Goal: Task Accomplishment & Management: Manage account settings

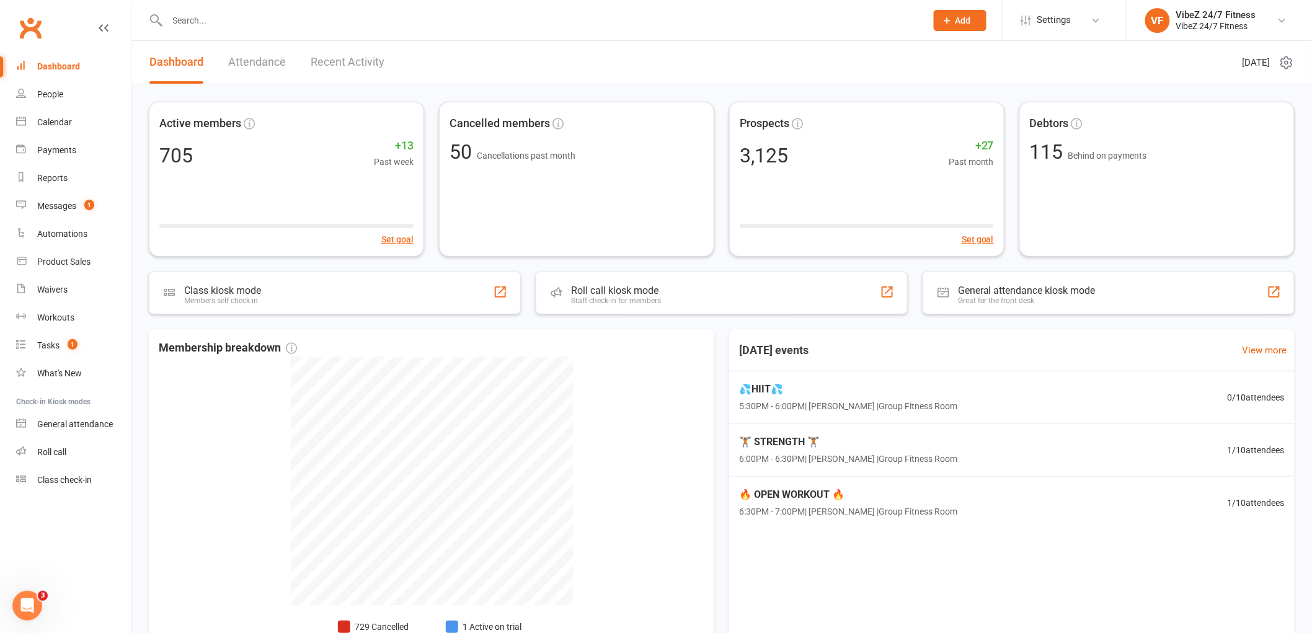
click at [220, 15] on input "text" at bounding box center [541, 20] width 754 height 17
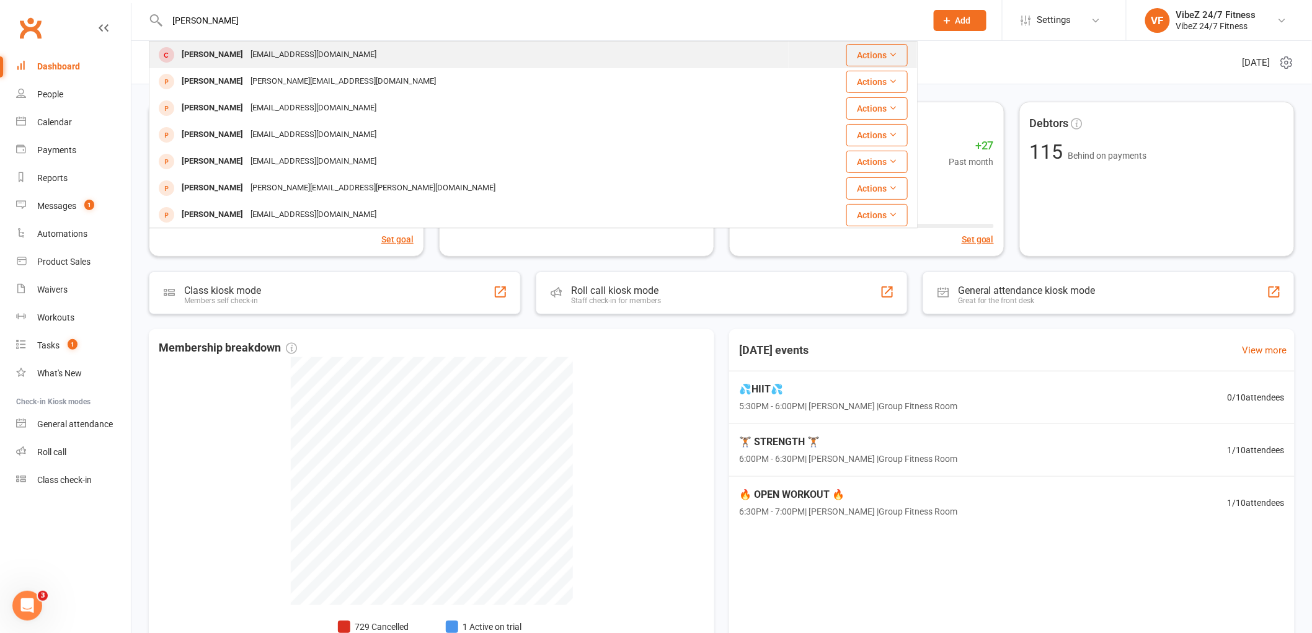
type input "Jason boden"
click at [317, 54] on div "dreamz2072@gmail.com" at bounding box center [313, 55] width 133 height 18
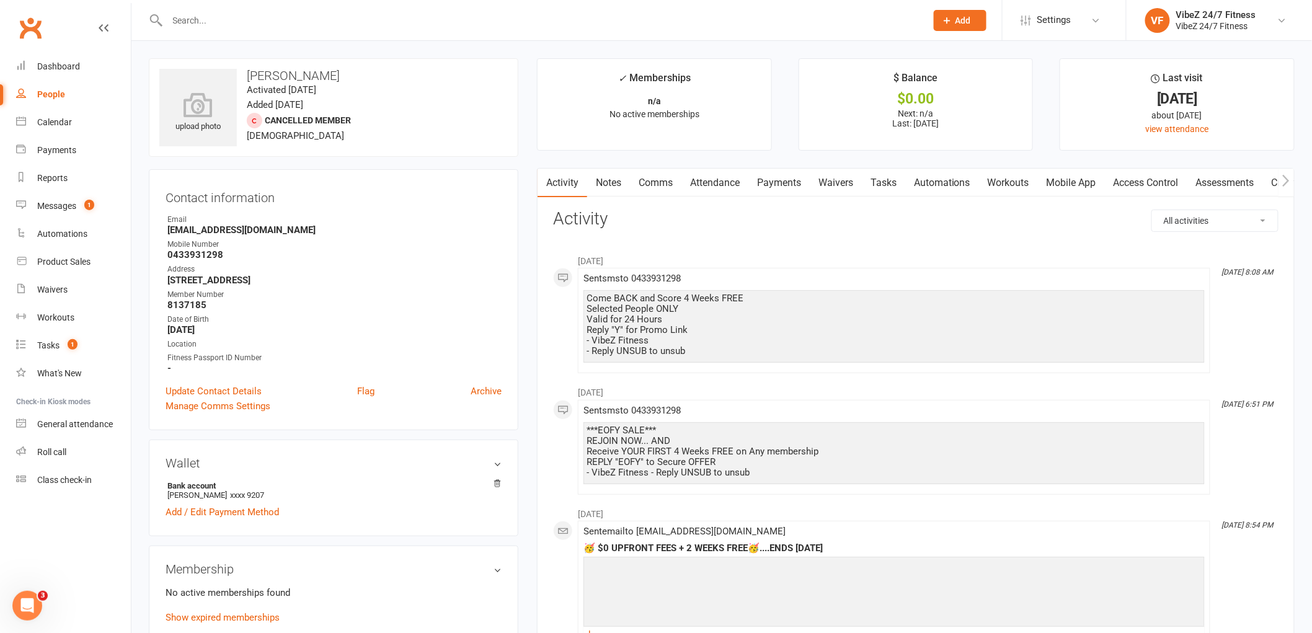
click at [791, 185] on link "Payments" at bounding box center [778, 183] width 61 height 29
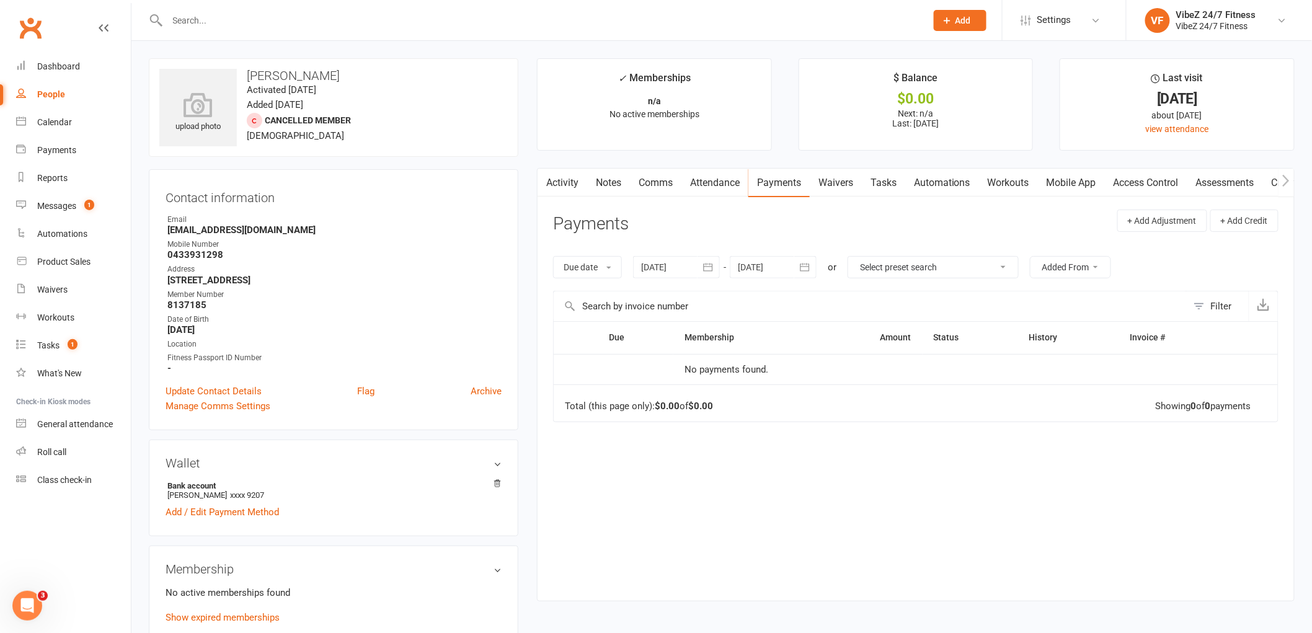
click at [571, 187] on link "Activity" at bounding box center [562, 183] width 50 height 29
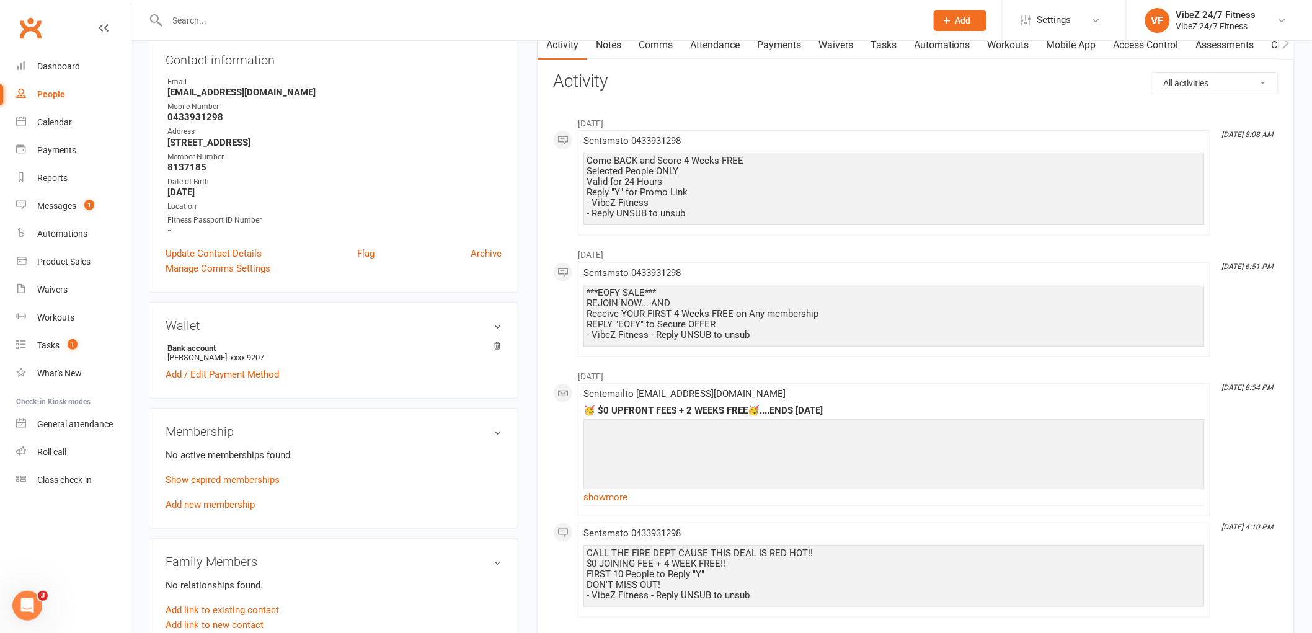
scroll to position [206, 0]
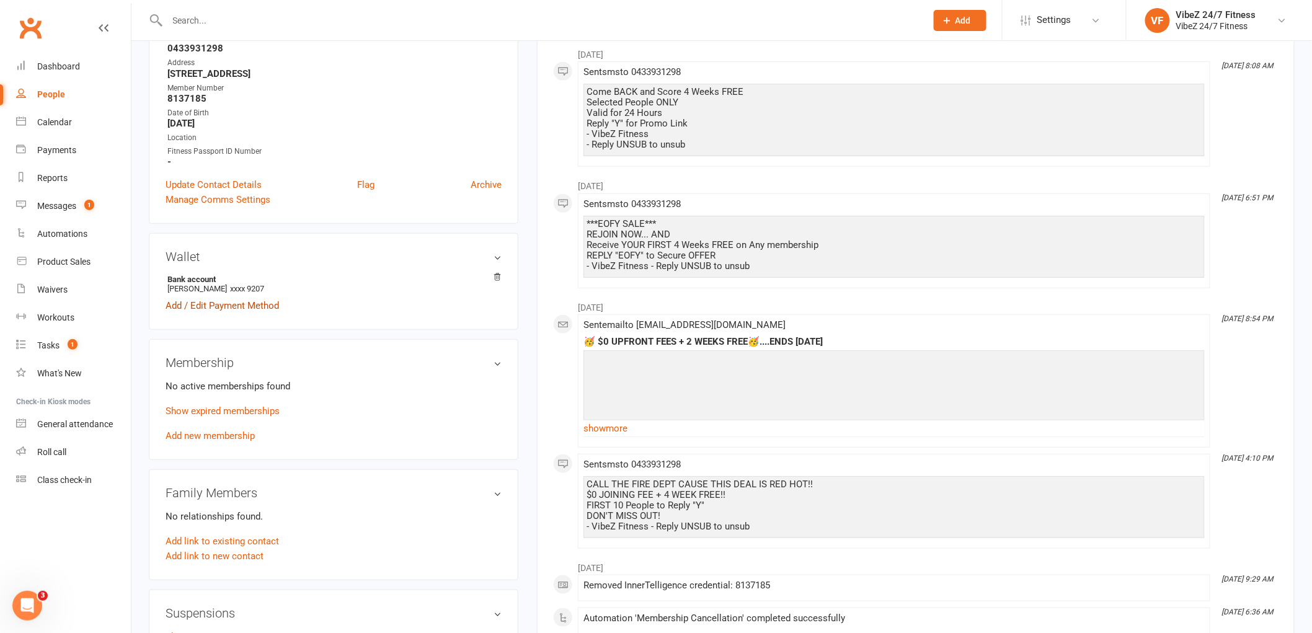
click at [216, 307] on link "Add / Edit Payment Method" at bounding box center [221, 305] width 113 height 15
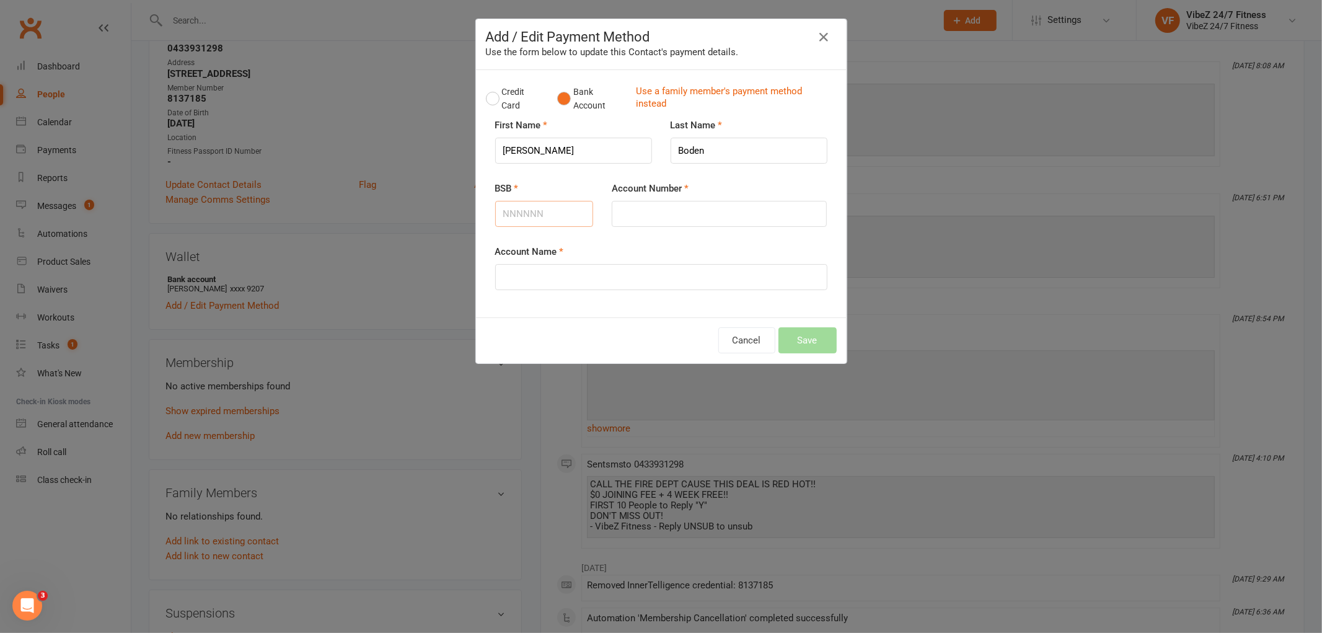
click at [546, 222] on input "BSB" at bounding box center [544, 214] width 99 height 26
type input "082677"
type input "716602162"
click at [602, 281] on input "Account Name" at bounding box center [661, 277] width 332 height 26
type input "Jason Boden"
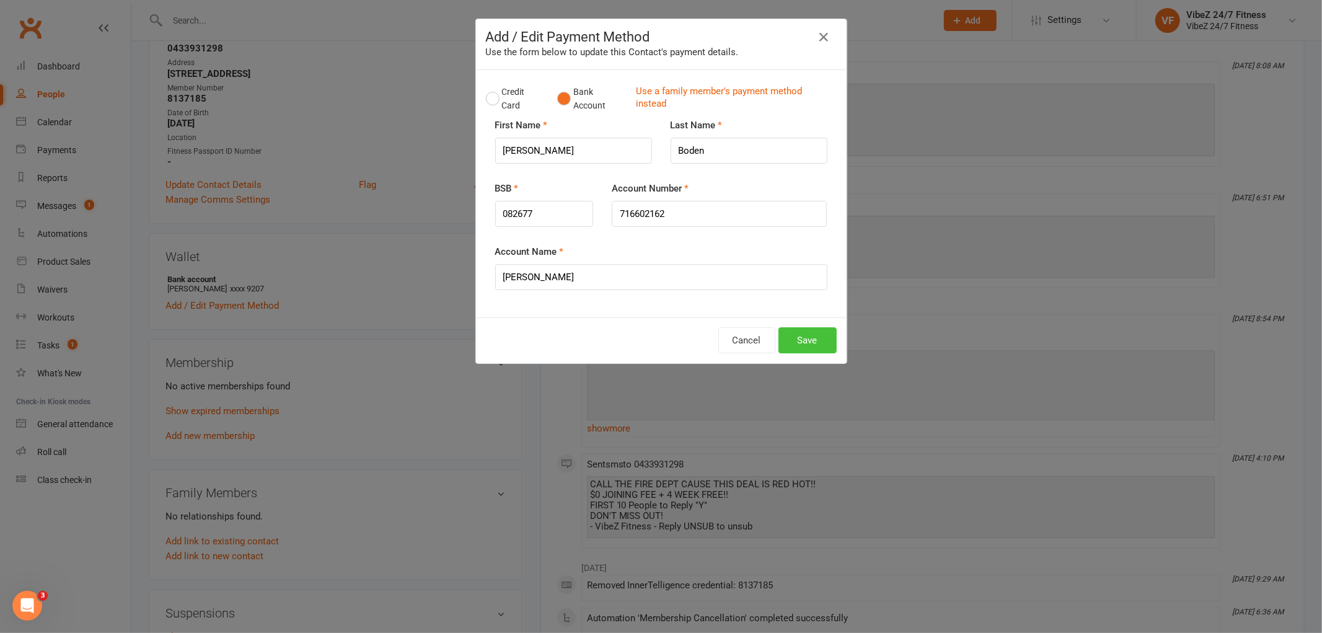
click at [806, 344] on button "Save" at bounding box center [808, 340] width 58 height 26
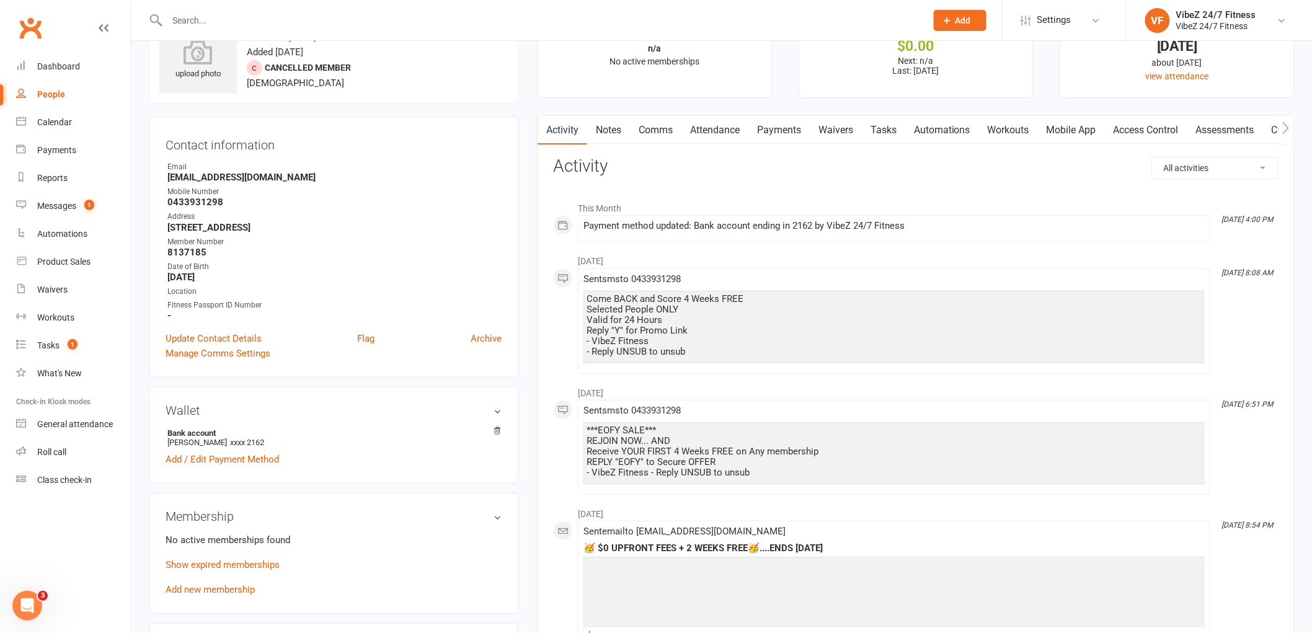
scroll to position [0, 0]
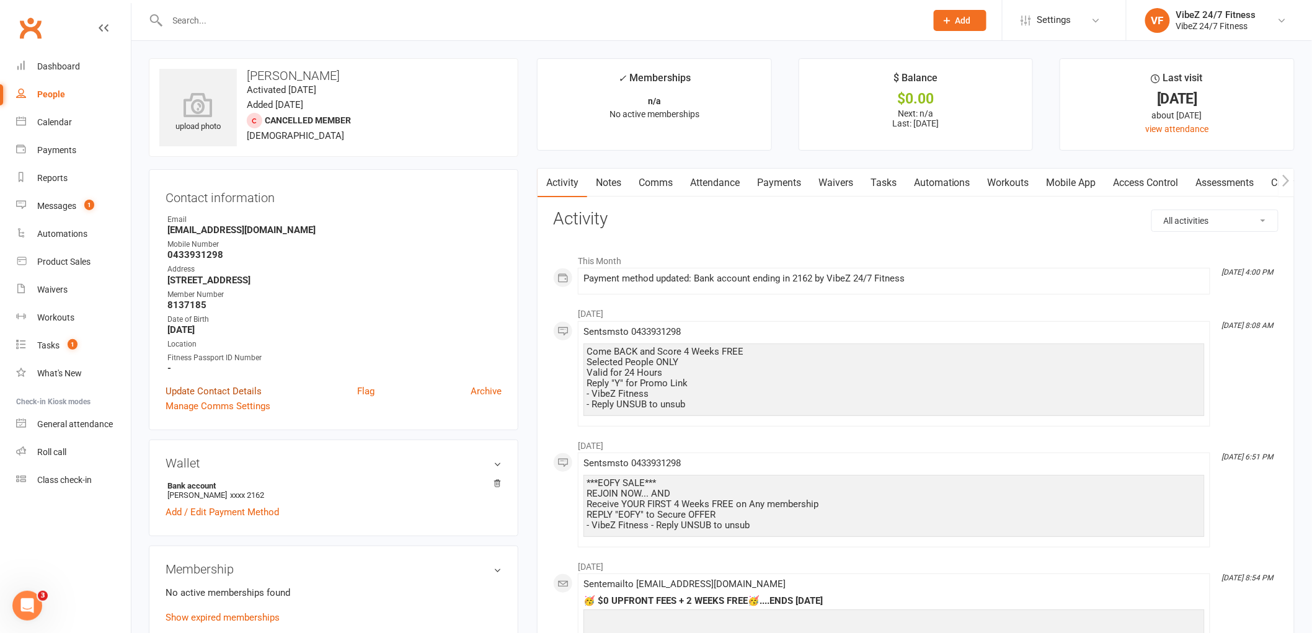
click at [193, 385] on link "Update Contact Details" at bounding box center [213, 391] width 96 height 15
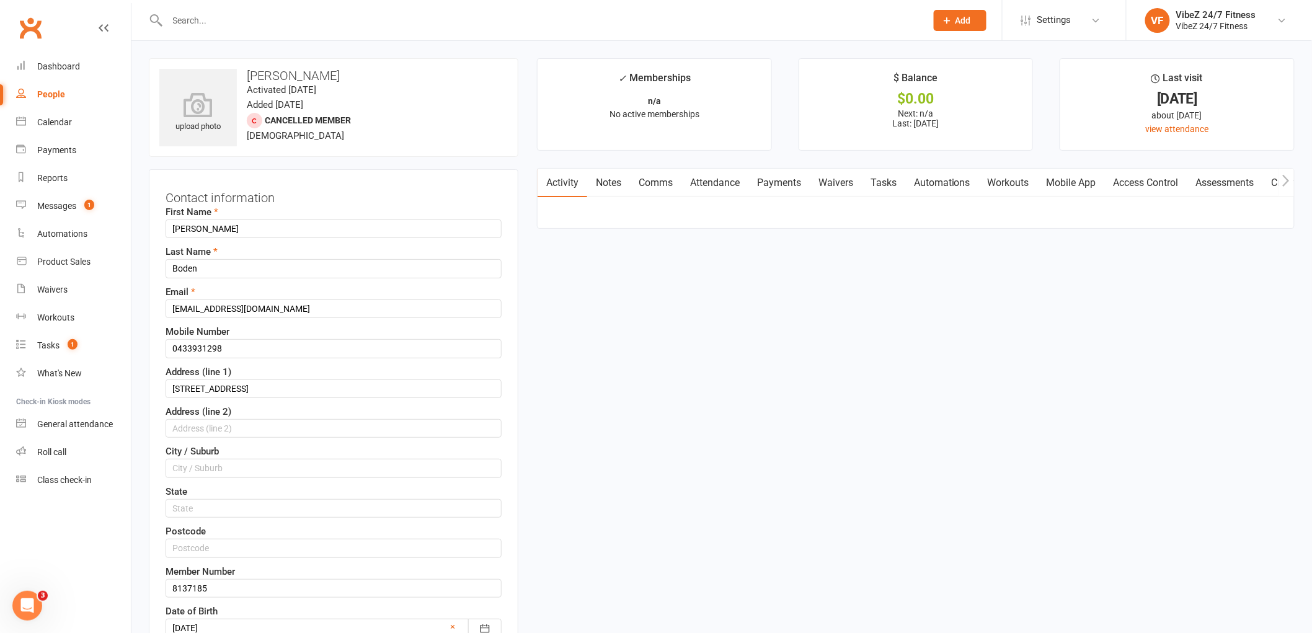
scroll to position [58, 0]
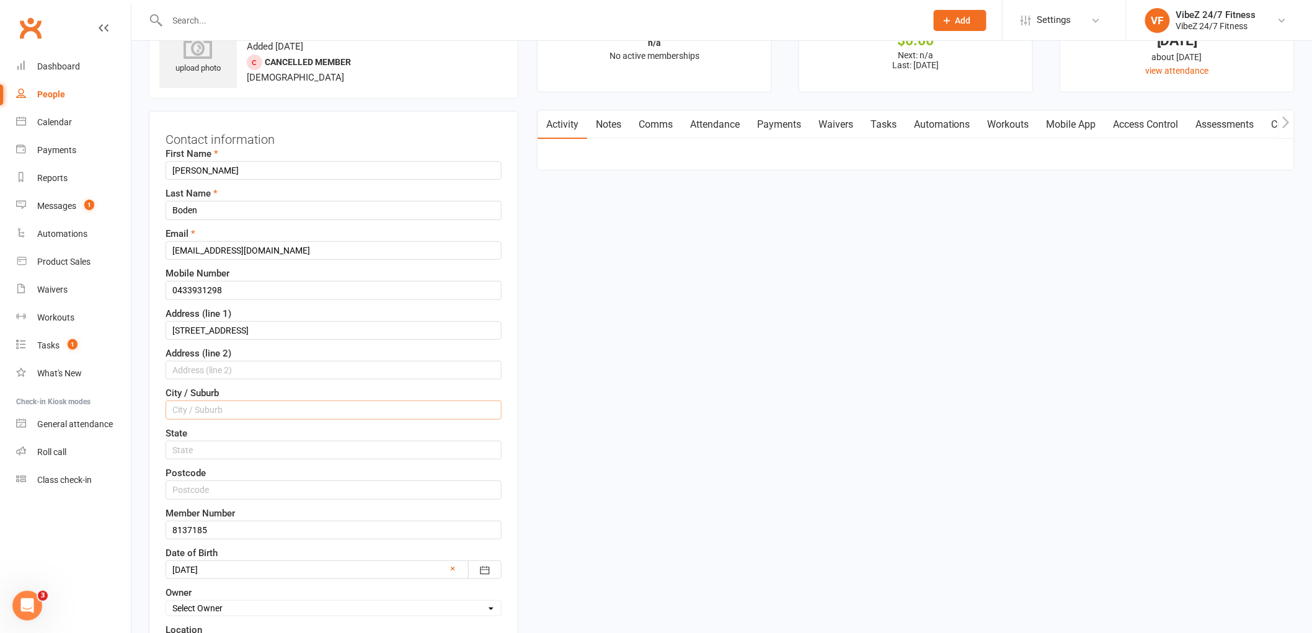
click at [243, 403] on input "text" at bounding box center [333, 409] width 336 height 19
type input "San Remo"
click at [175, 454] on input "text" at bounding box center [333, 450] width 336 height 19
type input "NSW"
drag, startPoint x: 620, startPoint y: 461, endPoint x: 370, endPoint y: 448, distance: 250.7
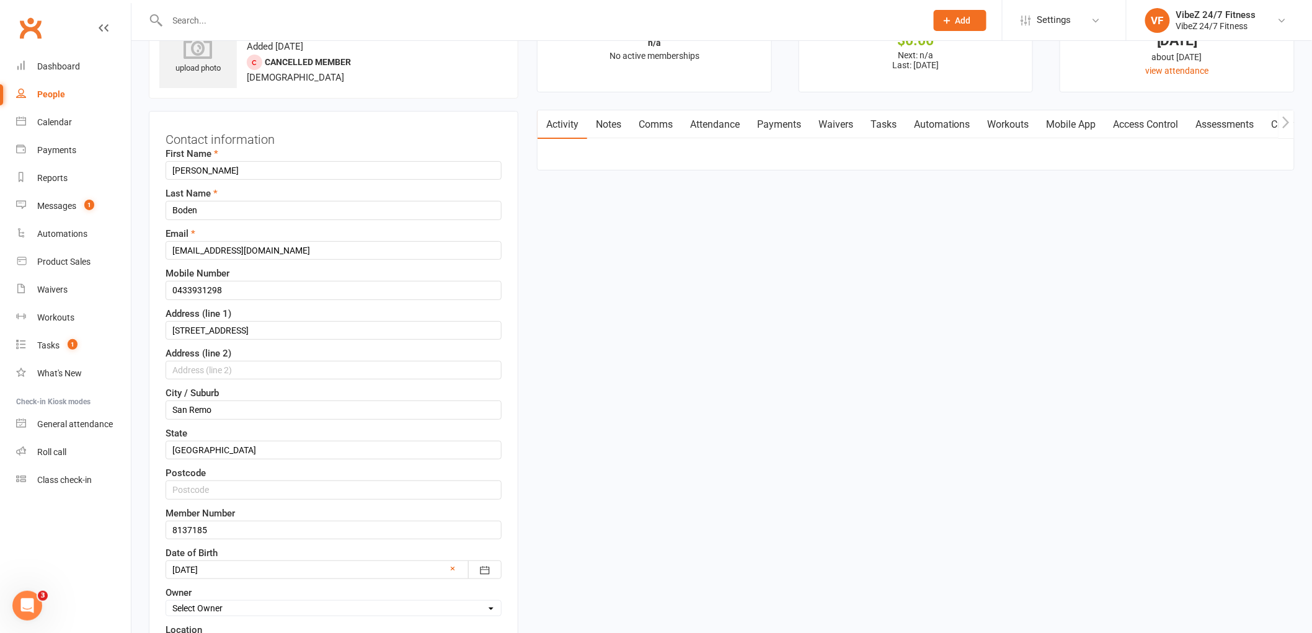
click at [227, 493] on input "text" at bounding box center [333, 489] width 336 height 19
type input "2262"
drag, startPoint x: 210, startPoint y: 529, endPoint x: 95, endPoint y: 546, distance: 116.0
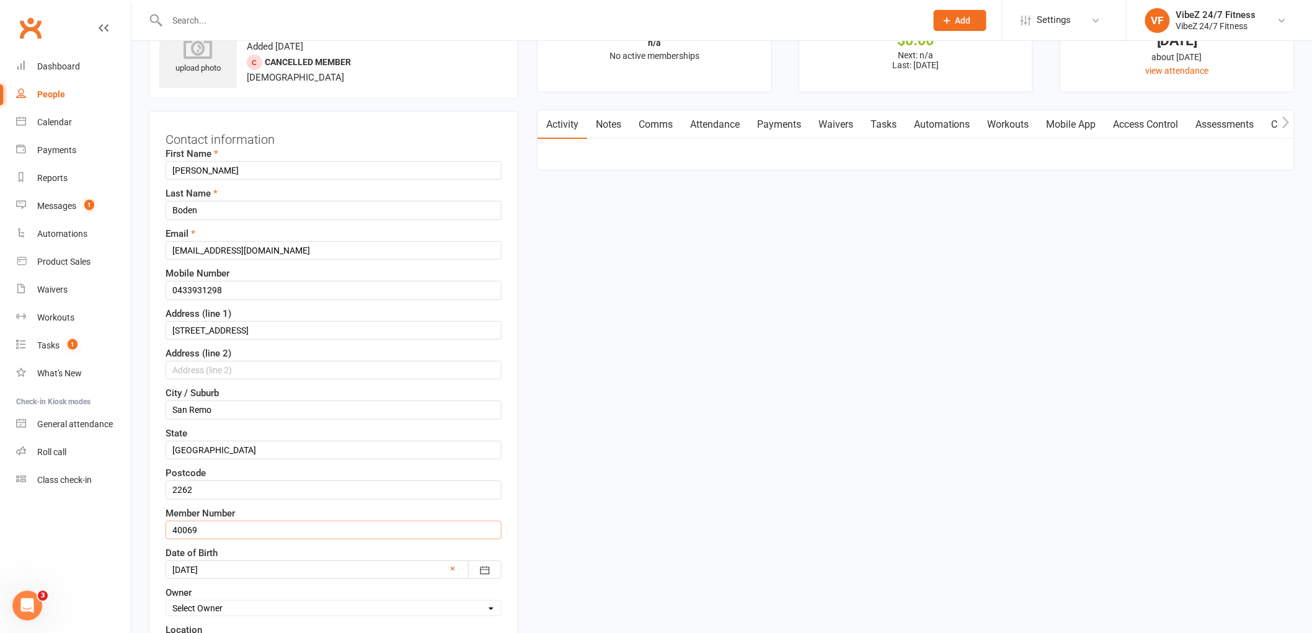
type input "40069"
drag, startPoint x: 276, startPoint y: 244, endPoint x: 38, endPoint y: 275, distance: 240.6
type input "jason.boden98@outlook.com"
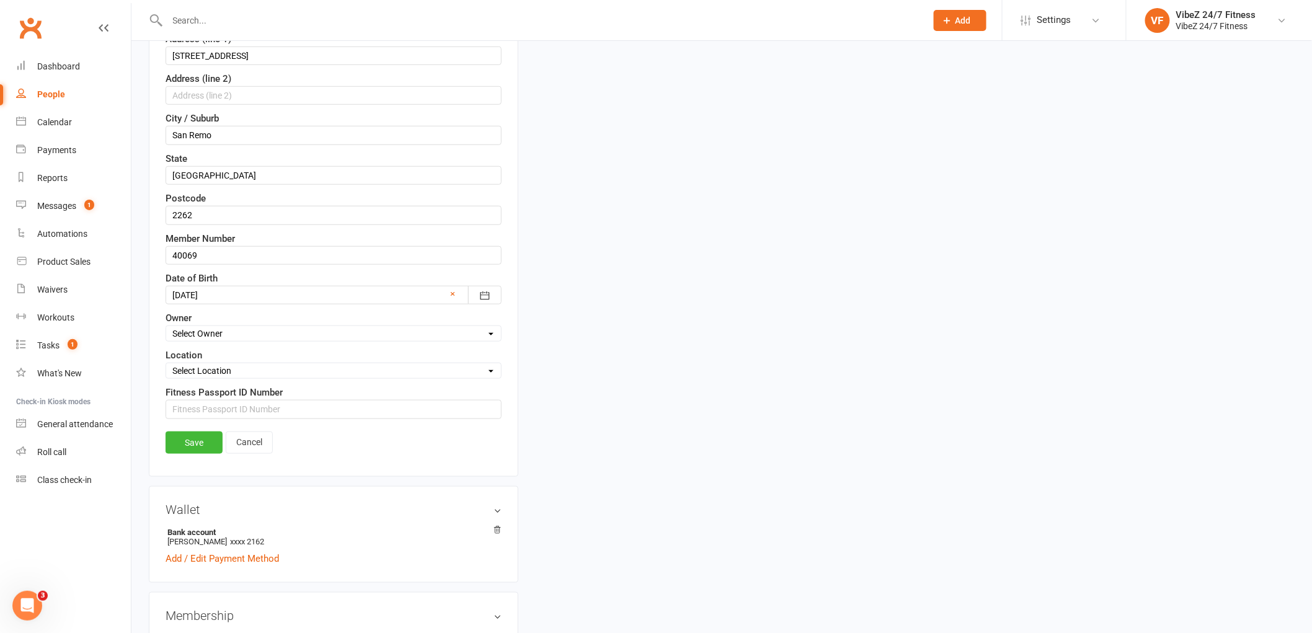
scroll to position [333, 0]
drag, startPoint x: 183, startPoint y: 449, endPoint x: 203, endPoint y: 441, distance: 22.0
click at [184, 449] on link "Save" at bounding box center [193, 442] width 57 height 22
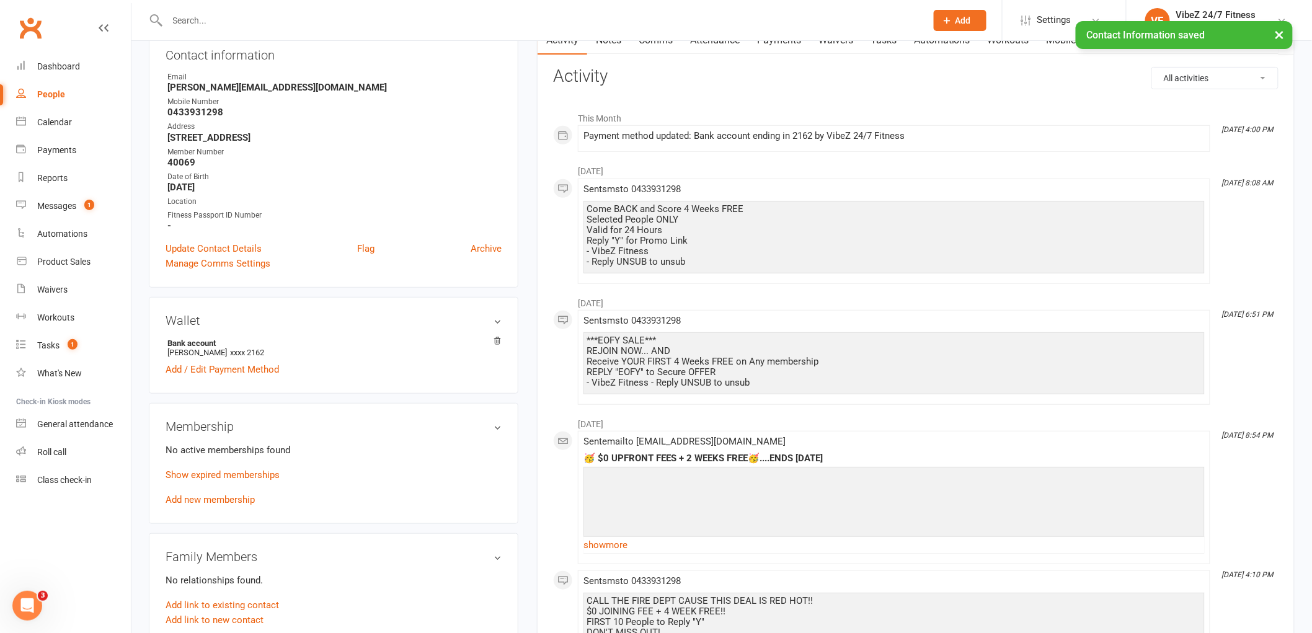
scroll to position [0, 0]
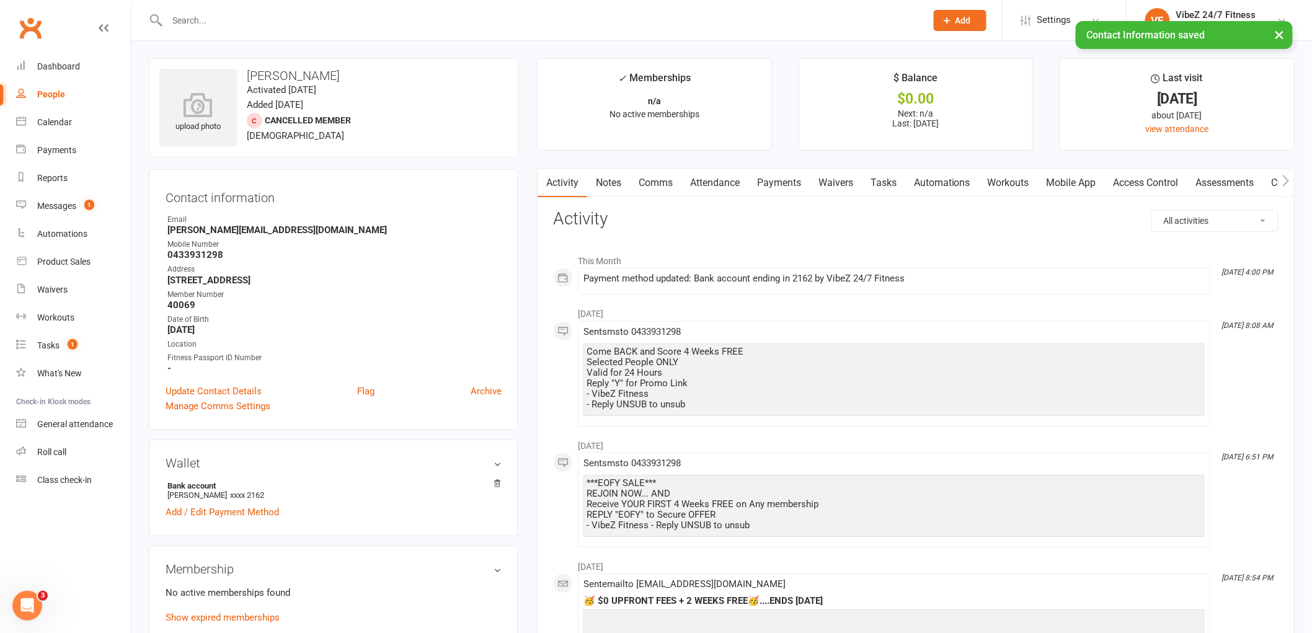
click at [1127, 177] on link "Access Control" at bounding box center [1146, 183] width 82 height 29
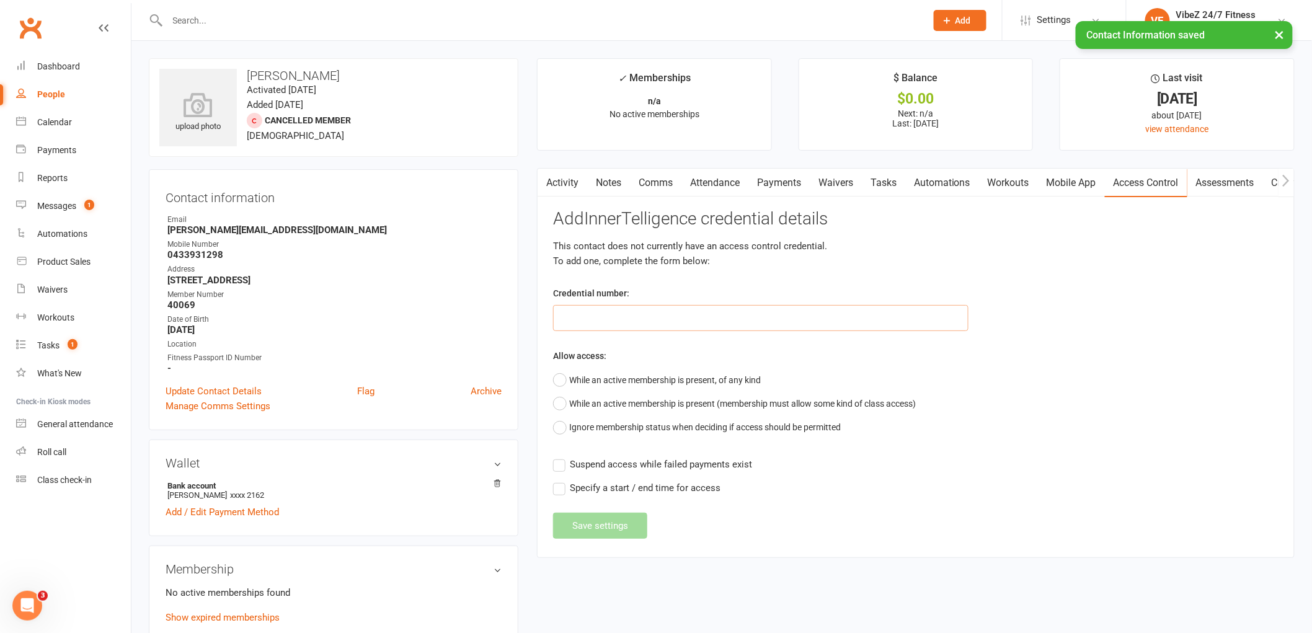
click at [638, 325] on input "text" at bounding box center [760, 318] width 415 height 26
type input "40069"
click at [702, 379] on button "While an active membership is present, of any kind" at bounding box center [657, 380] width 208 height 24
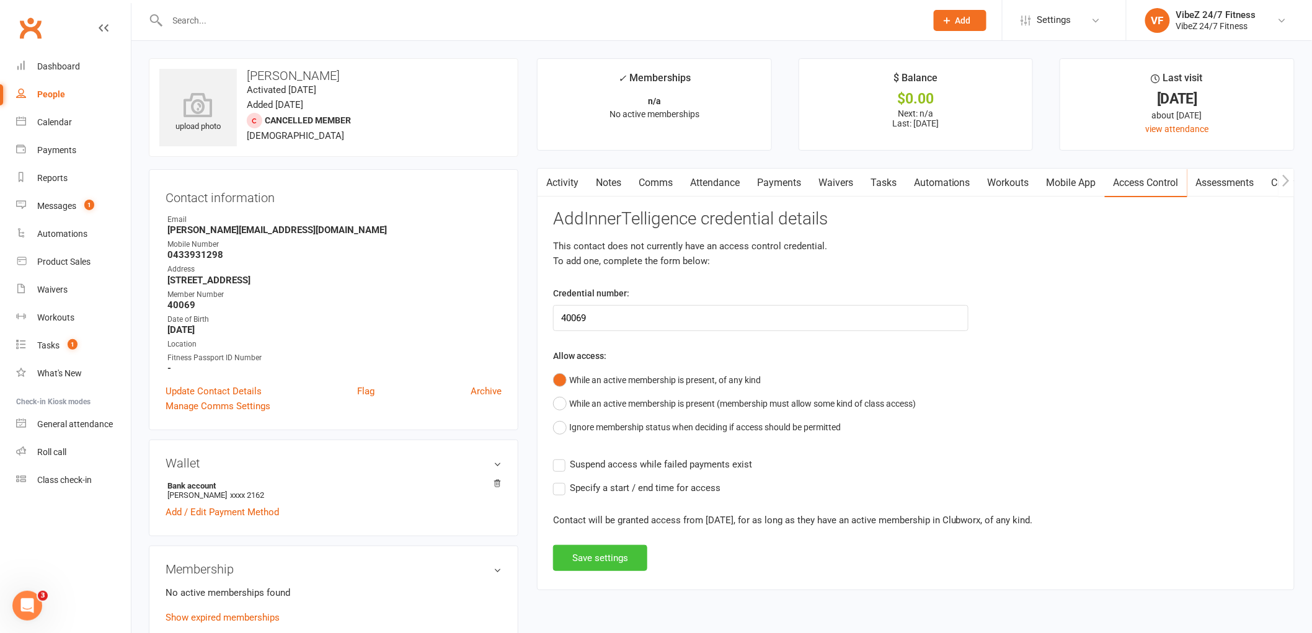
click at [603, 555] on button "Save settings" at bounding box center [600, 558] width 94 height 26
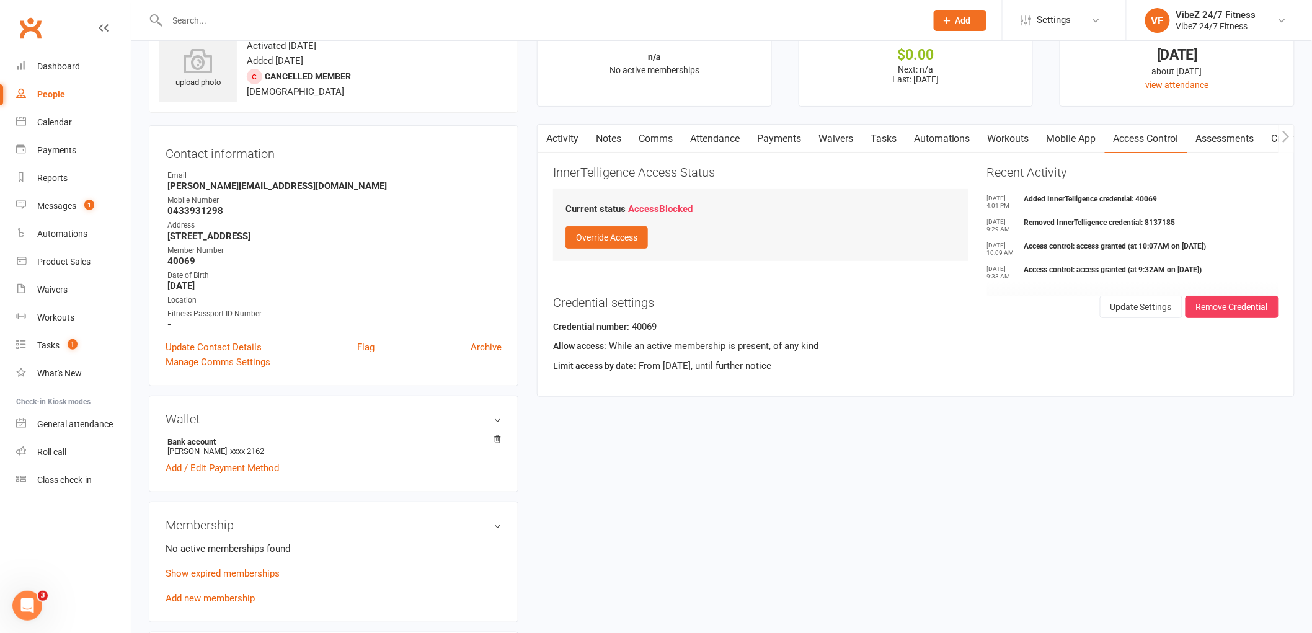
scroll to position [69, 0]
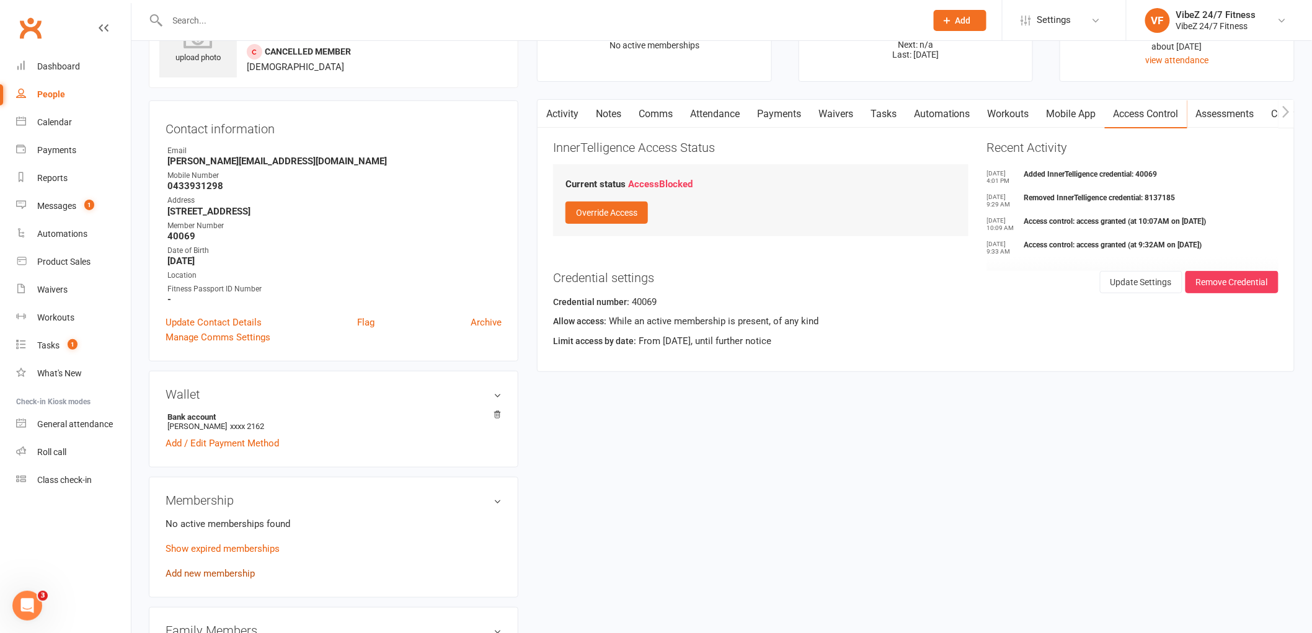
click at [214, 575] on link "Add new membership" at bounding box center [209, 573] width 89 height 11
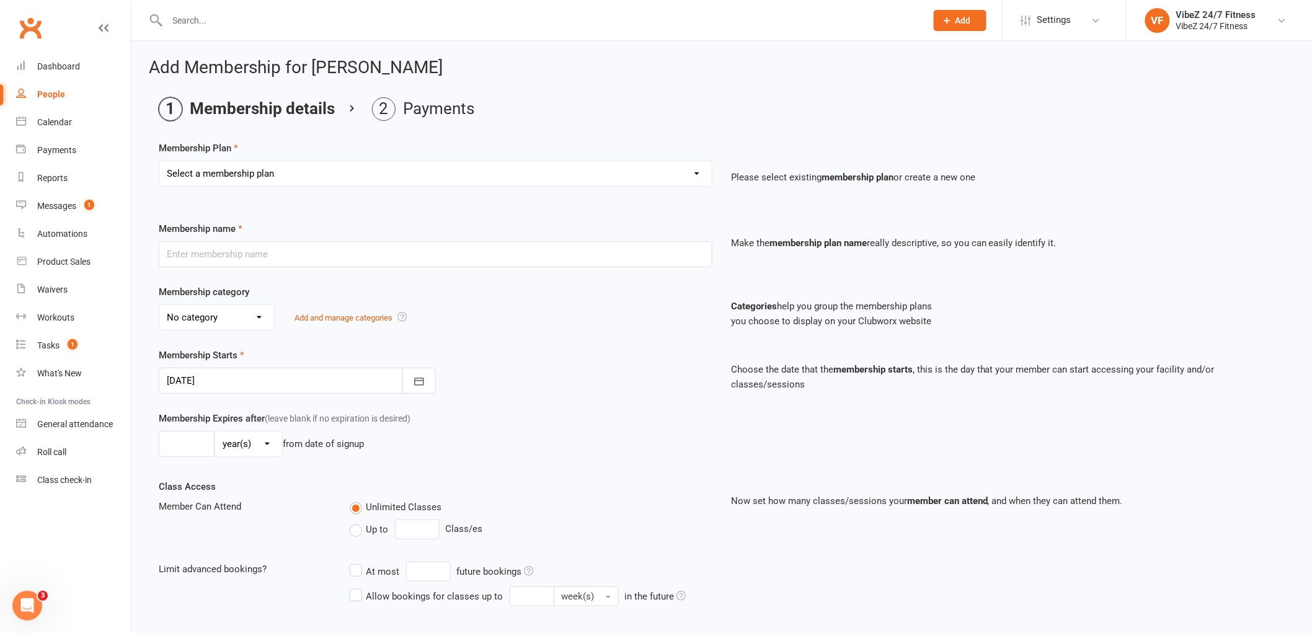
click at [509, 172] on select "Select a membership plan Create new Membership Plan Complimentary 12 Month Memb…" at bounding box center [435, 173] width 552 height 25
select select "2"
click at [159, 161] on select "Select a membership plan Create new Membership Plan Complimentary 12 Month Memb…" at bounding box center [435, 173] width 552 height 25
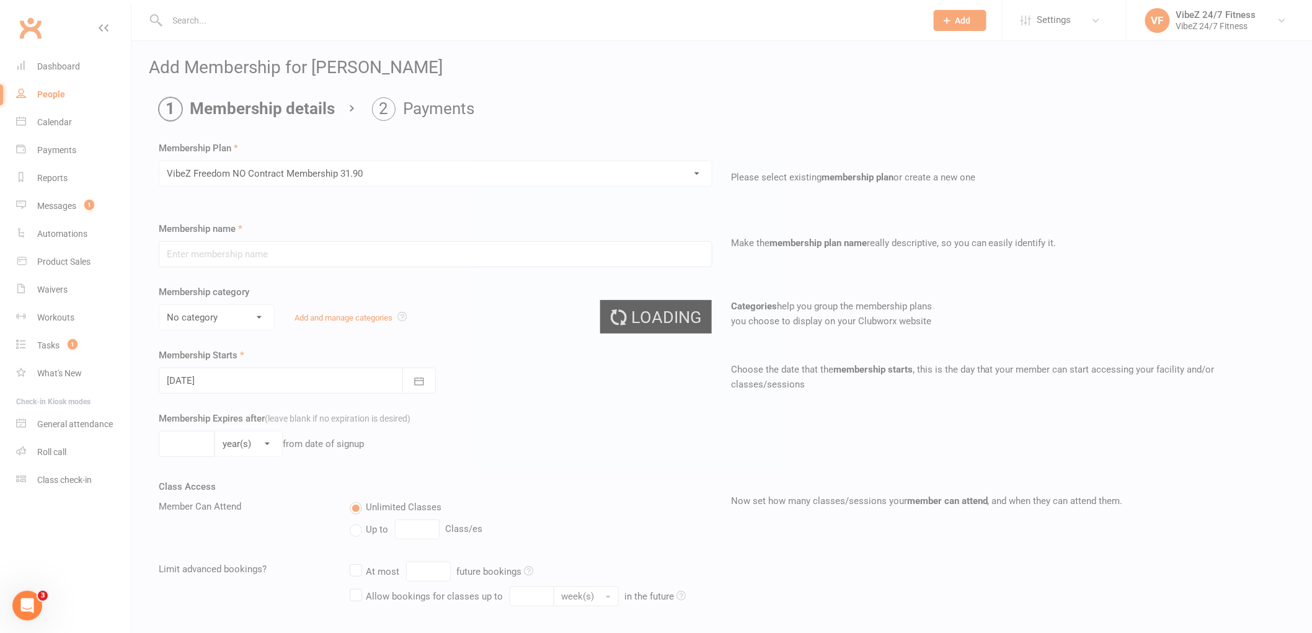
type input "VibeZ Freedom NO Contract Membership 31.90"
select select "2"
type input "0"
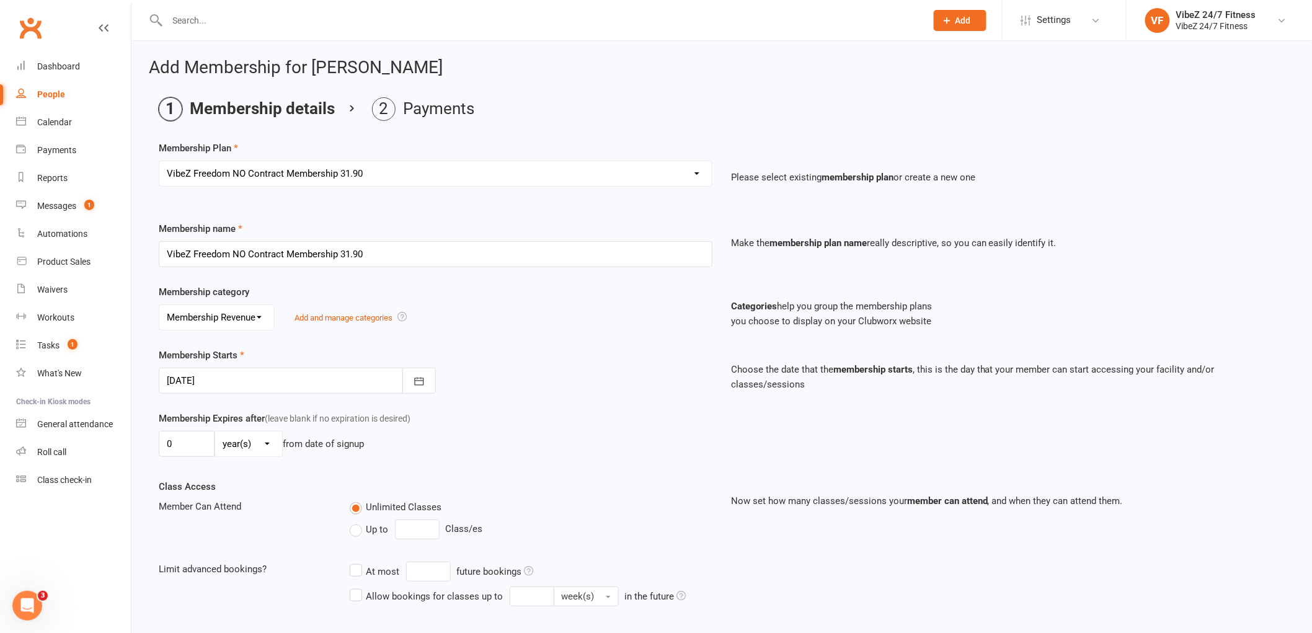
scroll to position [188, 0]
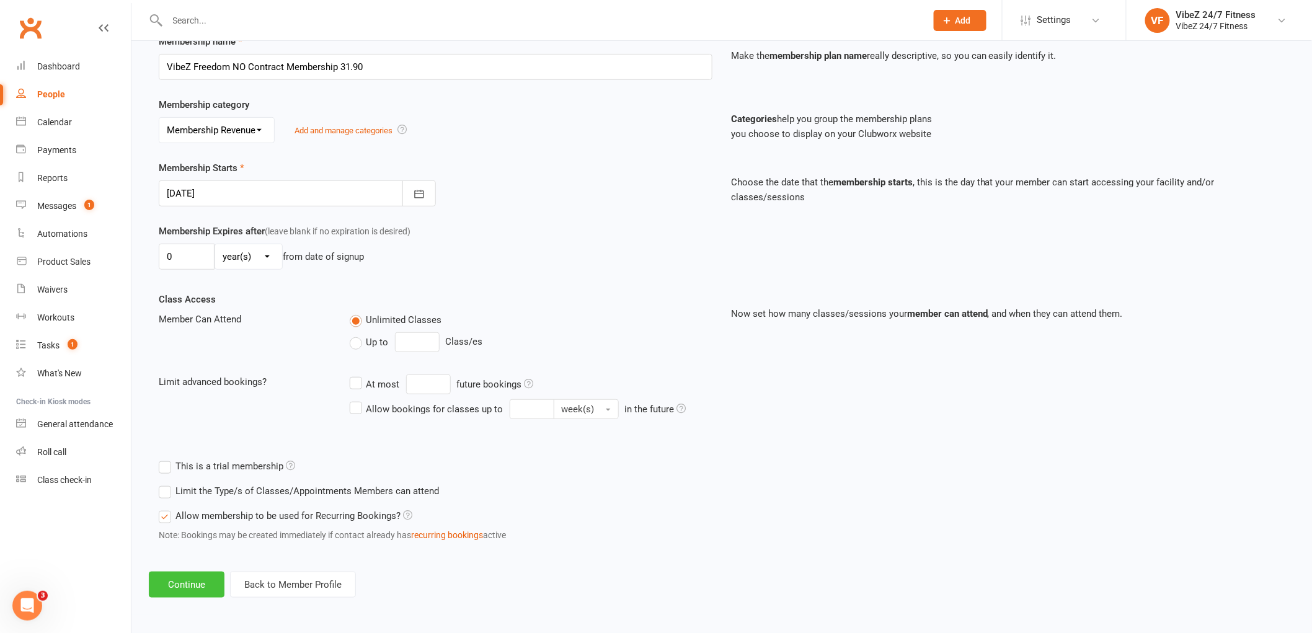
click at [203, 581] on button "Continue" at bounding box center [187, 584] width 76 height 26
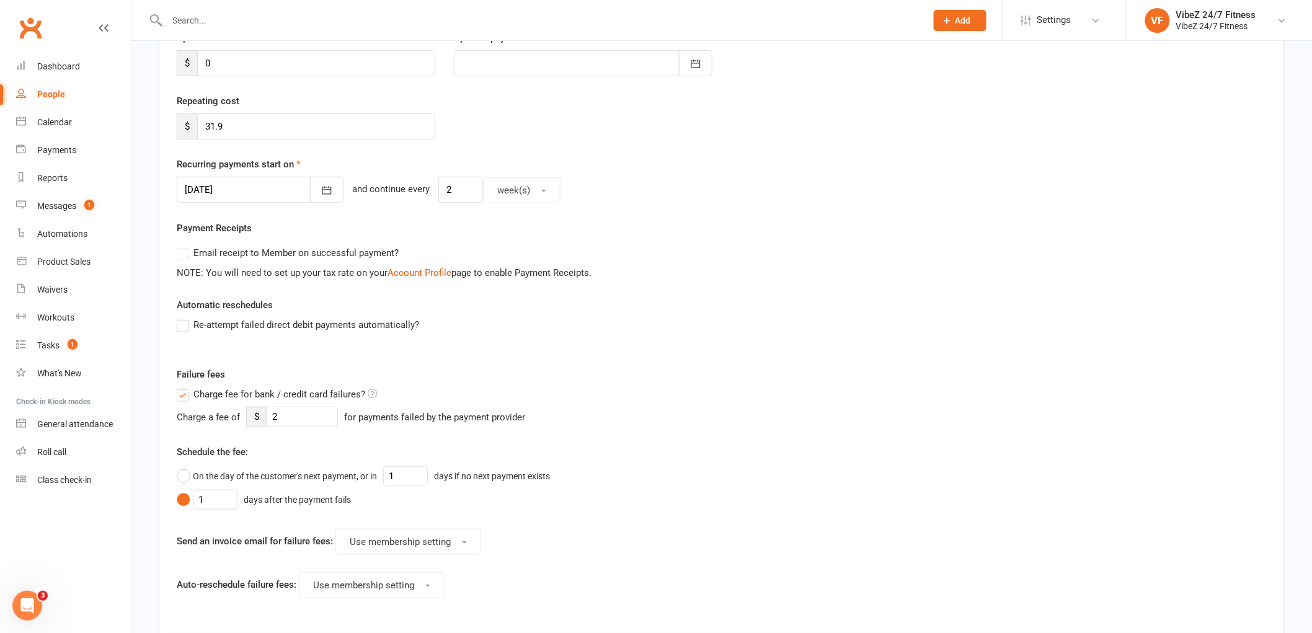
scroll to position [0, 0]
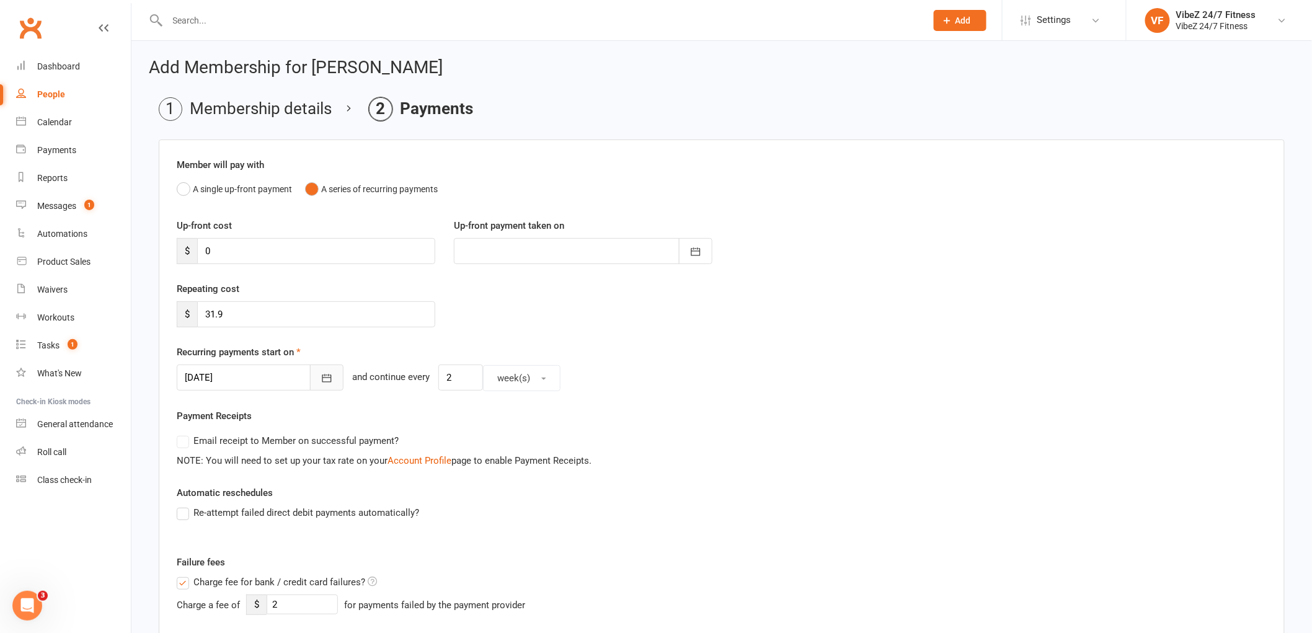
drag, startPoint x: 306, startPoint y: 378, endPoint x: 318, endPoint y: 376, distance: 11.9
click at [311, 375] on button "button" at bounding box center [326, 377] width 33 height 26
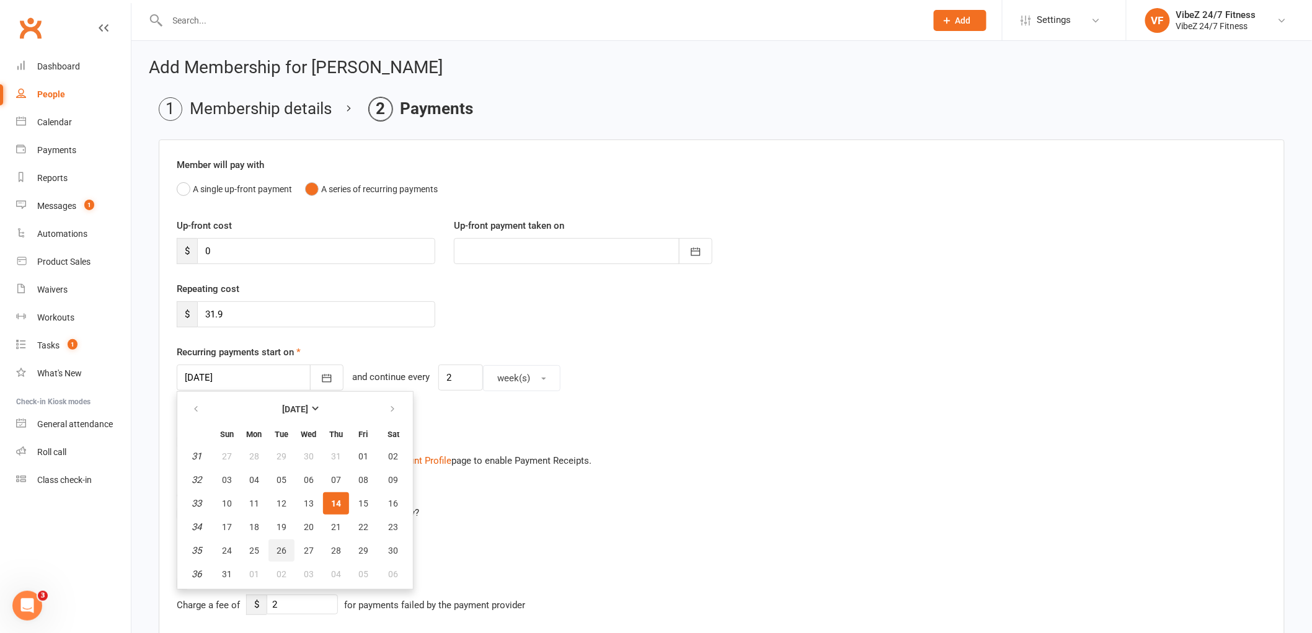
click at [276, 547] on span "26" at bounding box center [281, 550] width 10 height 10
type input "26 Aug 2025"
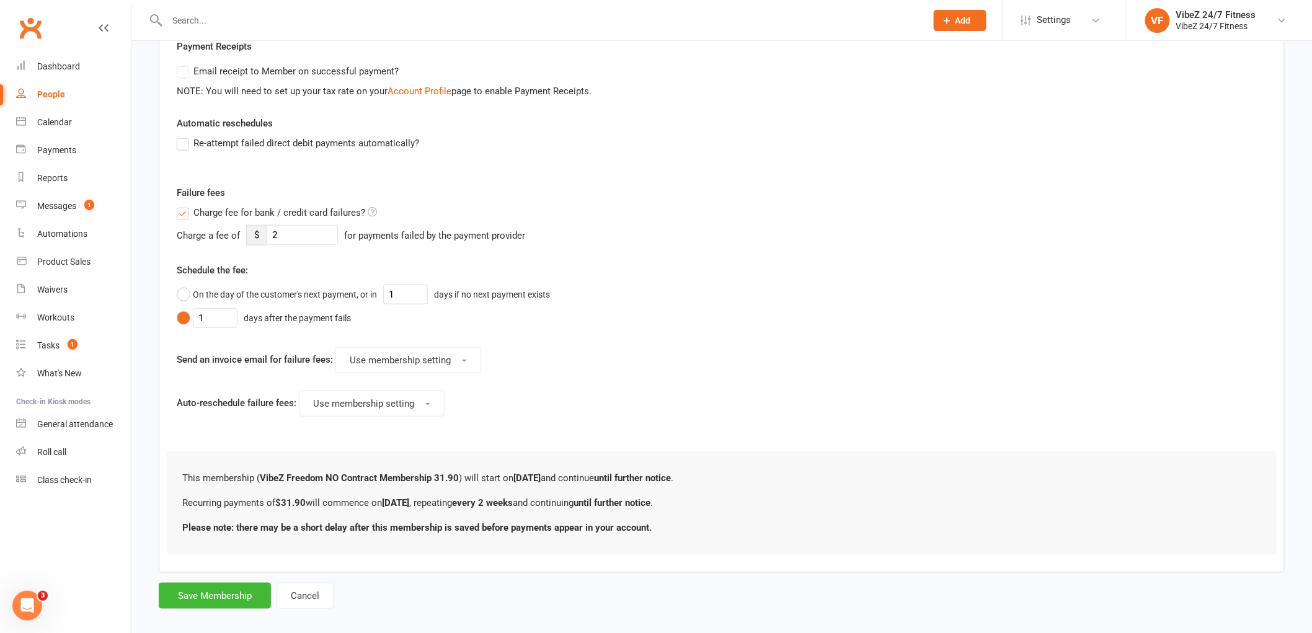
scroll to position [383, 0]
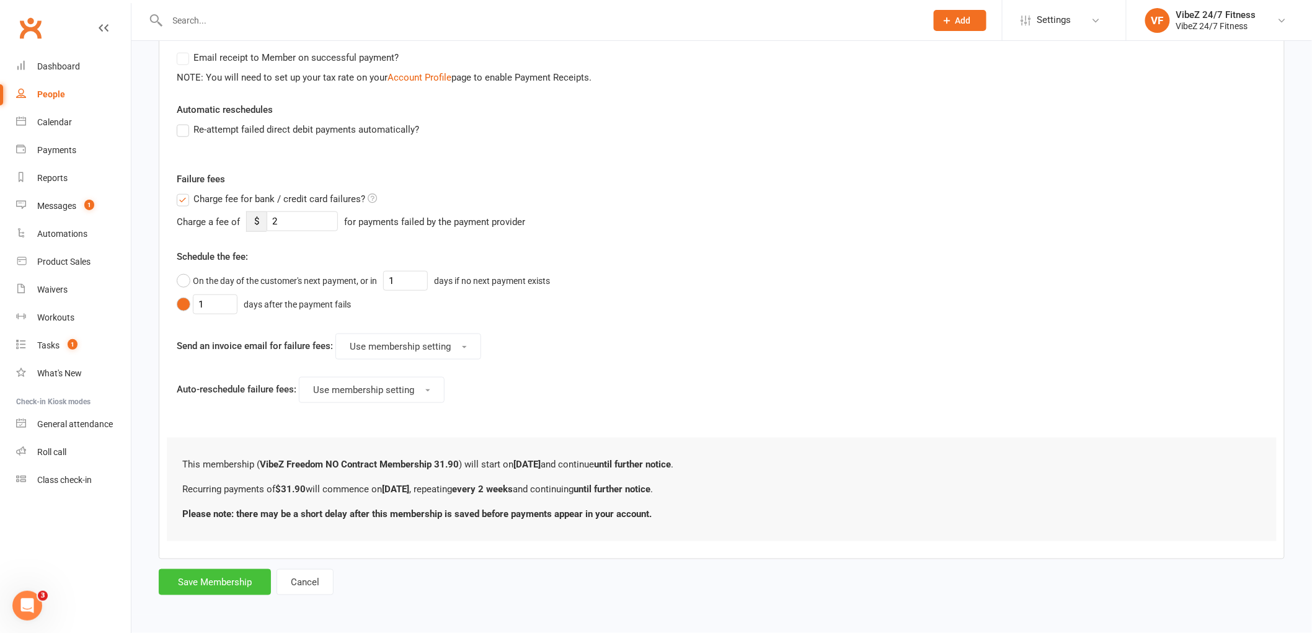
click at [237, 583] on button "Save Membership" at bounding box center [215, 582] width 112 height 26
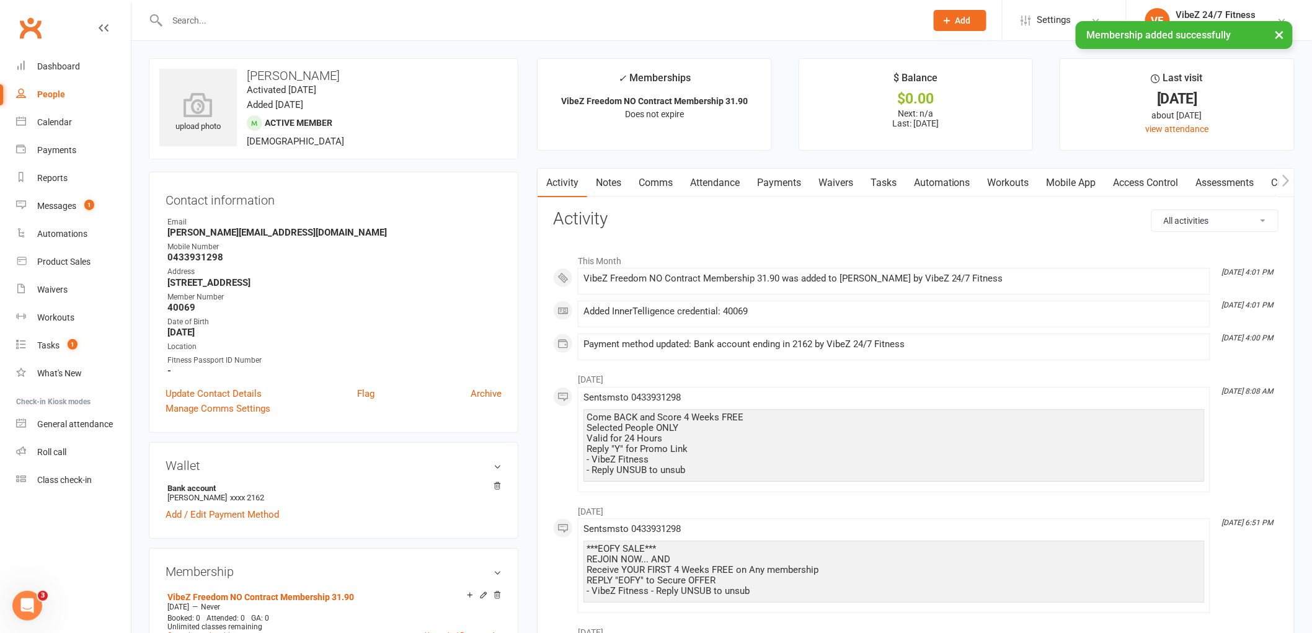
click at [793, 187] on link "Payments" at bounding box center [778, 183] width 61 height 29
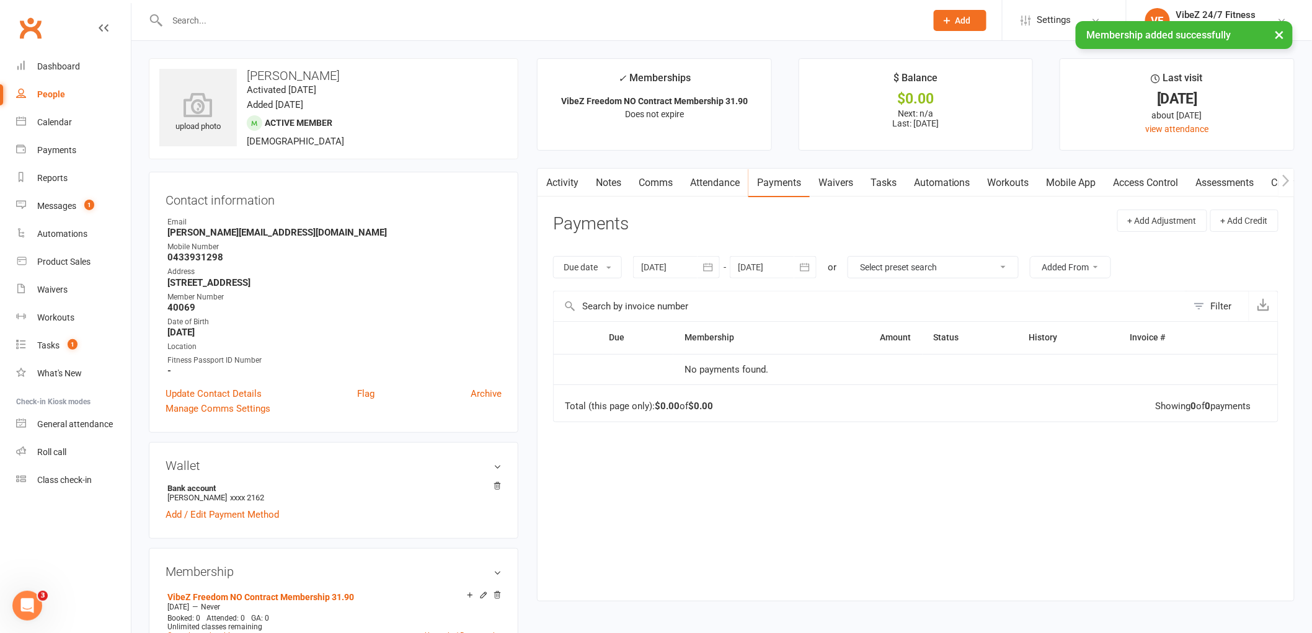
click at [816, 268] on button "button" at bounding box center [805, 267] width 22 height 22
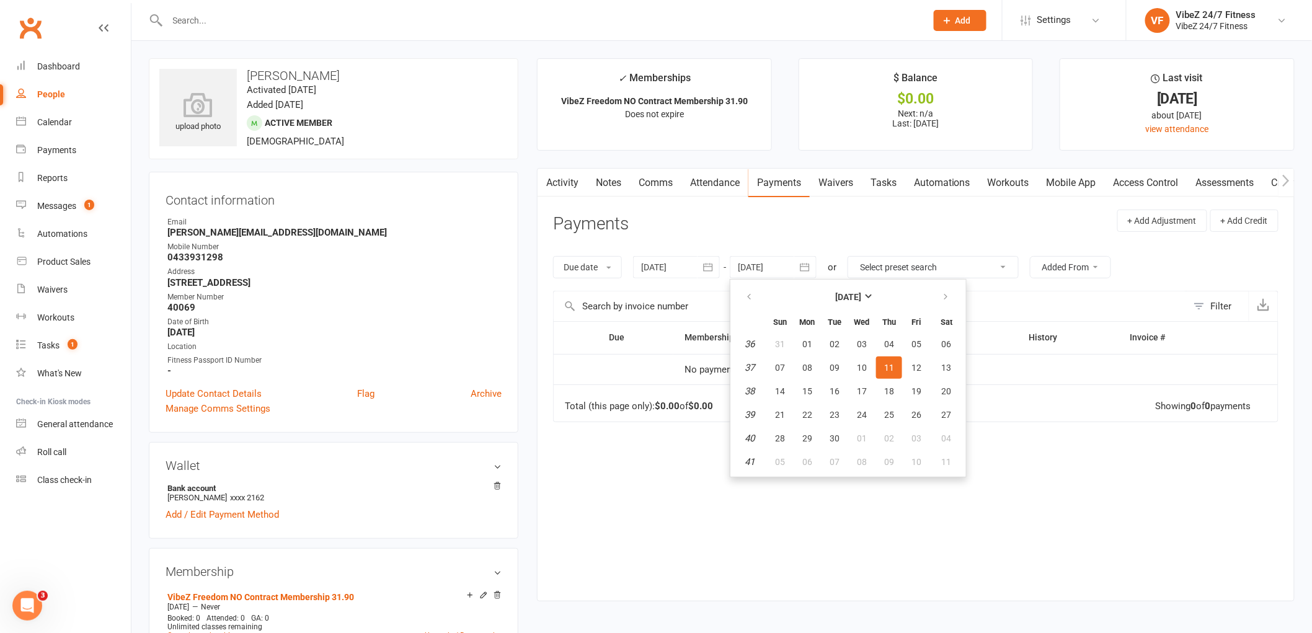
drag, startPoint x: 687, startPoint y: 262, endPoint x: 726, endPoint y: 292, distance: 49.6
click at [689, 262] on div at bounding box center [676, 267] width 87 height 22
click at [710, 386] on span "14" at bounding box center [710, 391] width 10 height 10
click at [890, 436] on span "02" at bounding box center [889, 438] width 10 height 10
type input "02 Oct 2025"
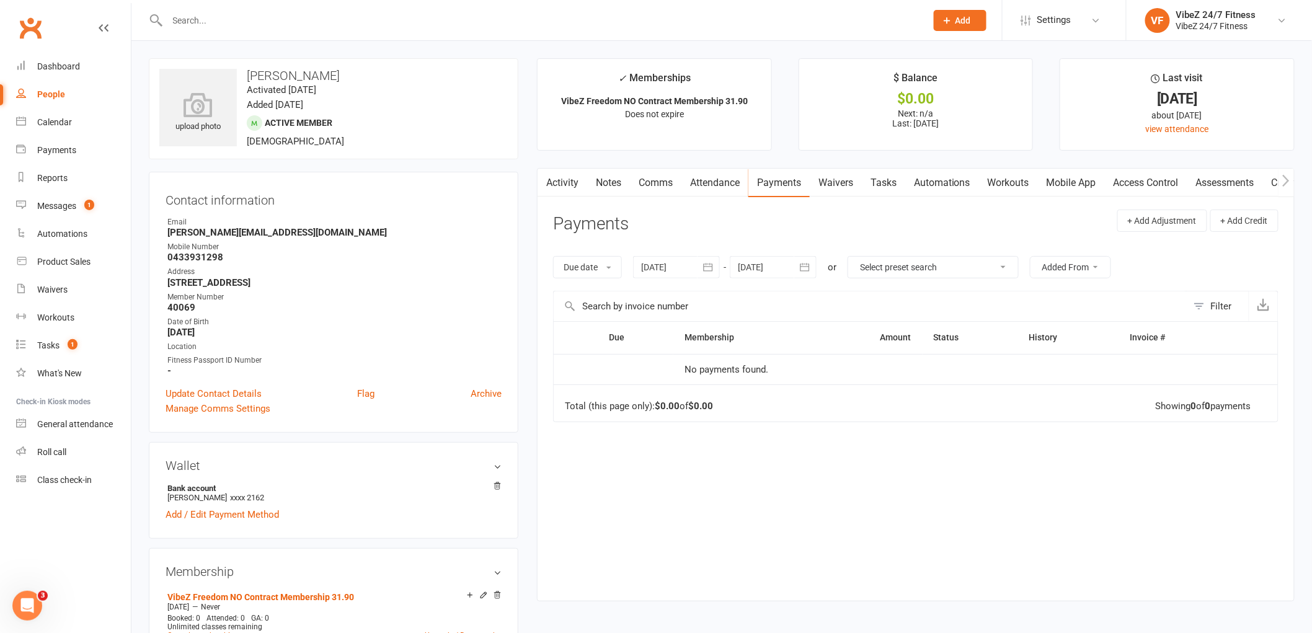
click at [781, 178] on link "Payments" at bounding box center [778, 183] width 61 height 29
click at [69, 417] on link "General attendance" at bounding box center [73, 424] width 115 height 28
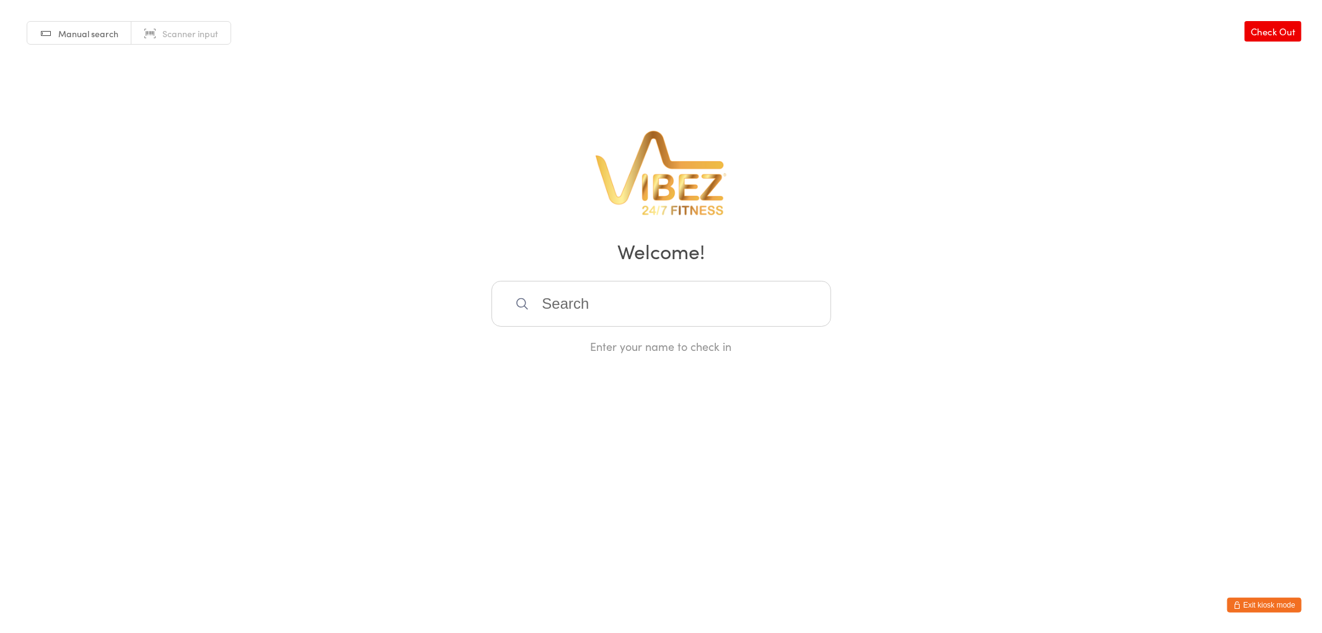
click at [563, 308] on input "search" at bounding box center [662, 304] width 340 height 46
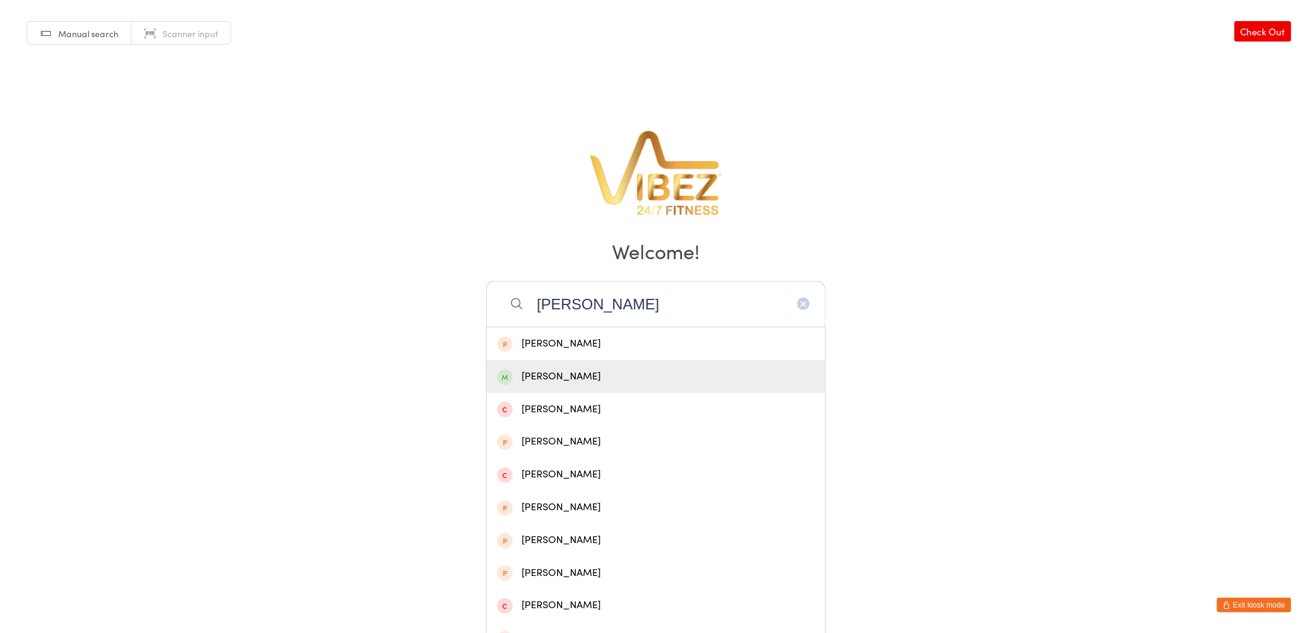
type input "jake n"
click at [602, 379] on div "Jake Novella" at bounding box center [655, 376] width 317 height 17
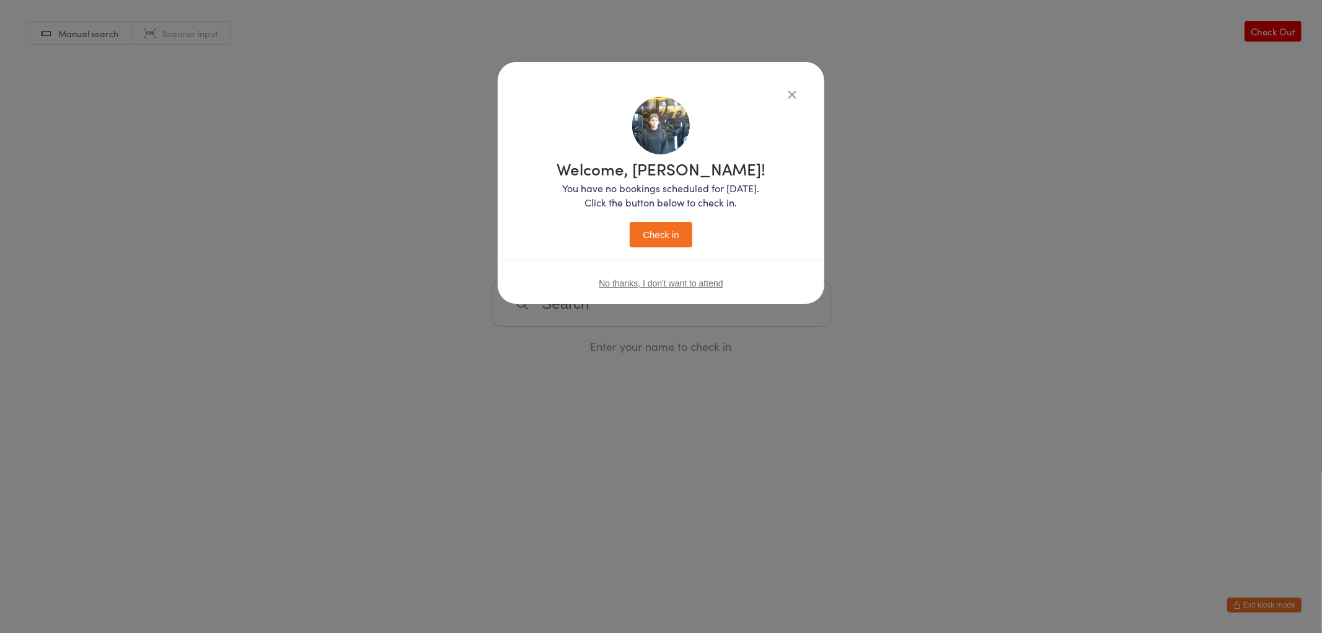
drag, startPoint x: 653, startPoint y: 228, endPoint x: 659, endPoint y: 222, distance: 9.2
click at [659, 222] on button "Check in" at bounding box center [661, 234] width 62 height 25
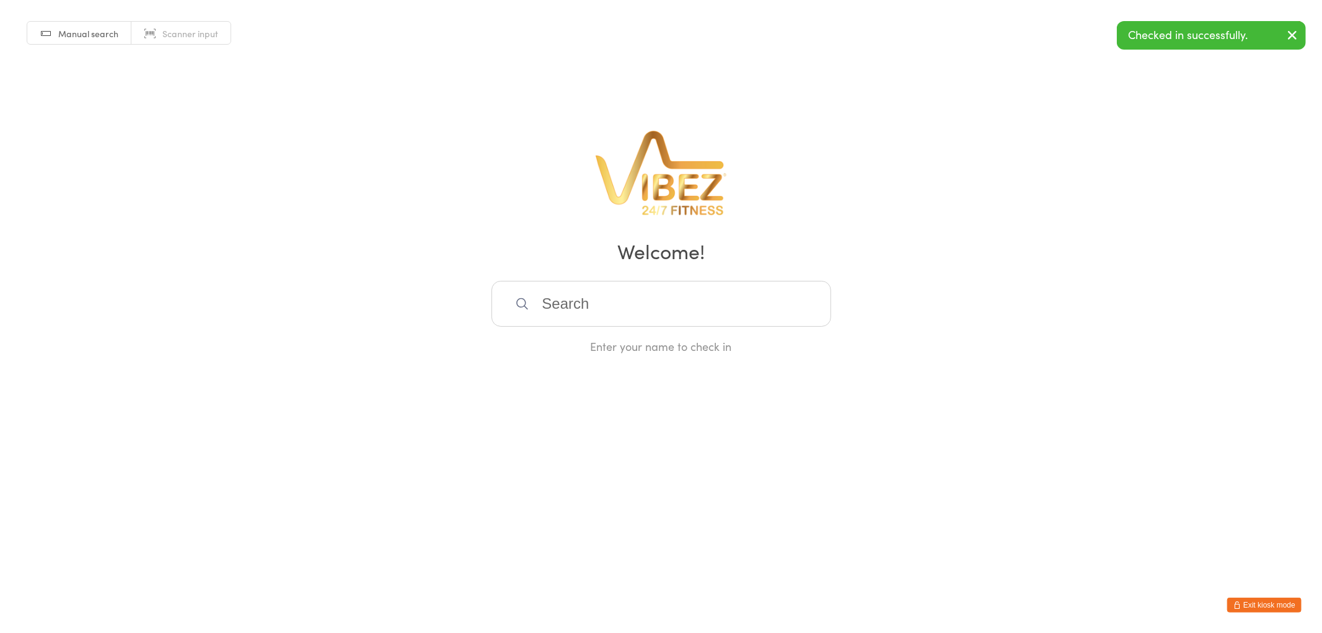
click at [748, 309] on input "search" at bounding box center [662, 304] width 340 height 46
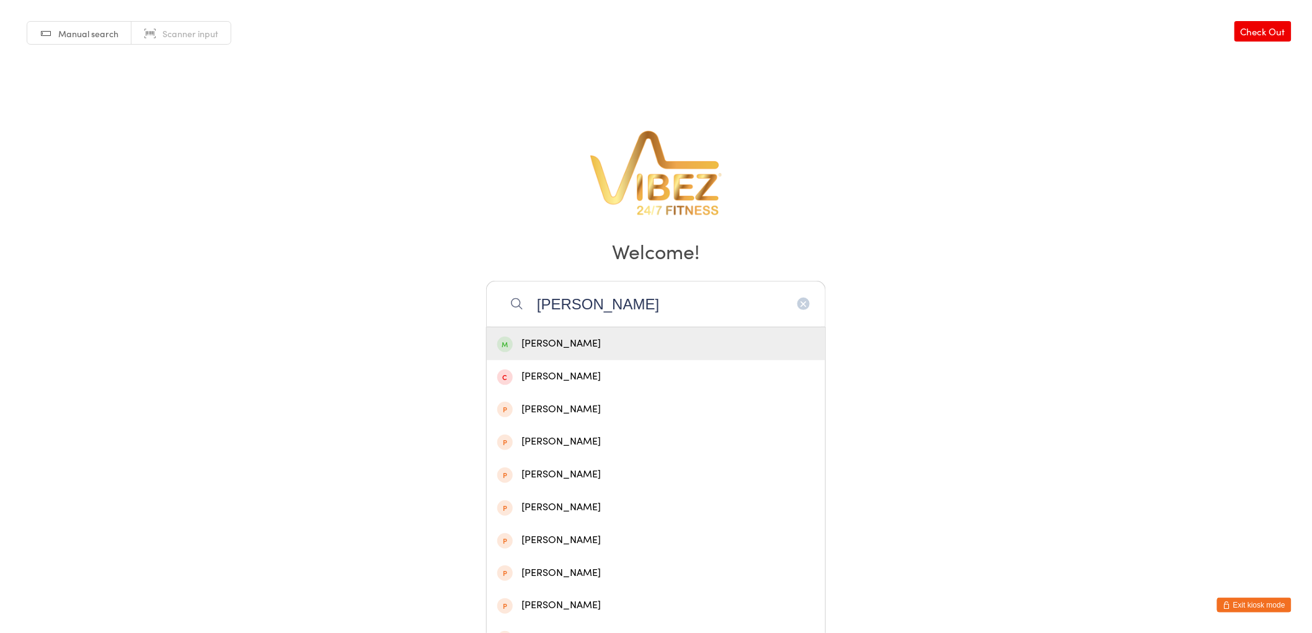
type input "rowe"
click at [702, 342] on div "Joshua Rowe" at bounding box center [655, 343] width 317 height 17
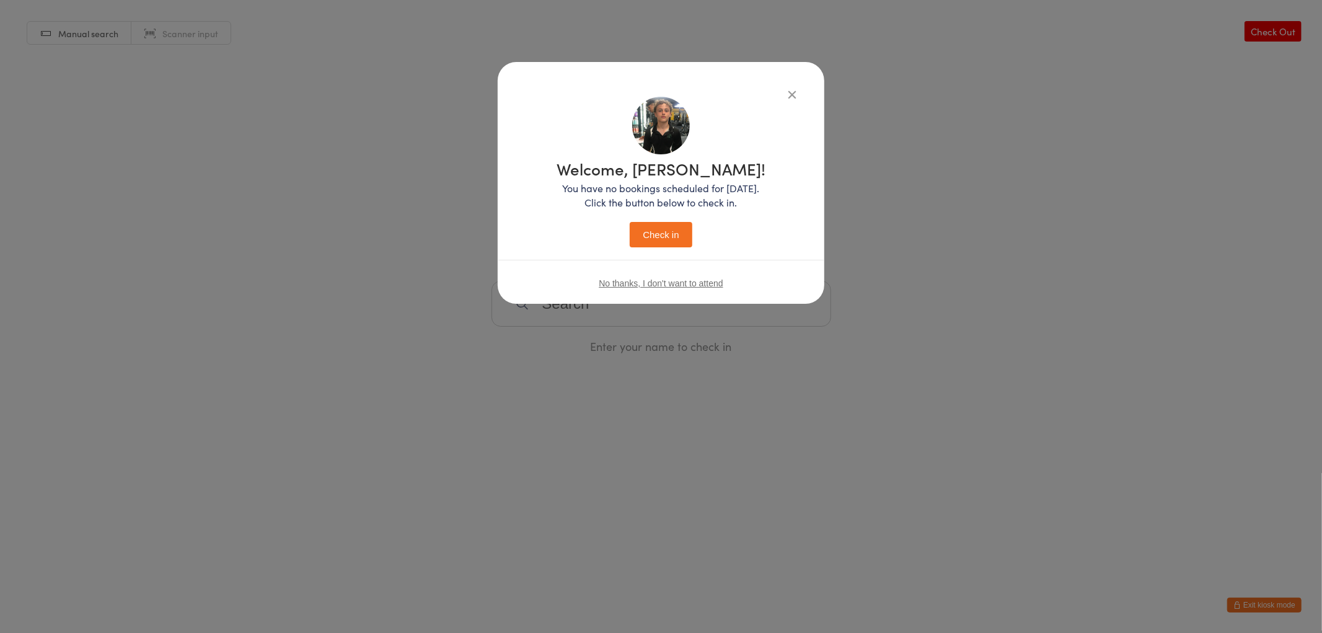
click at [676, 225] on button "Check in" at bounding box center [661, 234] width 62 height 25
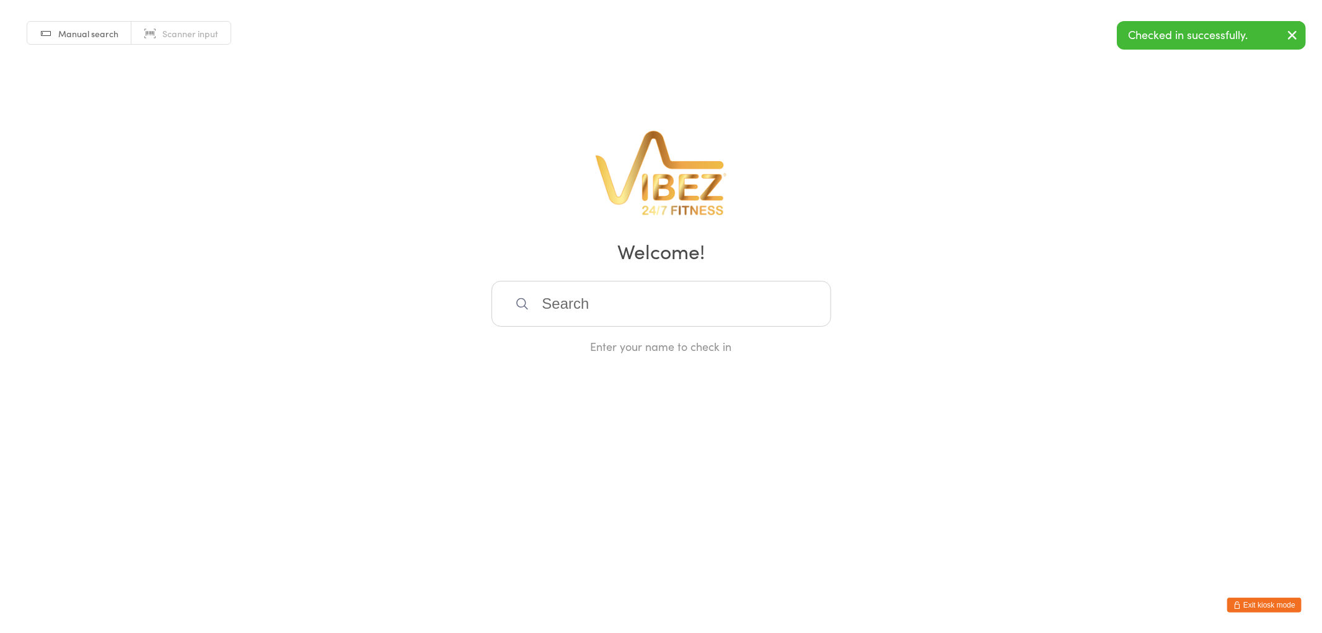
click at [627, 317] on input "search" at bounding box center [662, 304] width 340 height 46
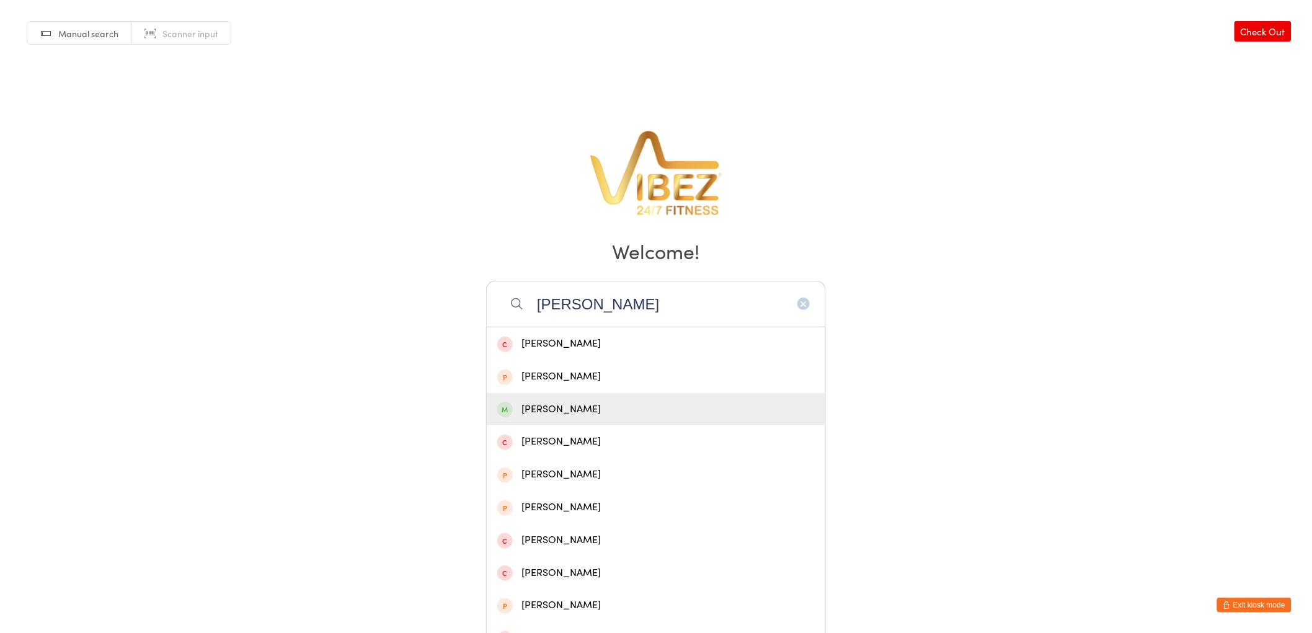
type input "bradley chri"
click at [611, 413] on div "Bradley Christoffersen" at bounding box center [655, 409] width 317 height 17
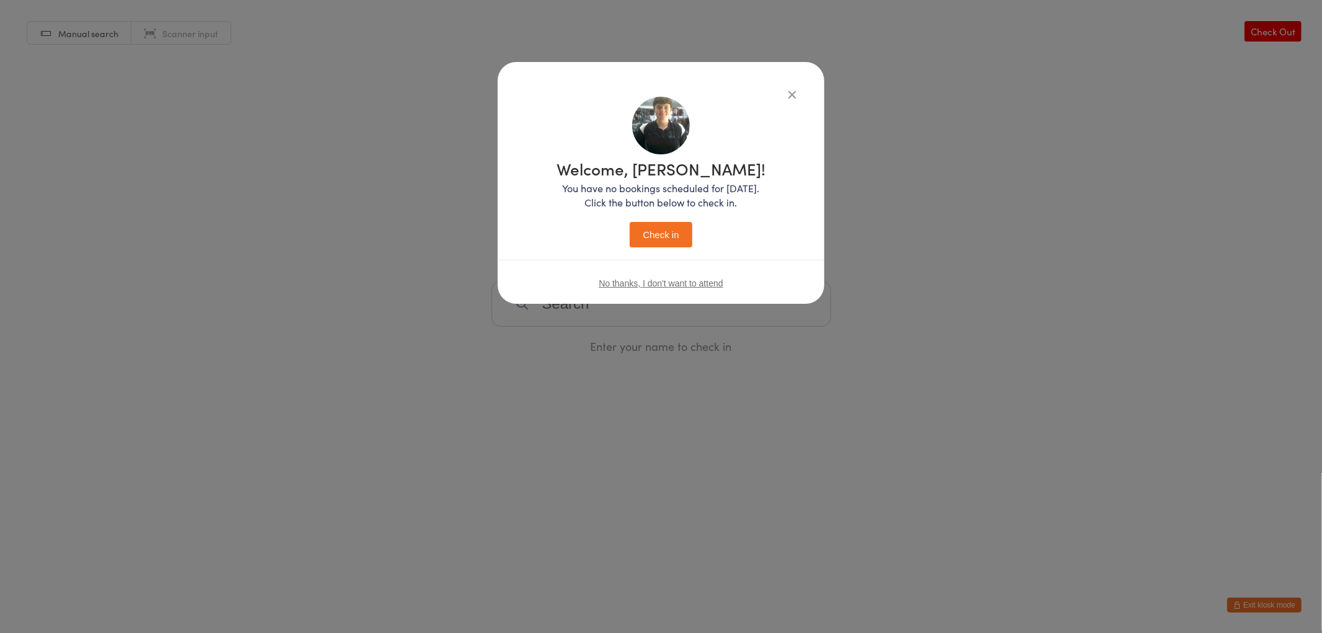
drag, startPoint x: 677, startPoint y: 239, endPoint x: 693, endPoint y: 249, distance: 19.3
click at [684, 242] on button "Check in" at bounding box center [661, 234] width 62 height 25
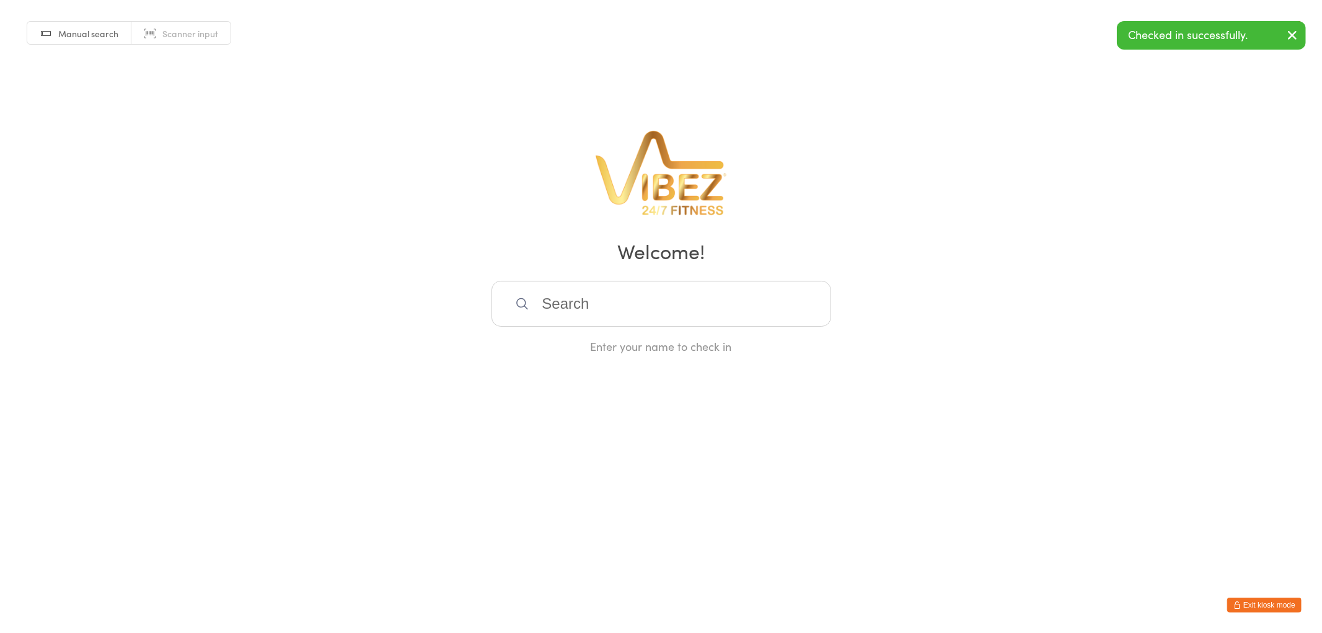
click at [620, 310] on input "search" at bounding box center [662, 304] width 340 height 46
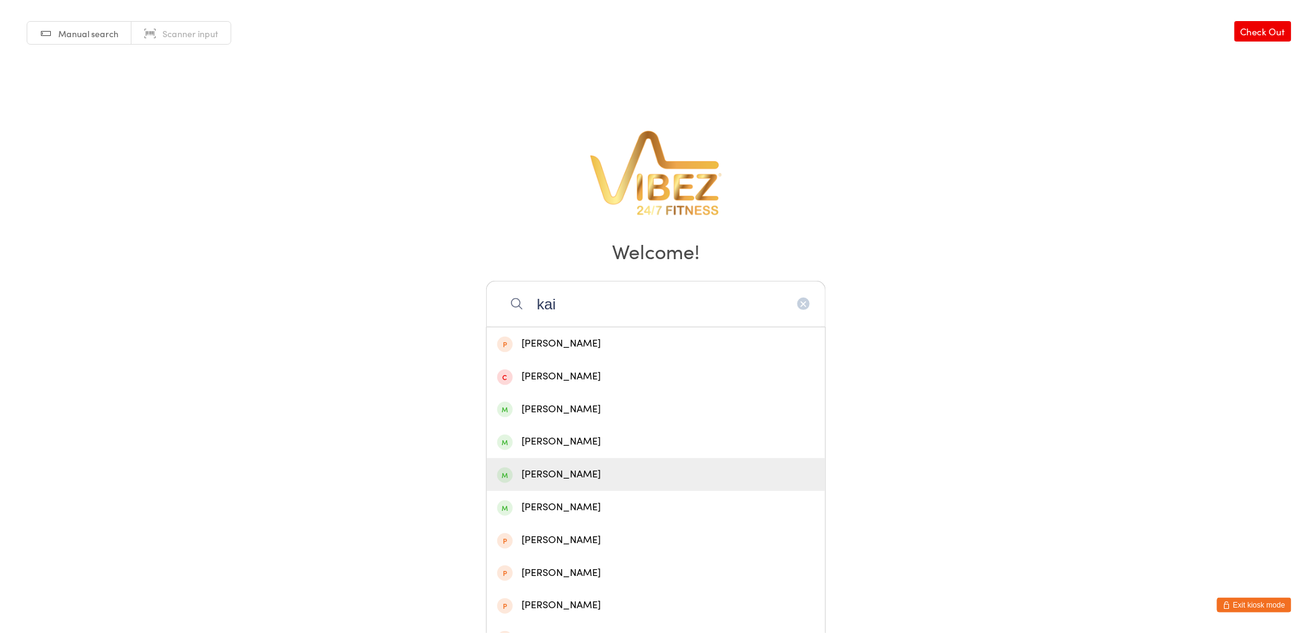
type input "kai"
click at [575, 477] on div "Kai Edwards" at bounding box center [655, 474] width 317 height 17
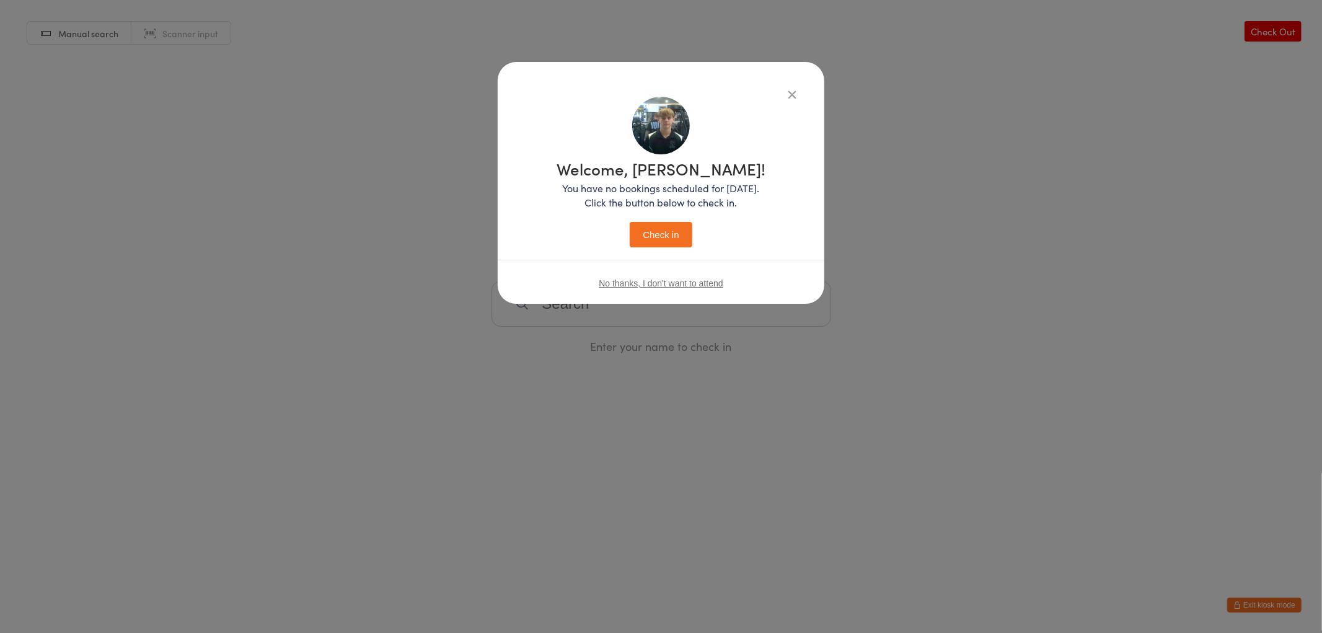
click at [655, 234] on button "Check in" at bounding box center [661, 234] width 62 height 25
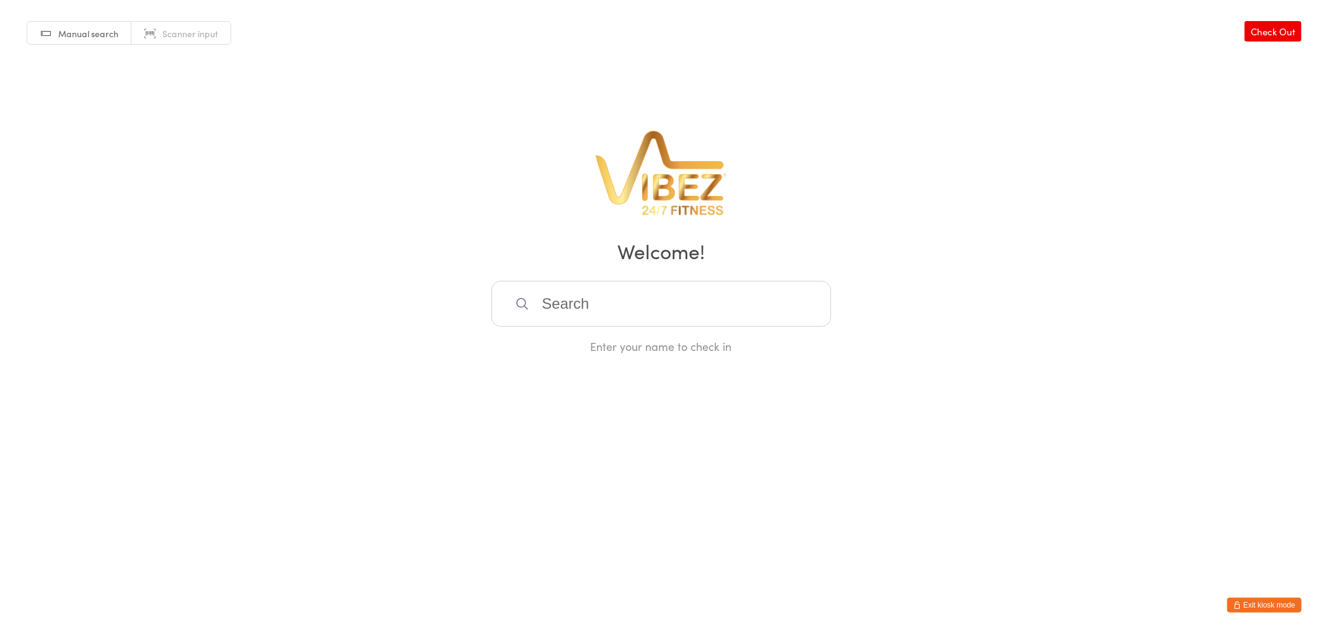
click at [663, 288] on input "search" at bounding box center [662, 304] width 340 height 46
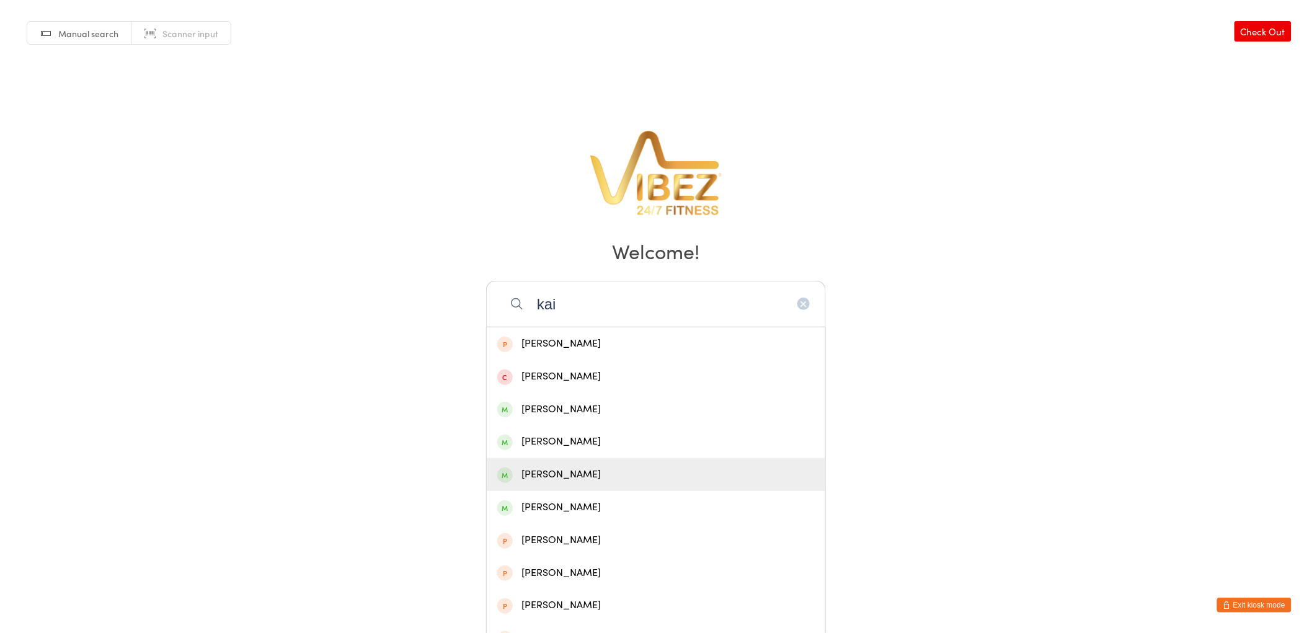
type input "kai"
click at [570, 470] on div "Kai Edwards" at bounding box center [655, 474] width 317 height 17
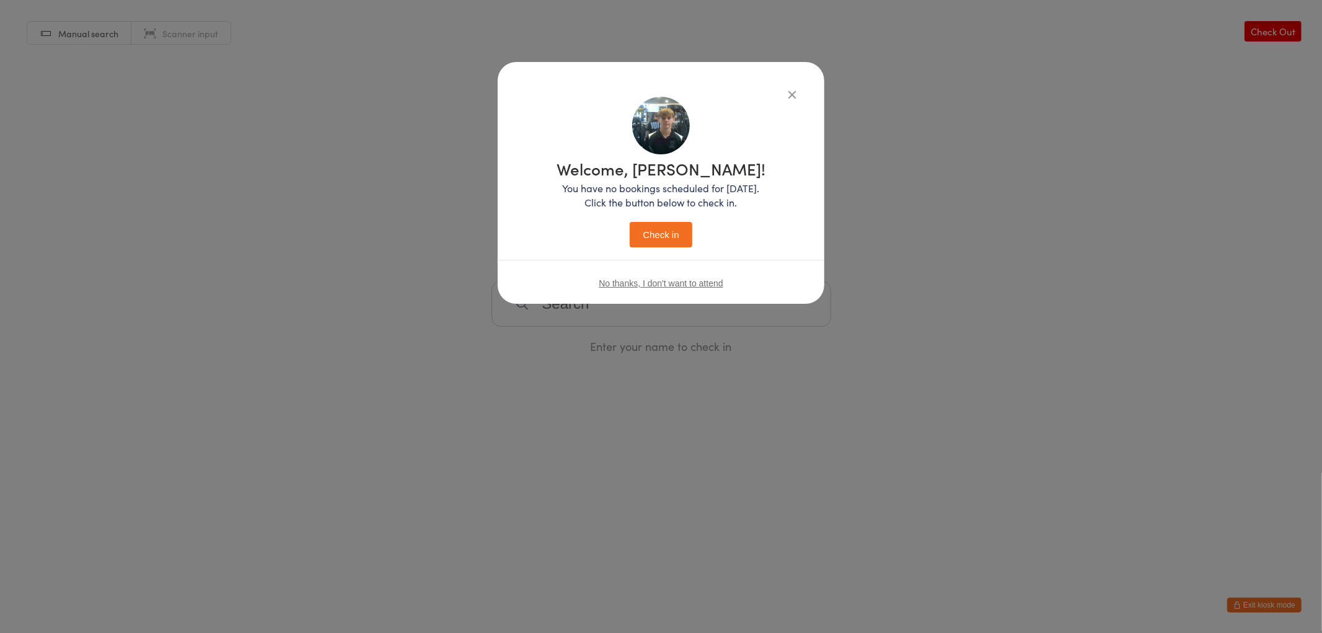
click at [682, 234] on button "Check in" at bounding box center [661, 234] width 62 height 25
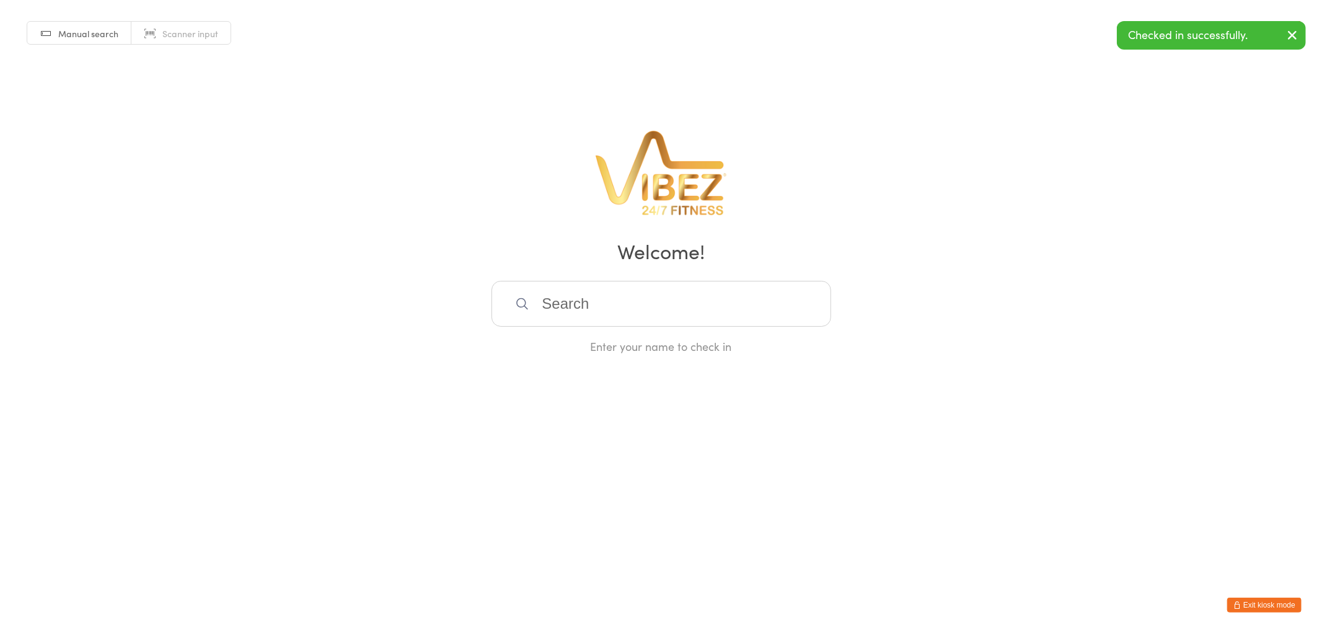
click at [612, 299] on input "search" at bounding box center [662, 304] width 340 height 46
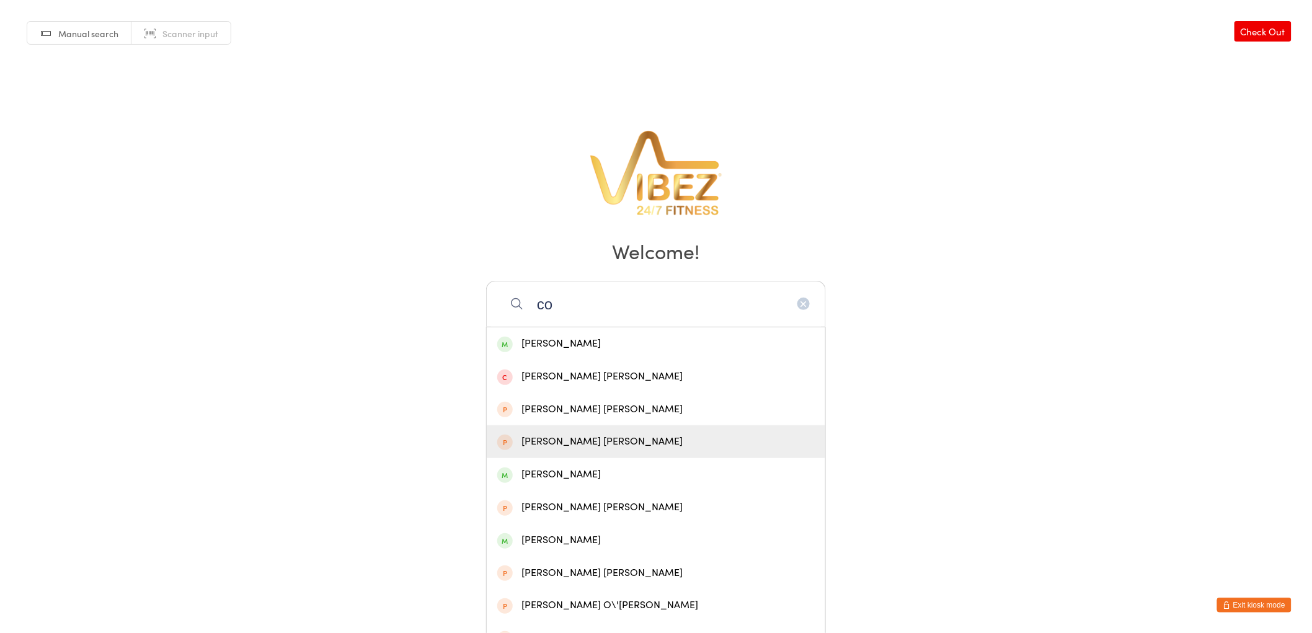
type input "c"
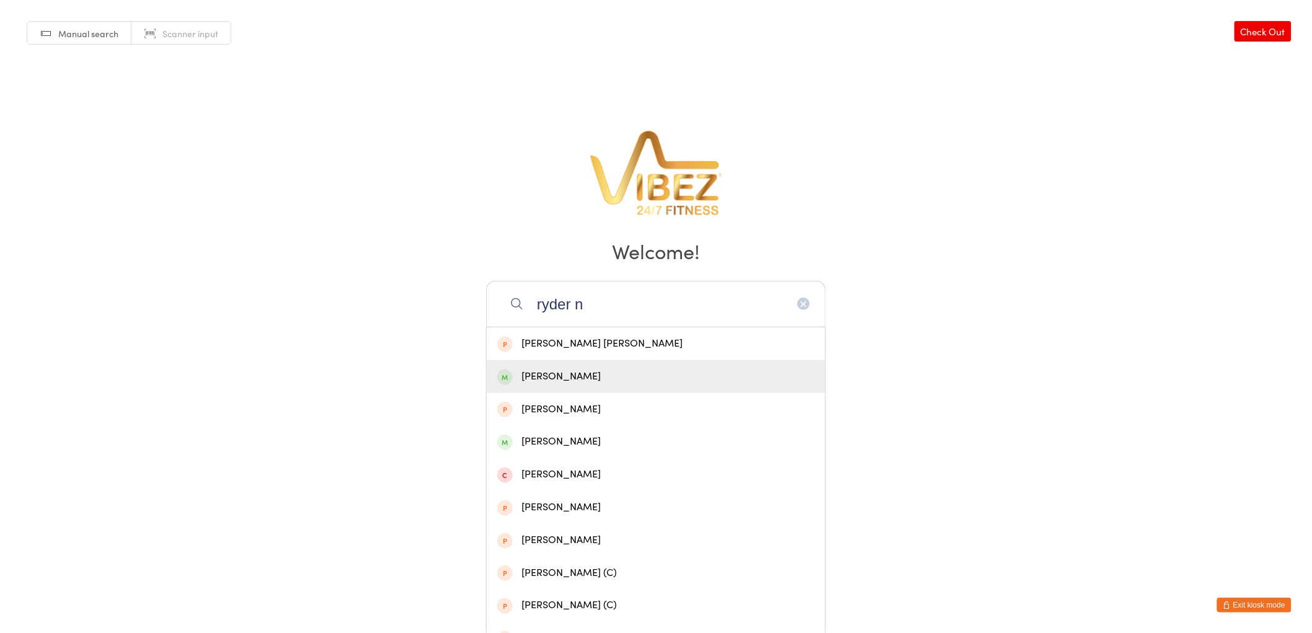
type input "ryder n"
click at [549, 369] on div "Ryder Baigent" at bounding box center [655, 376] width 317 height 17
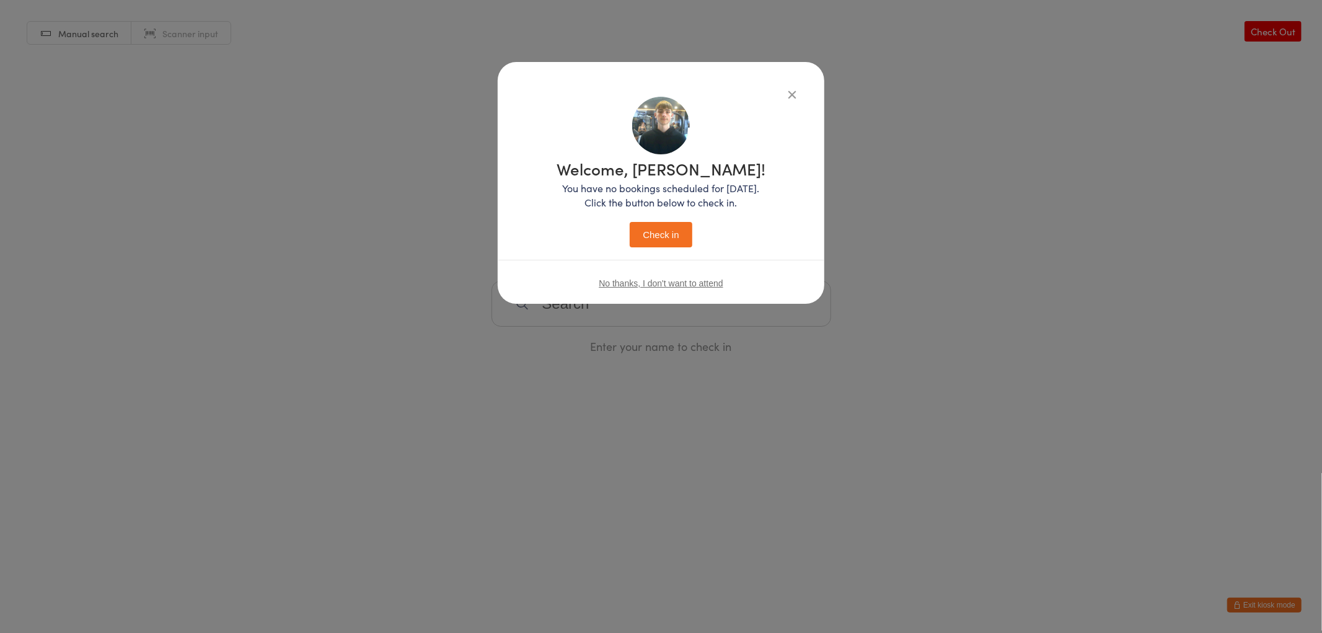
click at [643, 228] on button "Check in" at bounding box center [661, 234] width 62 height 25
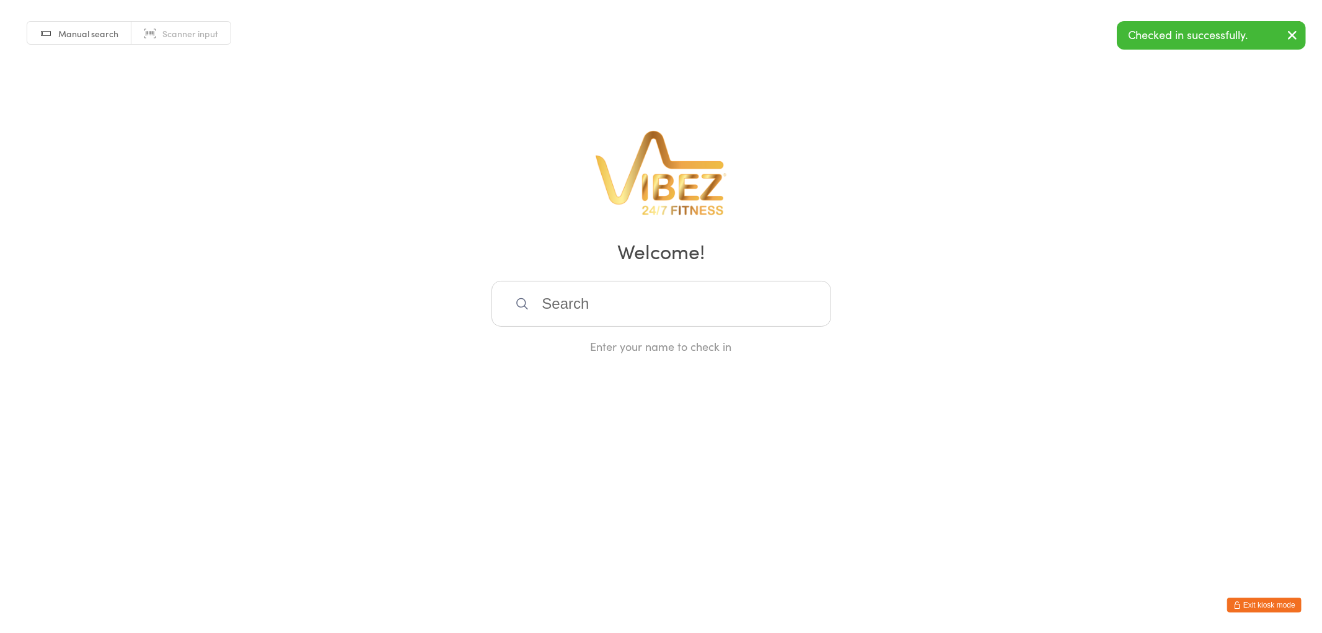
click at [643, 307] on input "search" at bounding box center [662, 304] width 340 height 46
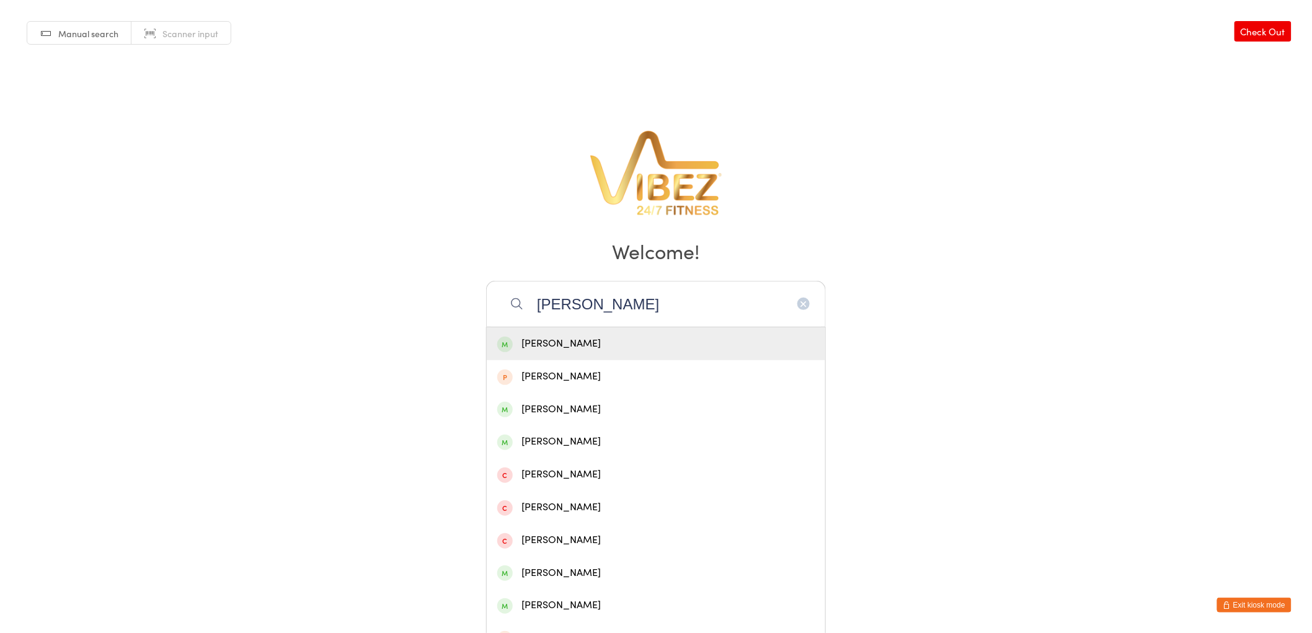
type input "ashton bald"
click at [638, 342] on div "Ashton Baldin" at bounding box center [655, 343] width 317 height 17
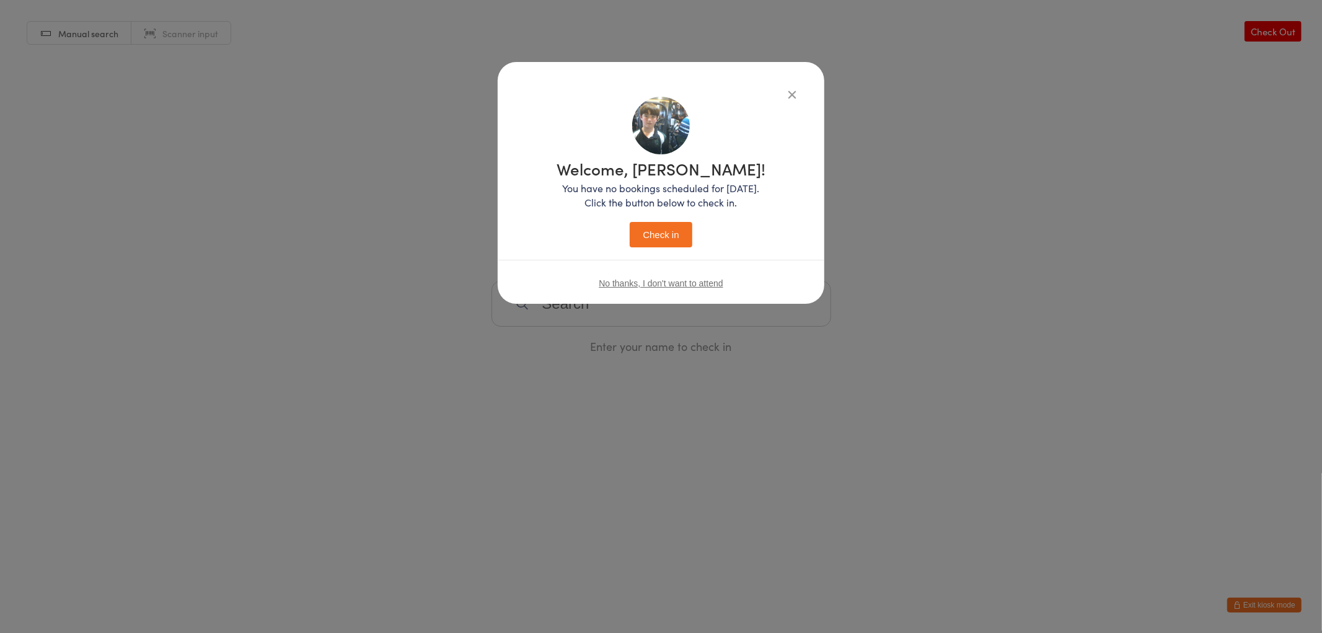
click at [653, 223] on button "Check in" at bounding box center [661, 234] width 62 height 25
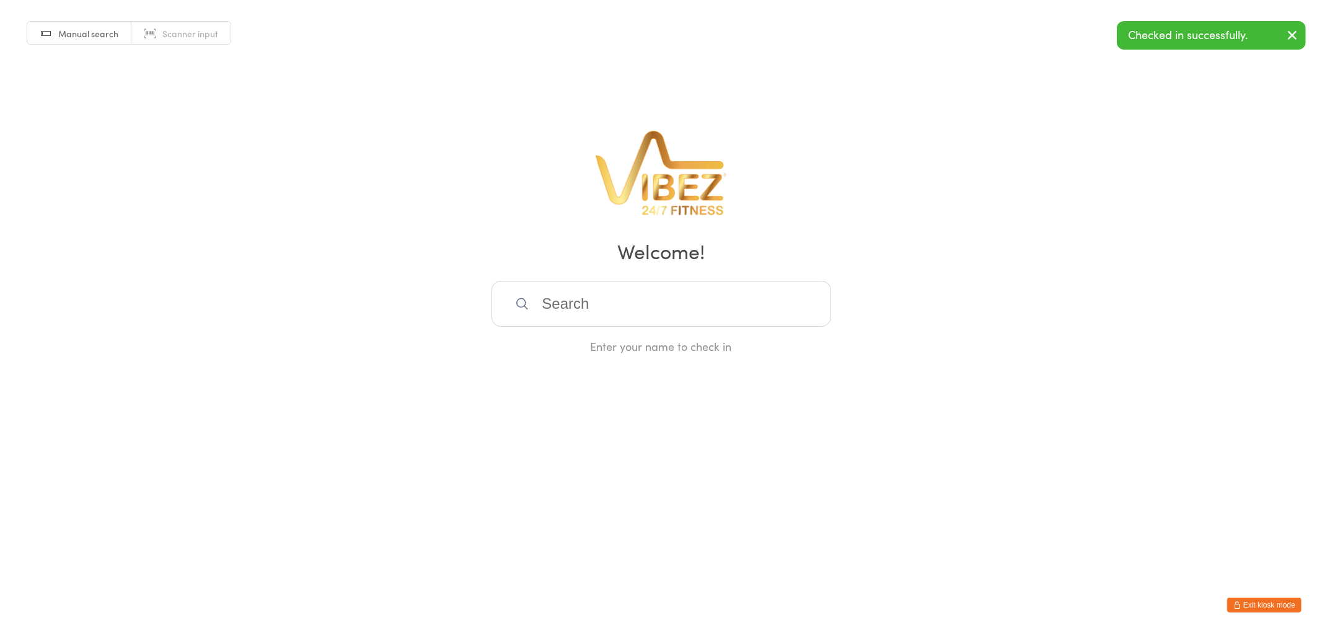
drag, startPoint x: 632, startPoint y: 302, endPoint x: 641, endPoint y: 309, distance: 11.0
click at [641, 309] on input "search" at bounding box center [662, 304] width 340 height 46
type input "x"
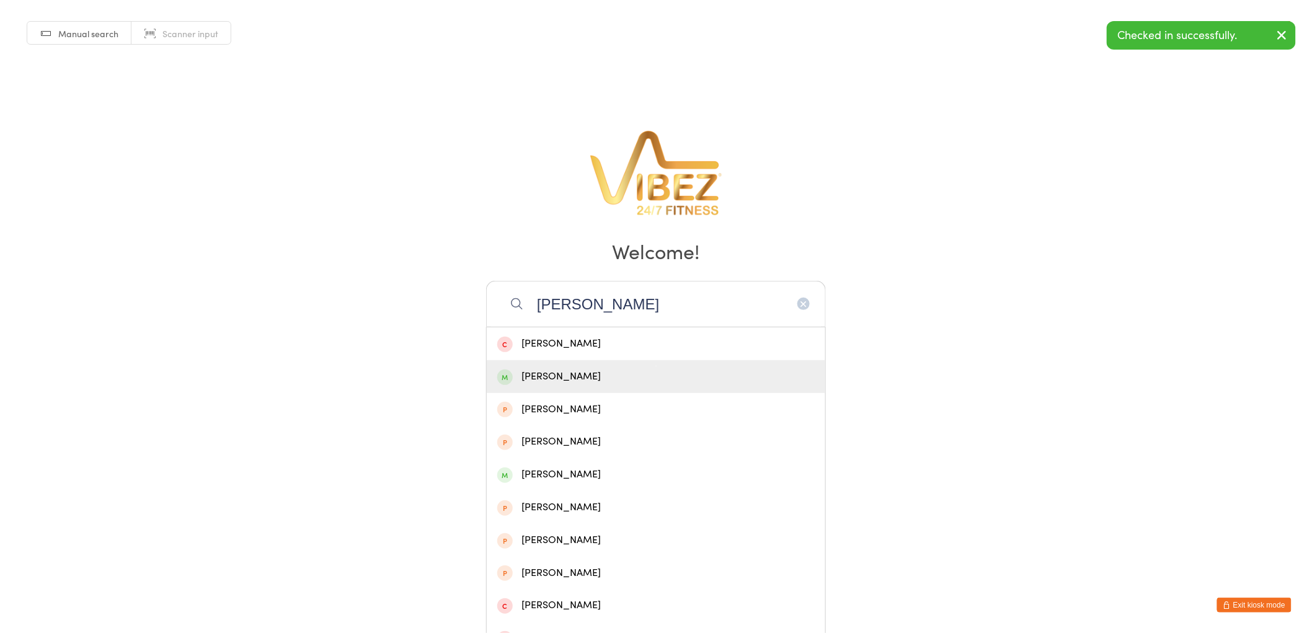
type input "zach"
click at [578, 382] on div "Zach Toms" at bounding box center [655, 376] width 317 height 17
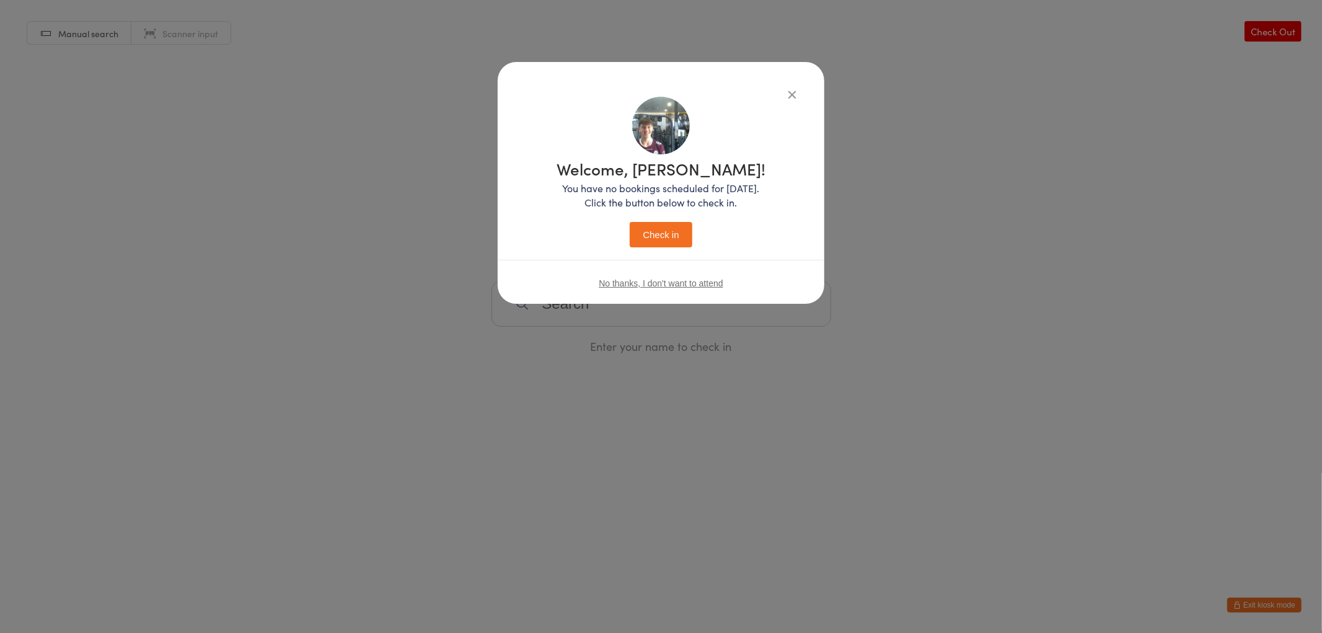
click at [654, 232] on button "Check in" at bounding box center [661, 234] width 62 height 25
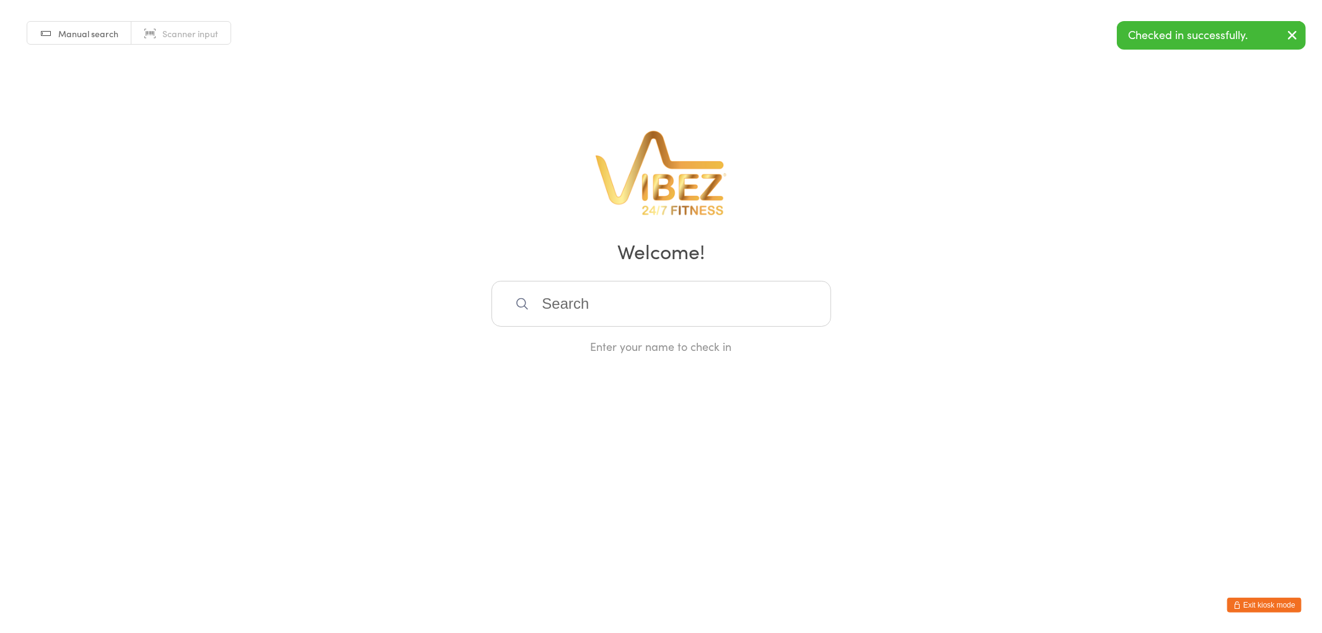
click at [658, 307] on input "search" at bounding box center [662, 304] width 340 height 46
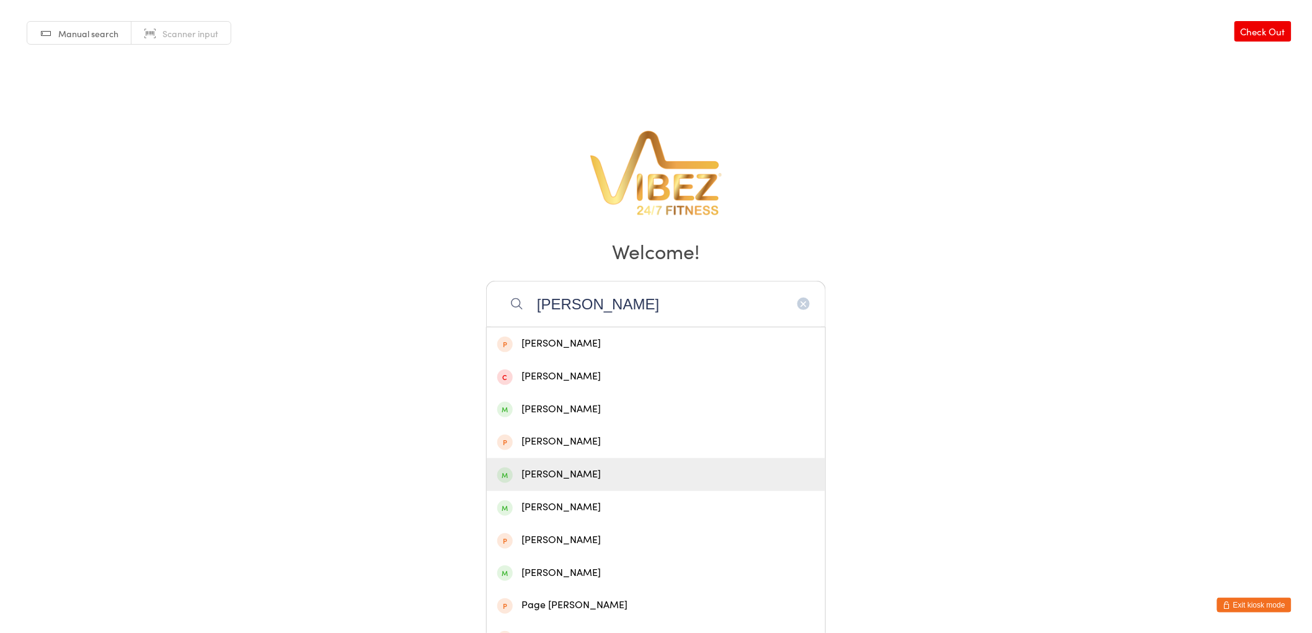
type input "nelson"
click at [609, 462] on div "Riley Nelson" at bounding box center [656, 474] width 338 height 33
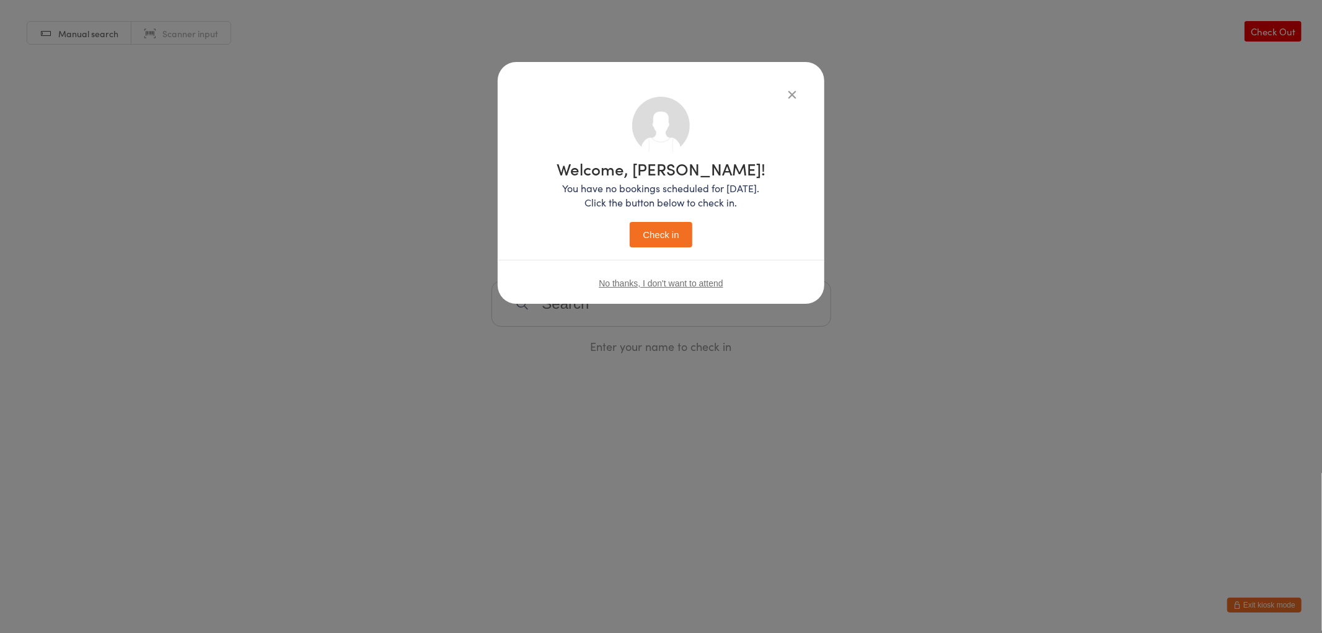
click at [677, 240] on button "Check in" at bounding box center [661, 234] width 62 height 25
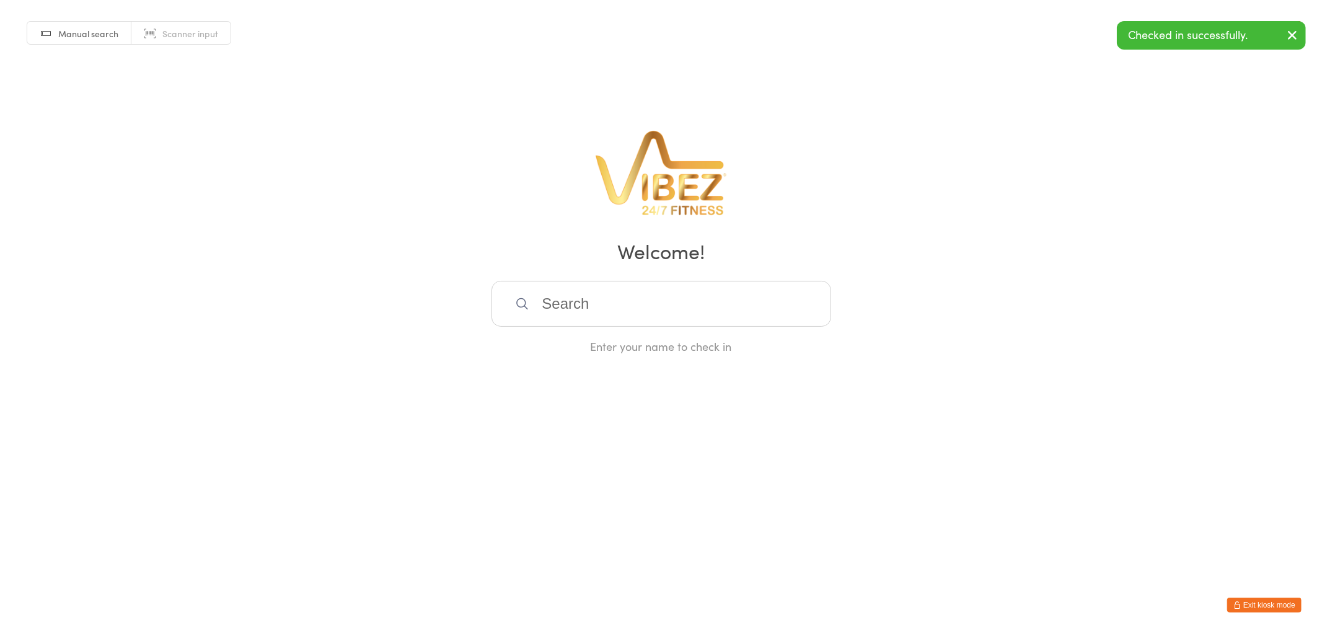
drag, startPoint x: 691, startPoint y: 308, endPoint x: 682, endPoint y: 306, distance: 8.9
click at [684, 306] on input "search" at bounding box center [662, 304] width 340 height 46
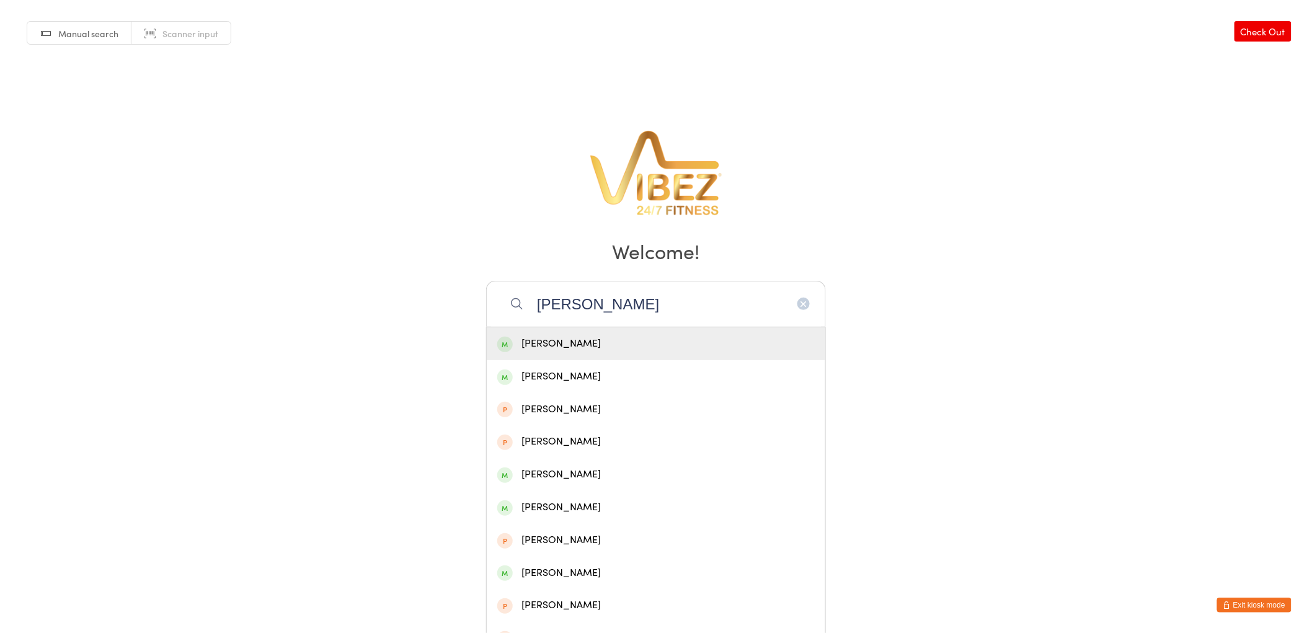
type input "tooley"
click at [602, 344] on div "Kai Tooley" at bounding box center [655, 343] width 317 height 17
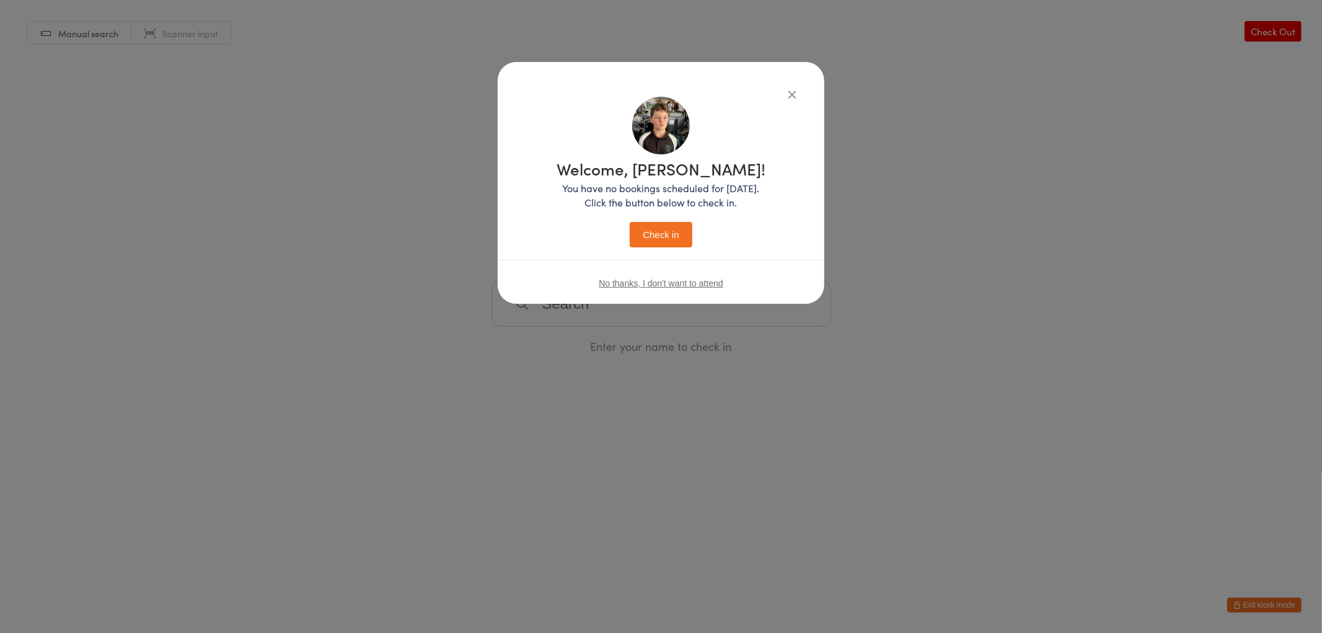
click at [686, 229] on button "Check in" at bounding box center [661, 234] width 62 height 25
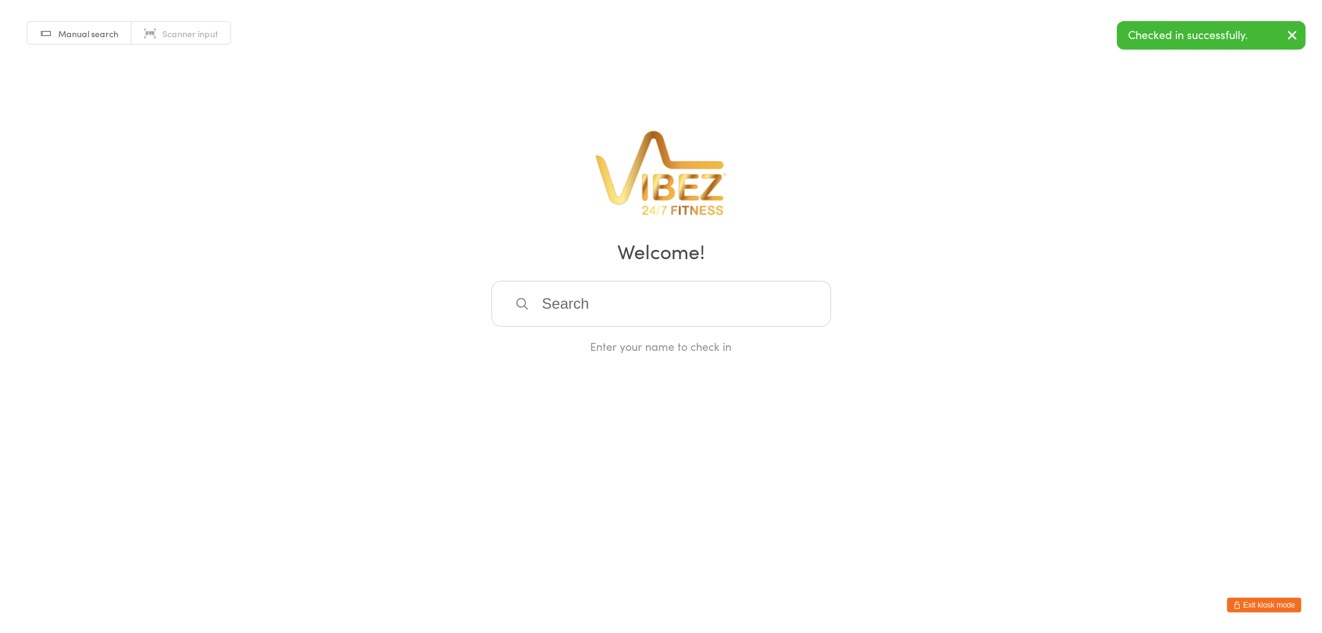
click at [577, 296] on input "search" at bounding box center [662, 304] width 340 height 46
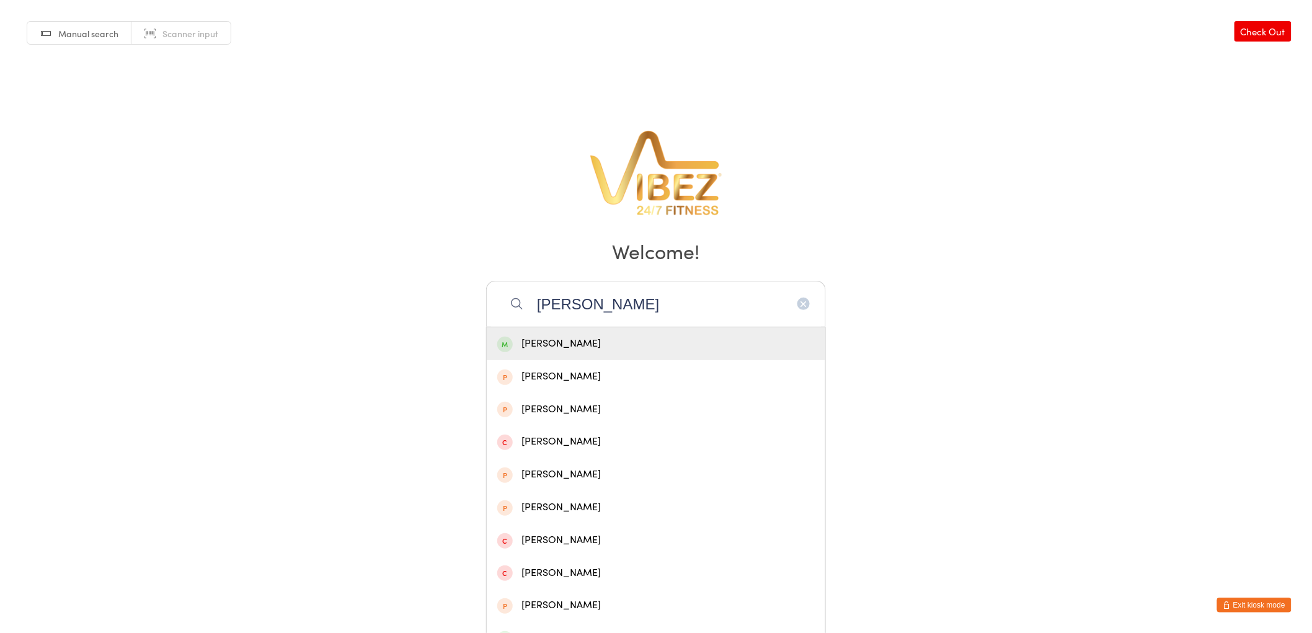
type input "stern"
click at [611, 337] on div "Stern Murphy" at bounding box center [655, 343] width 317 height 17
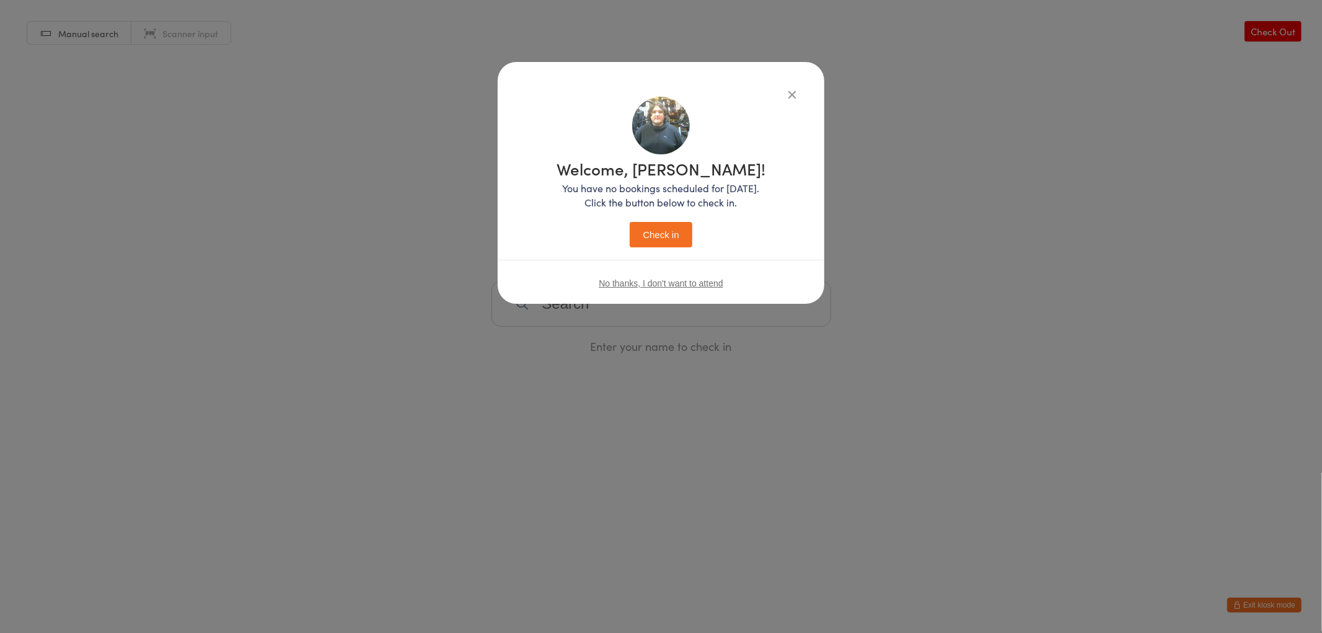
drag, startPoint x: 671, startPoint y: 226, endPoint x: 664, endPoint y: 236, distance: 12.0
click at [673, 227] on button "Check in" at bounding box center [661, 234] width 62 height 25
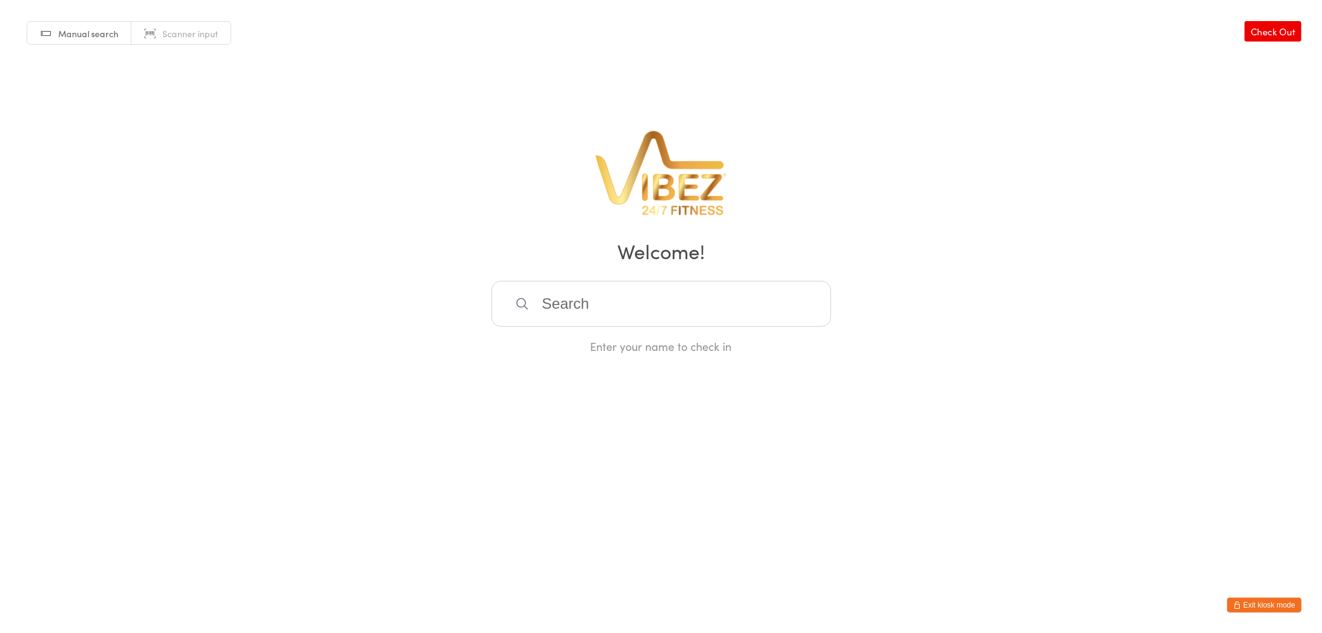
click at [586, 296] on input "search" at bounding box center [662, 304] width 340 height 46
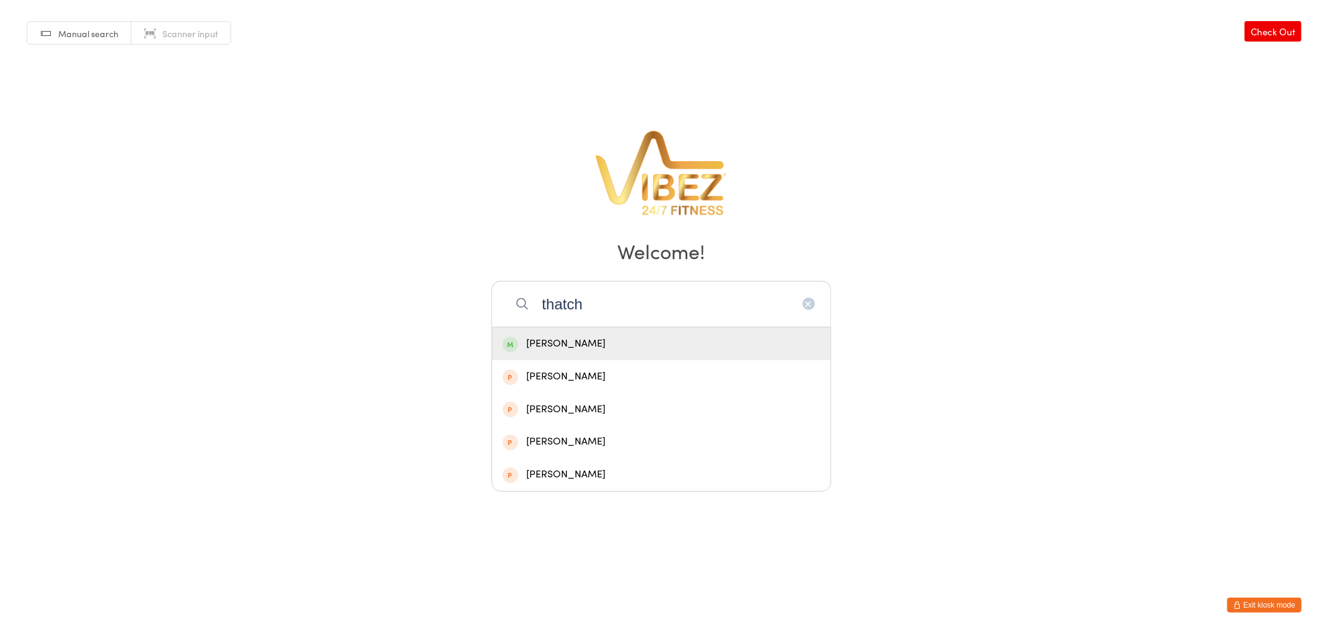
type input "thatch"
click at [592, 341] on div "Zaiyne Thatcher" at bounding box center [661, 343] width 317 height 17
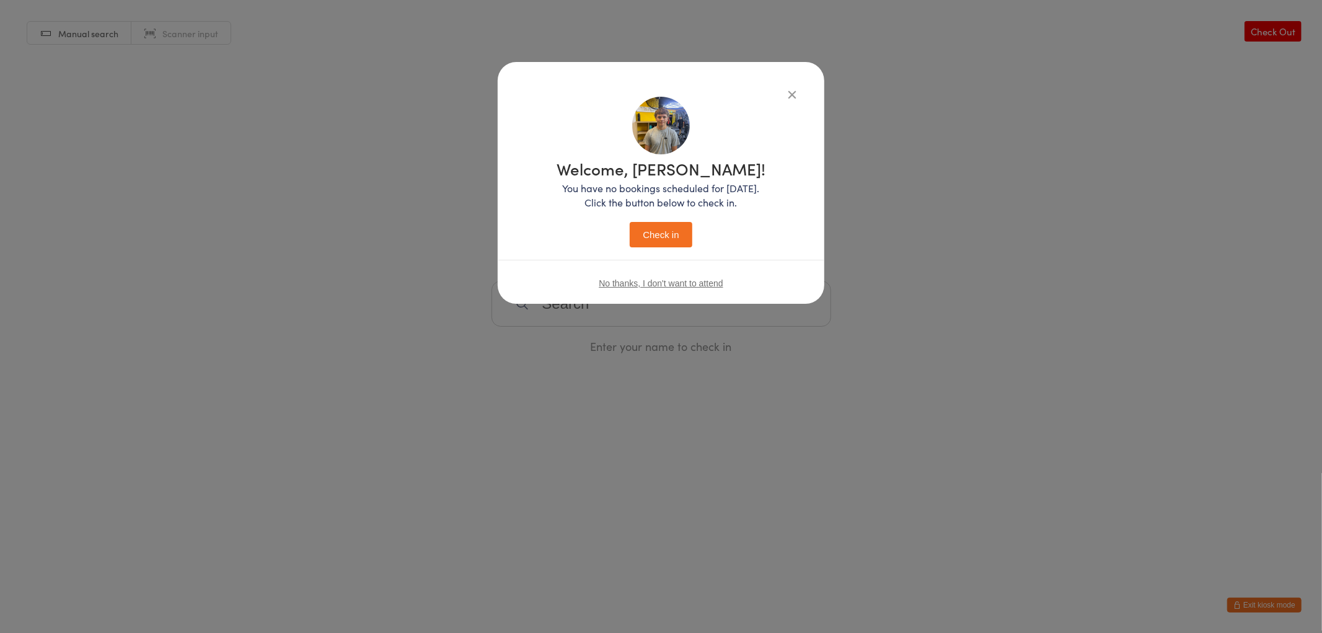
click at [655, 231] on button "Check in" at bounding box center [661, 234] width 62 height 25
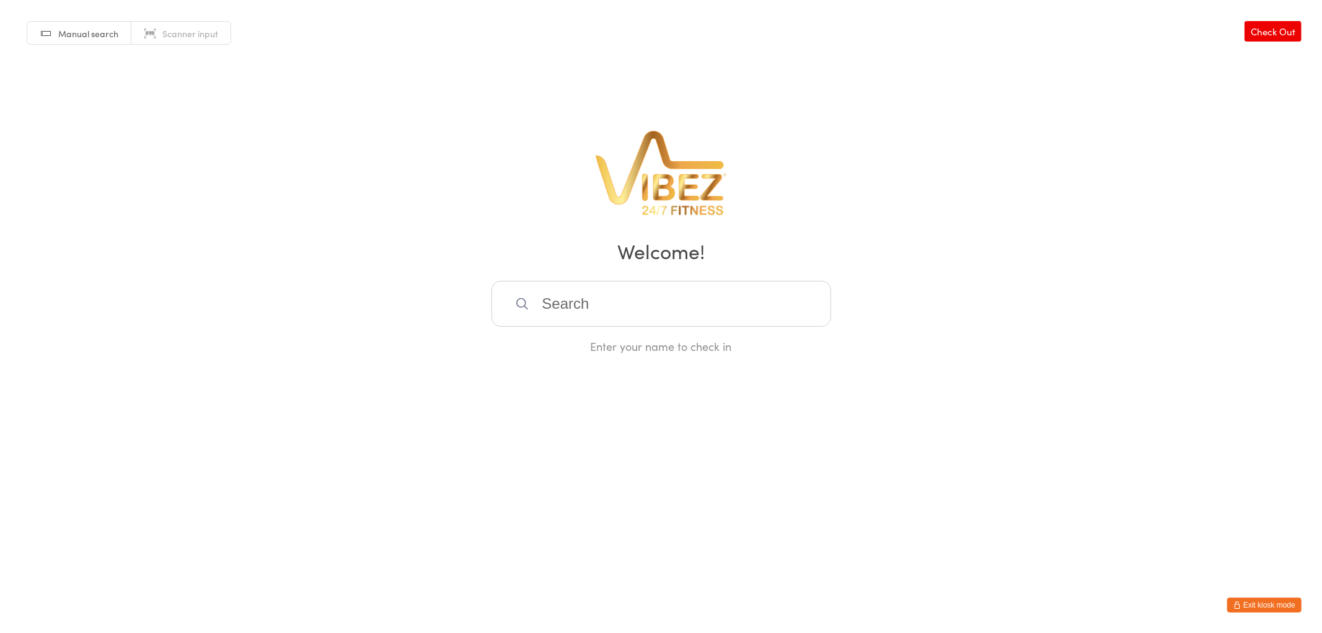
click at [575, 299] on input "search" at bounding box center [662, 304] width 340 height 46
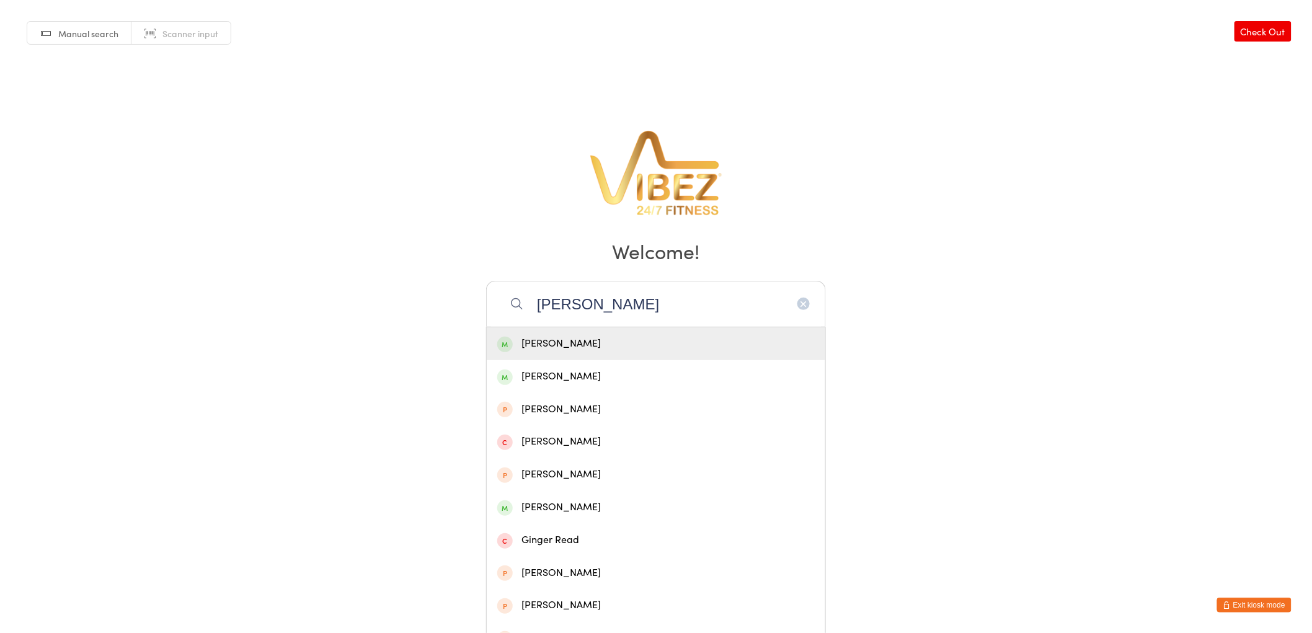
type input "monger"
click at [666, 335] on div "Hayden Monger" at bounding box center [655, 343] width 317 height 17
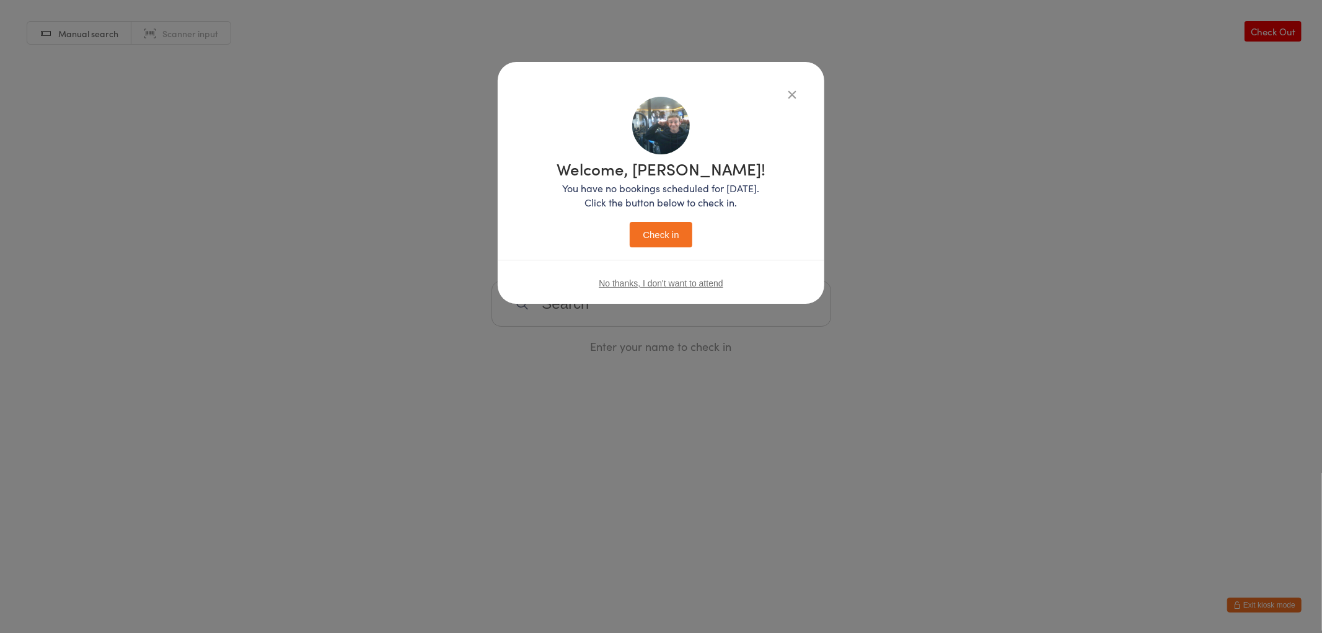
click at [654, 228] on button "Check in" at bounding box center [661, 234] width 62 height 25
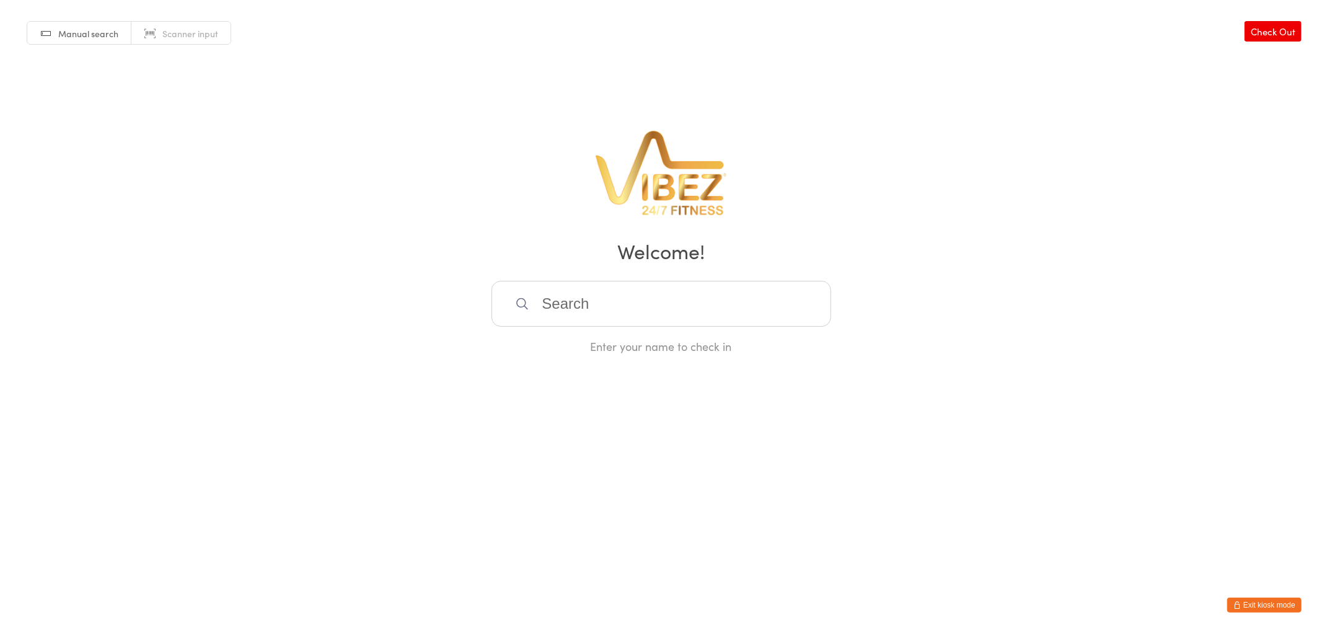
drag, startPoint x: 1276, startPoint y: 605, endPoint x: 1281, endPoint y: 597, distance: 9.5
click at [1277, 606] on button "Exit kiosk mode" at bounding box center [1264, 605] width 74 height 15
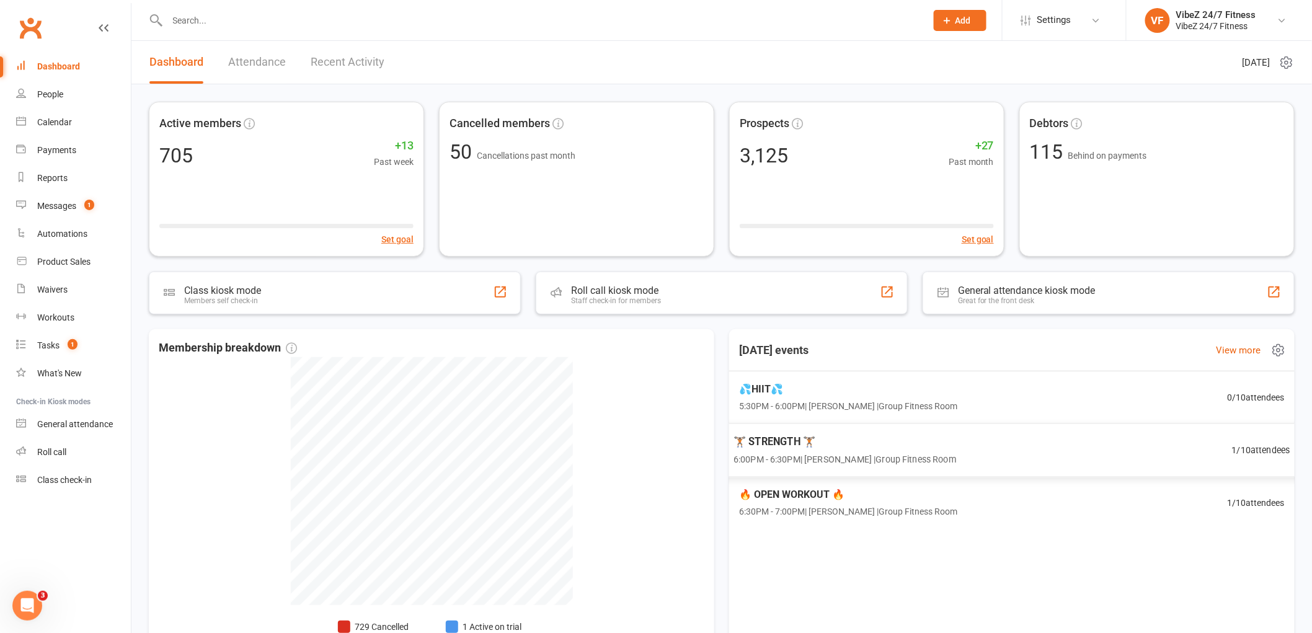
click at [987, 453] on div "🏋🏽 STRENGTH 🏋🏽 6:00PM - 6:30PM | Adam Swindell | Group Fitness Room 1 / 10 atte…" at bounding box center [1011, 450] width 587 height 54
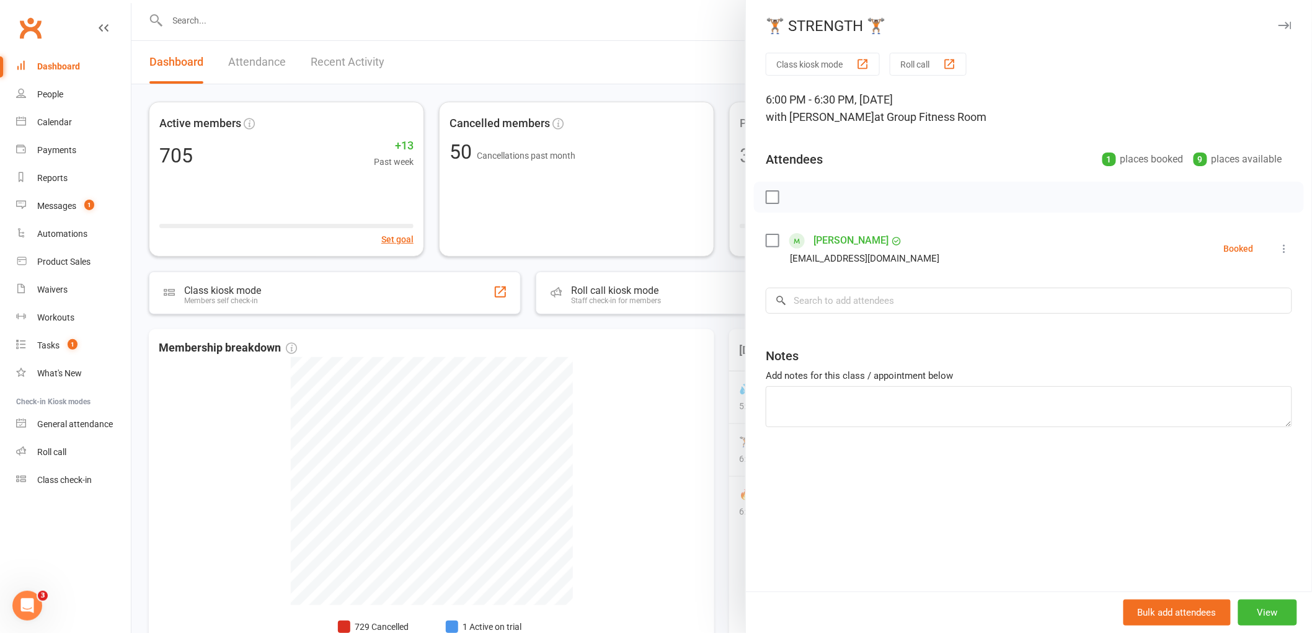
click at [696, 361] on div at bounding box center [721, 316] width 1180 height 633
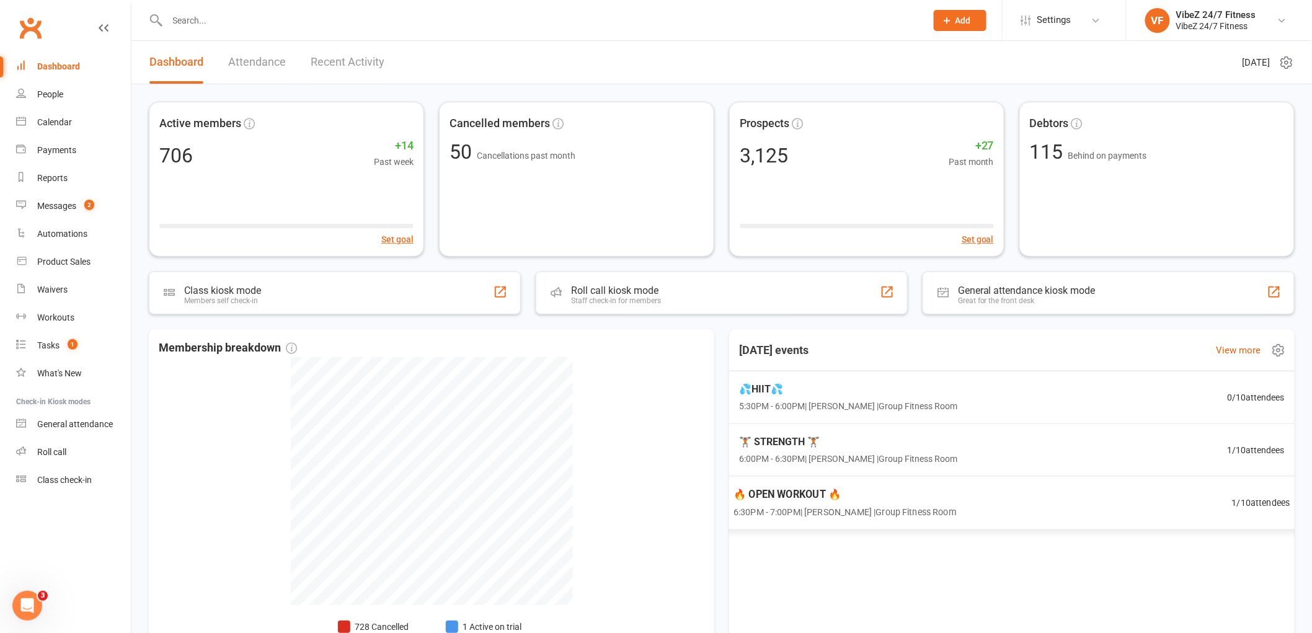
click at [795, 498] on span "🔥 OPEN WORKOUT 🔥" at bounding box center [844, 494] width 223 height 16
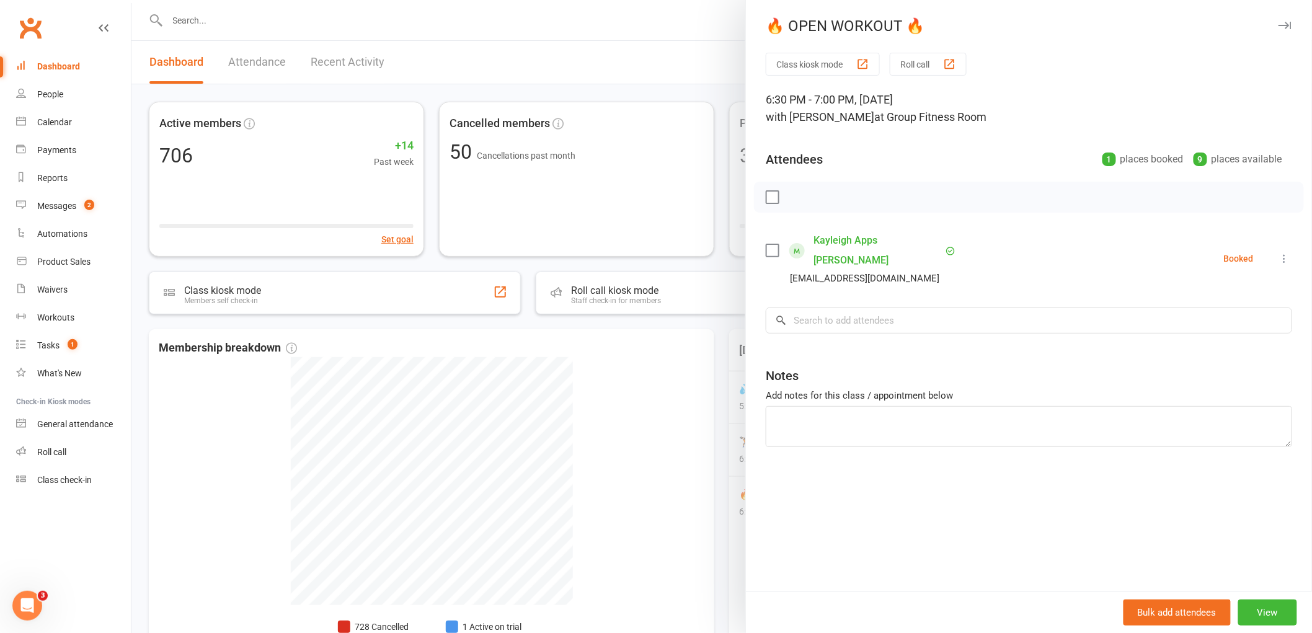
click at [667, 451] on div at bounding box center [721, 316] width 1180 height 633
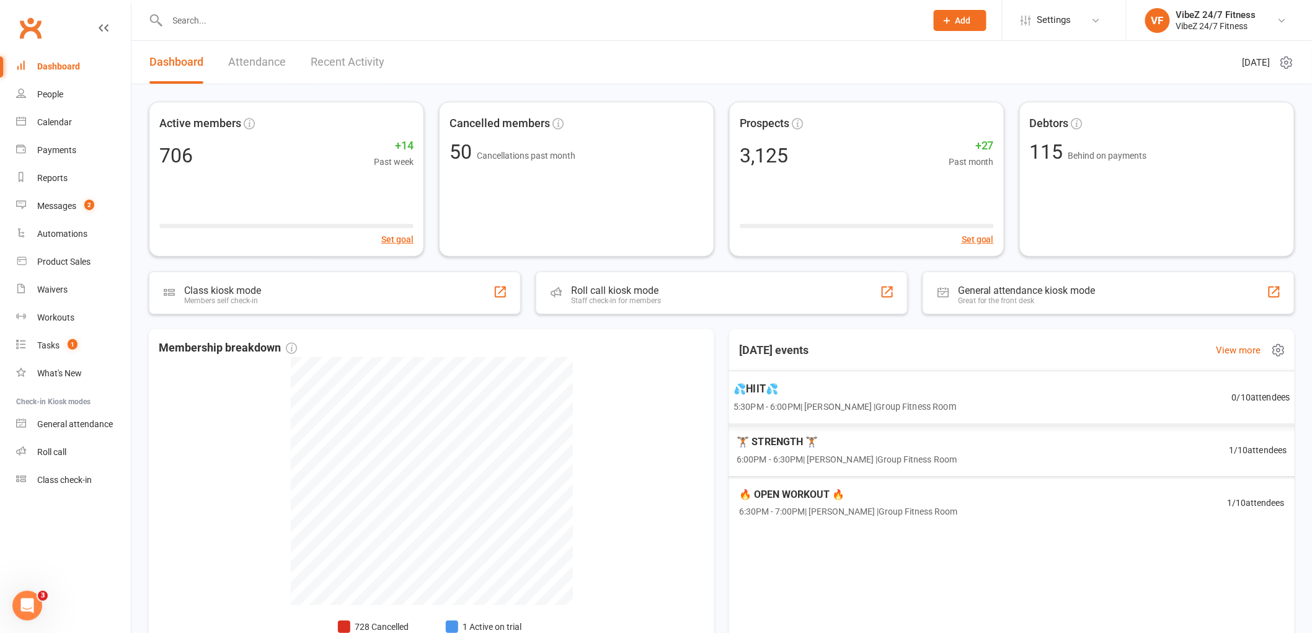
click at [820, 400] on span "5:30PM - 6:00PM | [PERSON_NAME] | Group Fitness Room" at bounding box center [844, 406] width 223 height 14
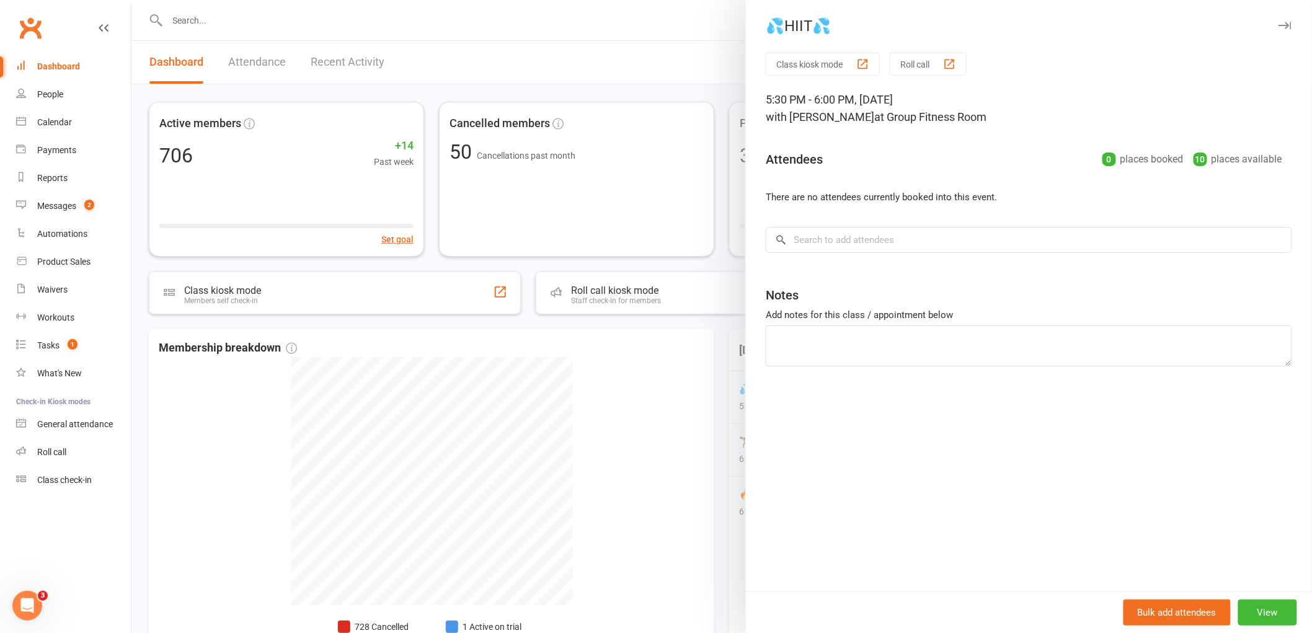
click at [669, 421] on div at bounding box center [721, 316] width 1180 height 633
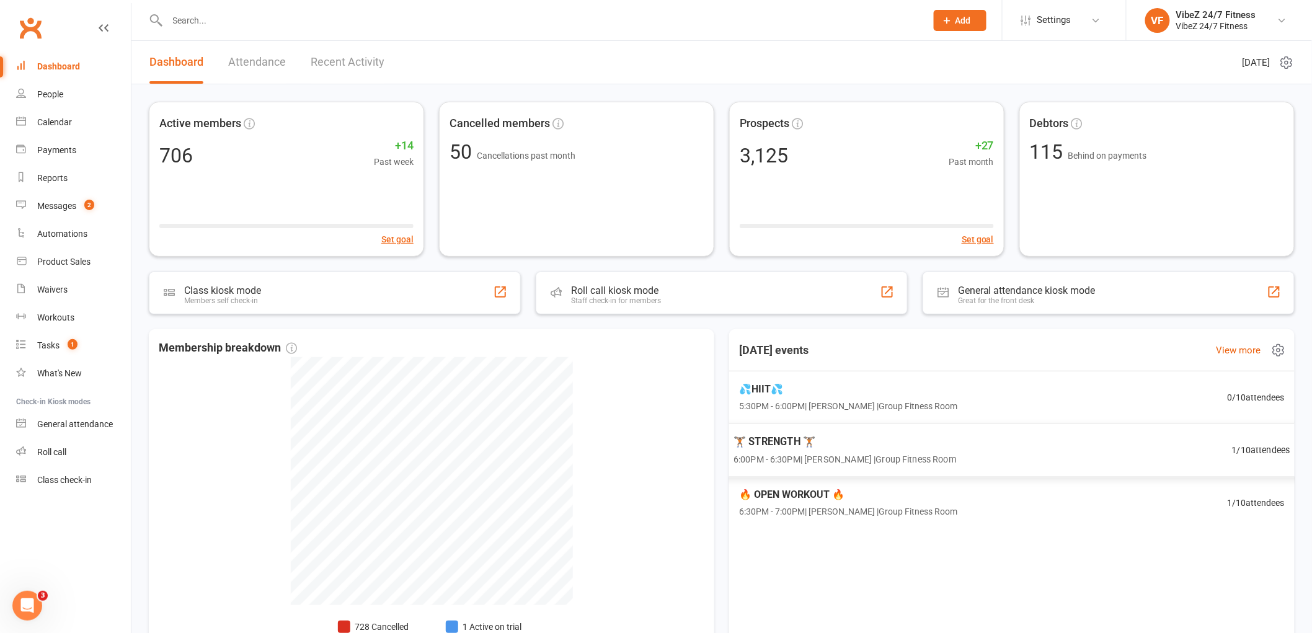
click at [791, 443] on span "🏋🏽 STRENGTH 🏋🏽" at bounding box center [844, 441] width 223 height 16
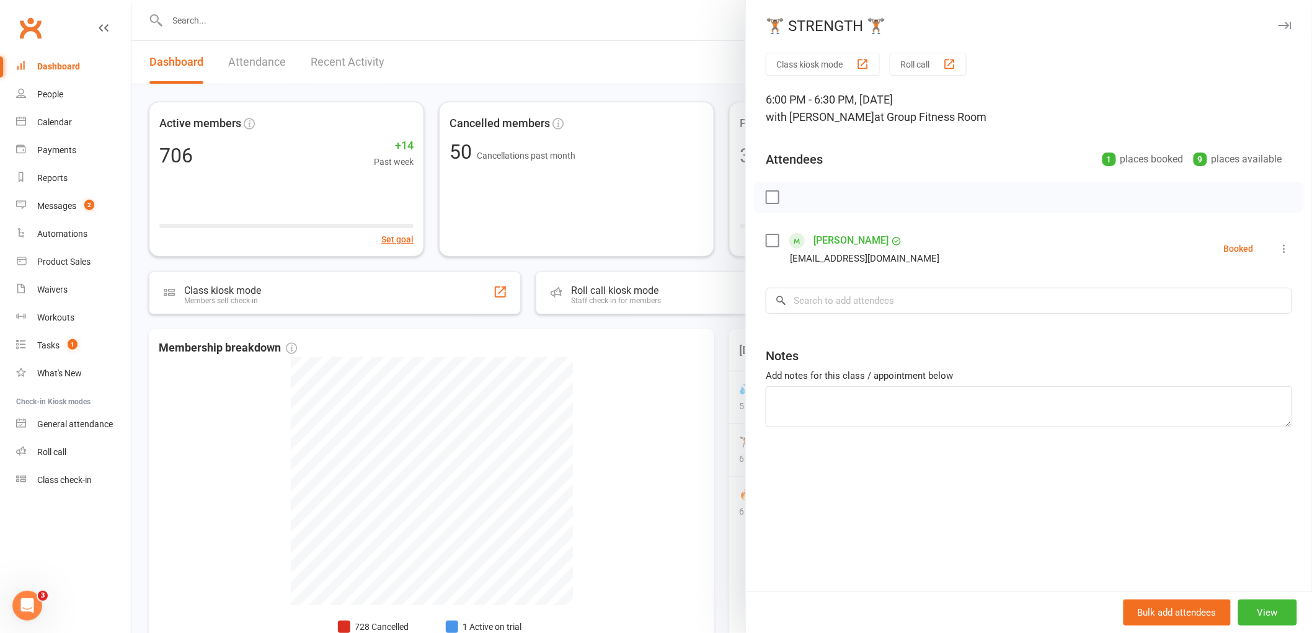
click at [686, 65] on div at bounding box center [721, 316] width 1180 height 633
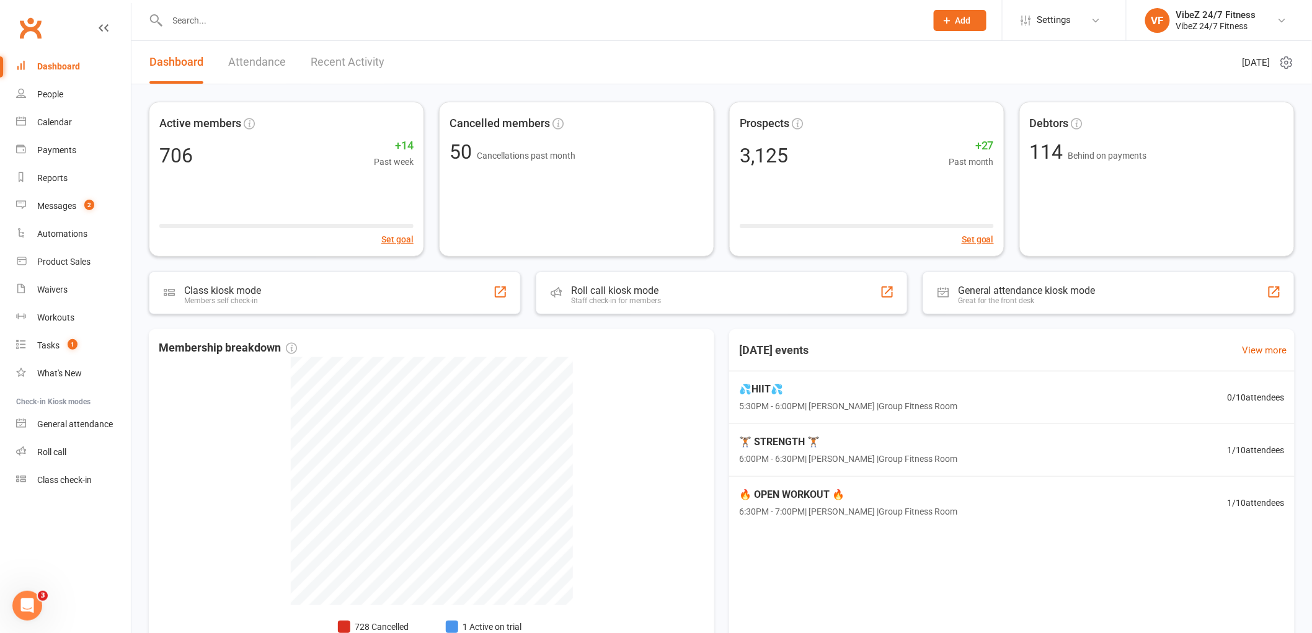
click at [216, 17] on input "text" at bounding box center [541, 20] width 754 height 17
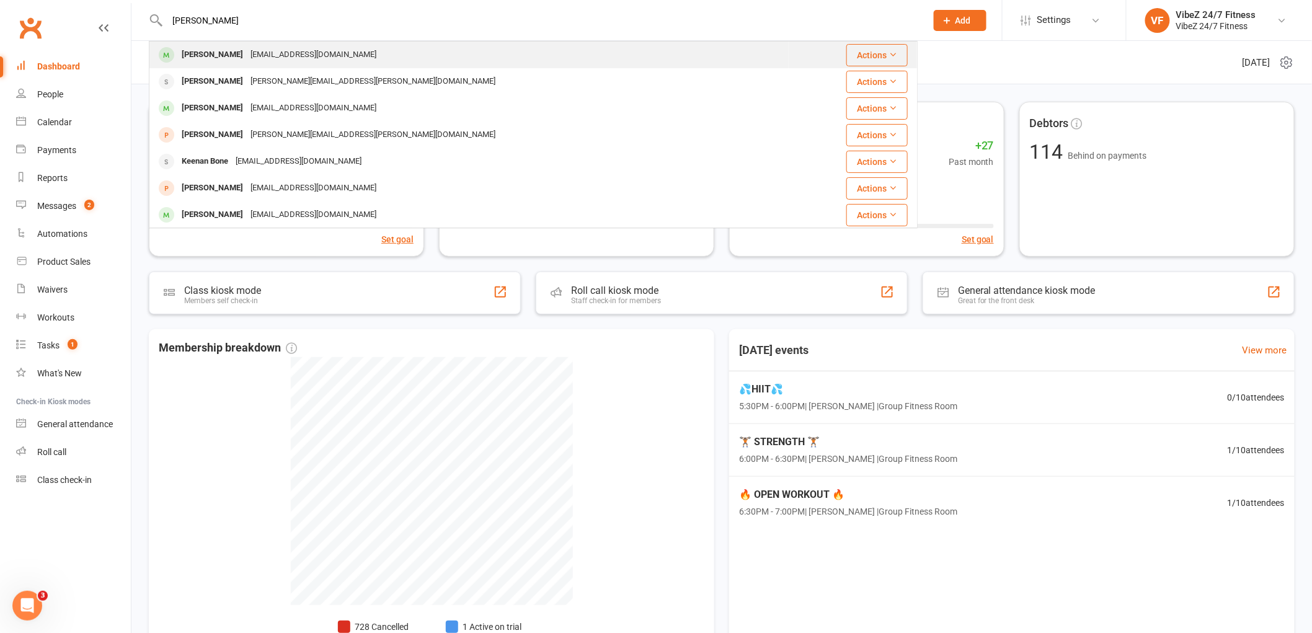
type input "[PERSON_NAME]"
click at [285, 60] on div "[EMAIL_ADDRESS][DOMAIN_NAME]" at bounding box center [313, 55] width 133 height 18
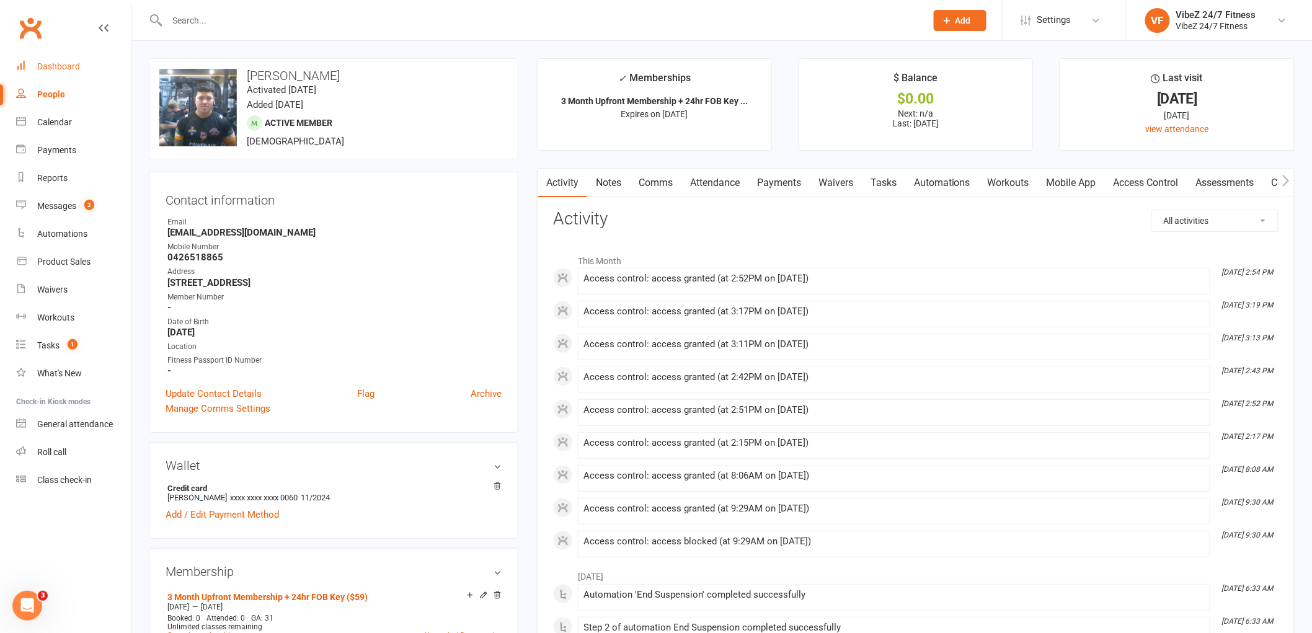
click at [69, 69] on div "Dashboard" at bounding box center [58, 66] width 43 height 10
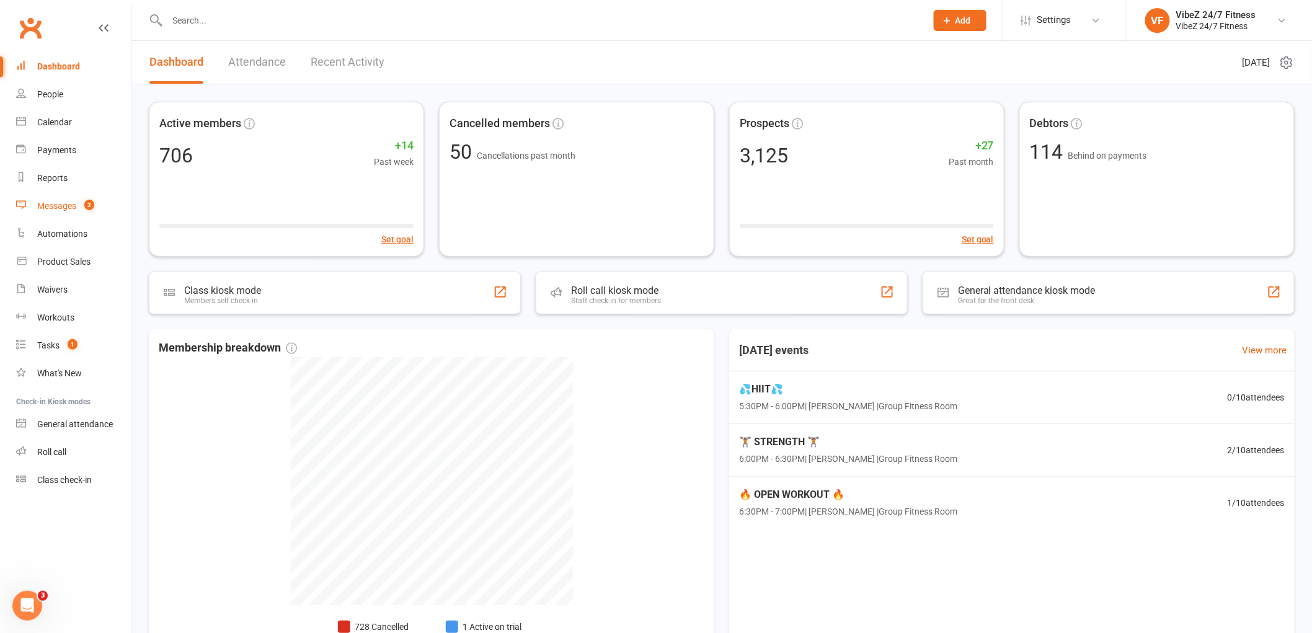
click at [81, 196] on link "Messages 2" at bounding box center [73, 206] width 115 height 28
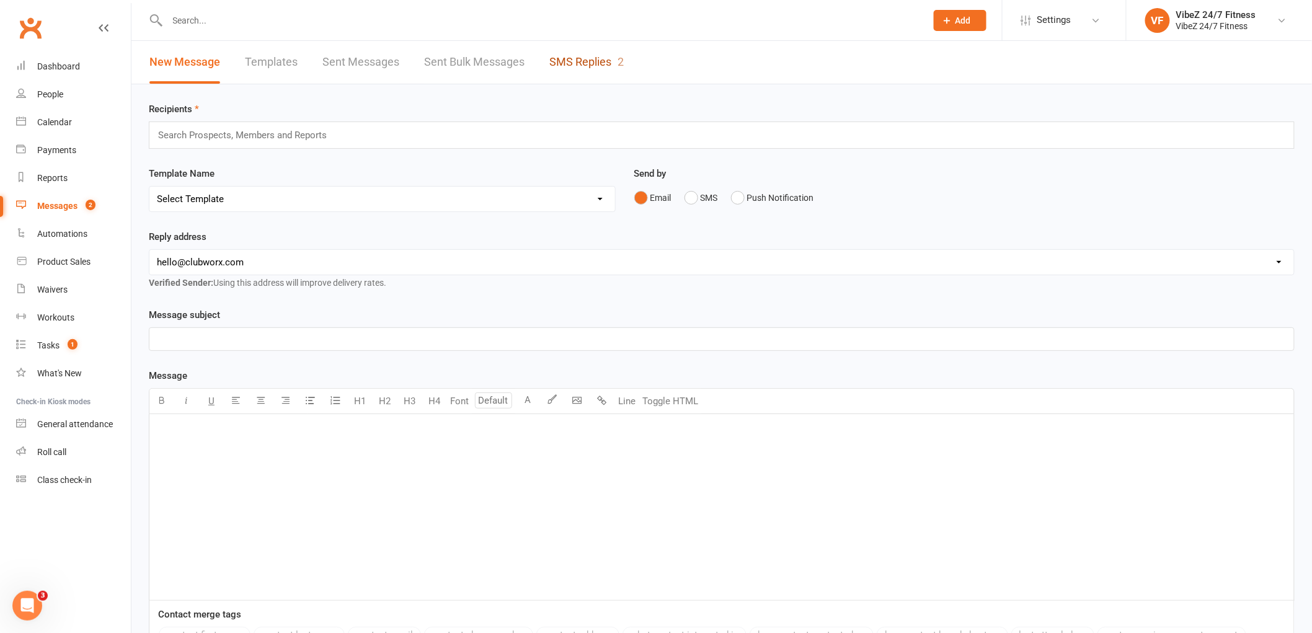
click at [568, 64] on link "SMS Replies 2" at bounding box center [586, 62] width 74 height 43
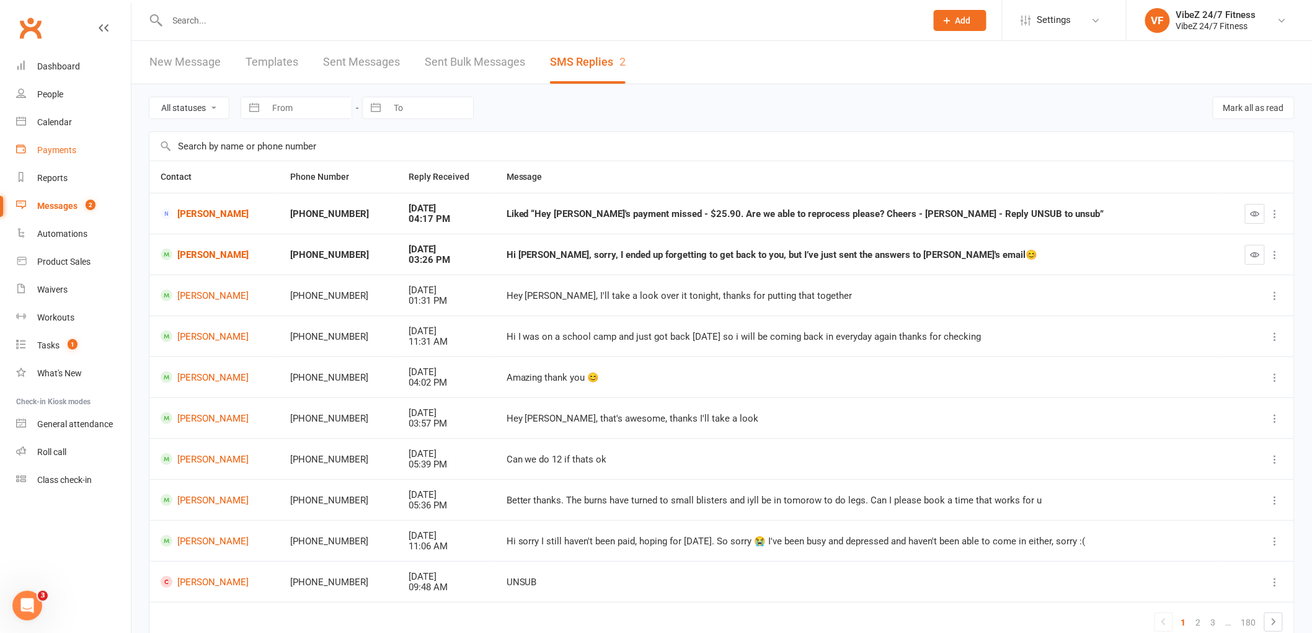
click at [63, 146] on div "Payments" at bounding box center [56, 150] width 39 height 10
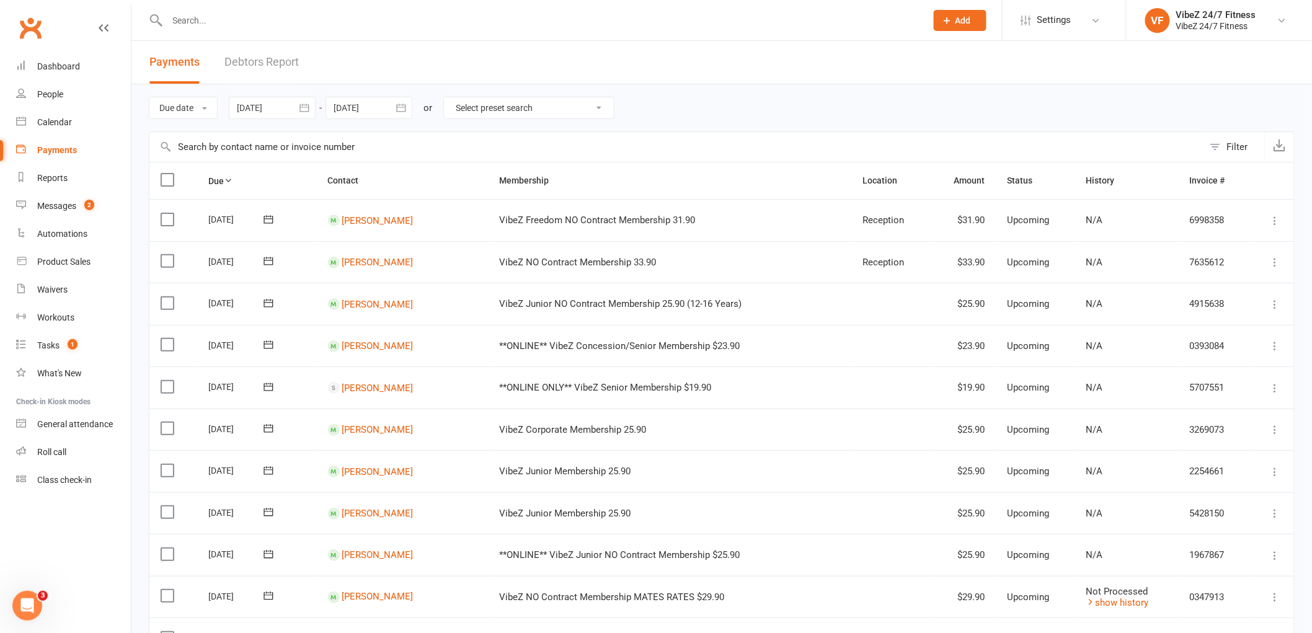
click at [532, 113] on select "Select preset search All failures All skipped payments All pending payments Suc…" at bounding box center [529, 107] width 170 height 21
select select "0"
click at [454, 97] on select "Select preset search All failures All skipped payments All pending payments Suc…" at bounding box center [529, 107] width 170 height 21
type input "14 Aug 2025"
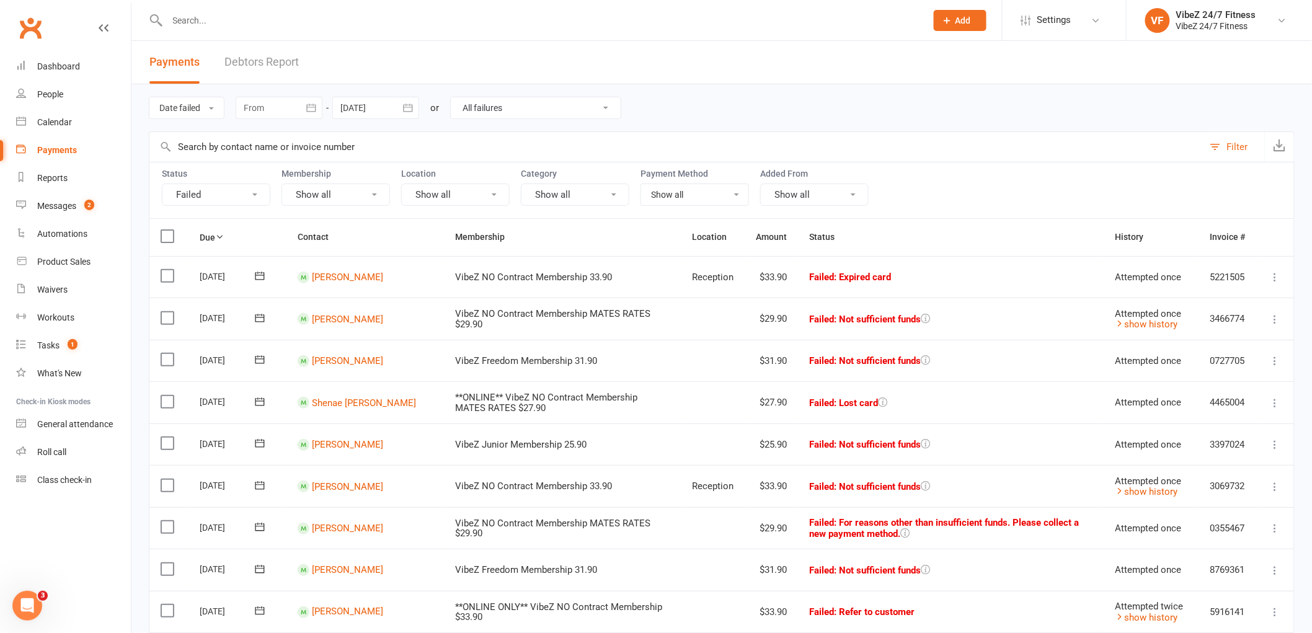
click at [356, 152] on input "text" at bounding box center [676, 147] width 1054 height 30
type input "cohen"
select select
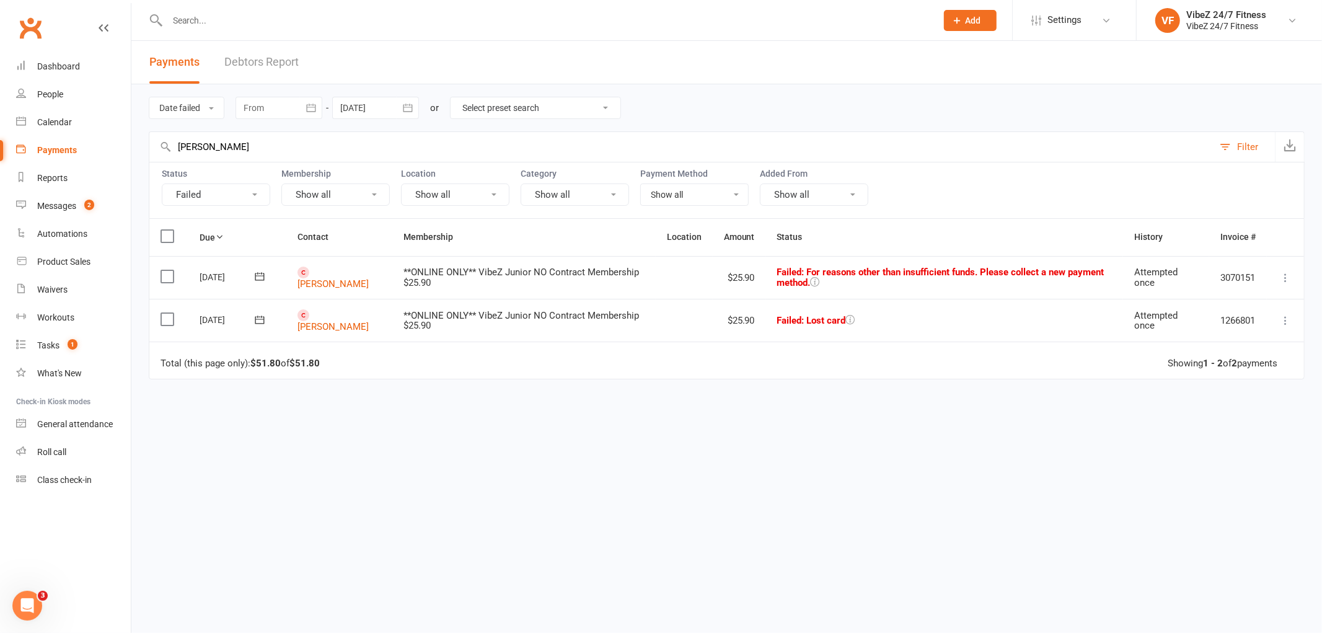
drag, startPoint x: 237, startPoint y: 146, endPoint x: -71, endPoint y: 177, distance: 309.6
click at [0, 177] on html "Prospect Member Non-attending contact Class / event Appointment Task Membership…" at bounding box center [661, 278] width 1322 height 557
type input "seth"
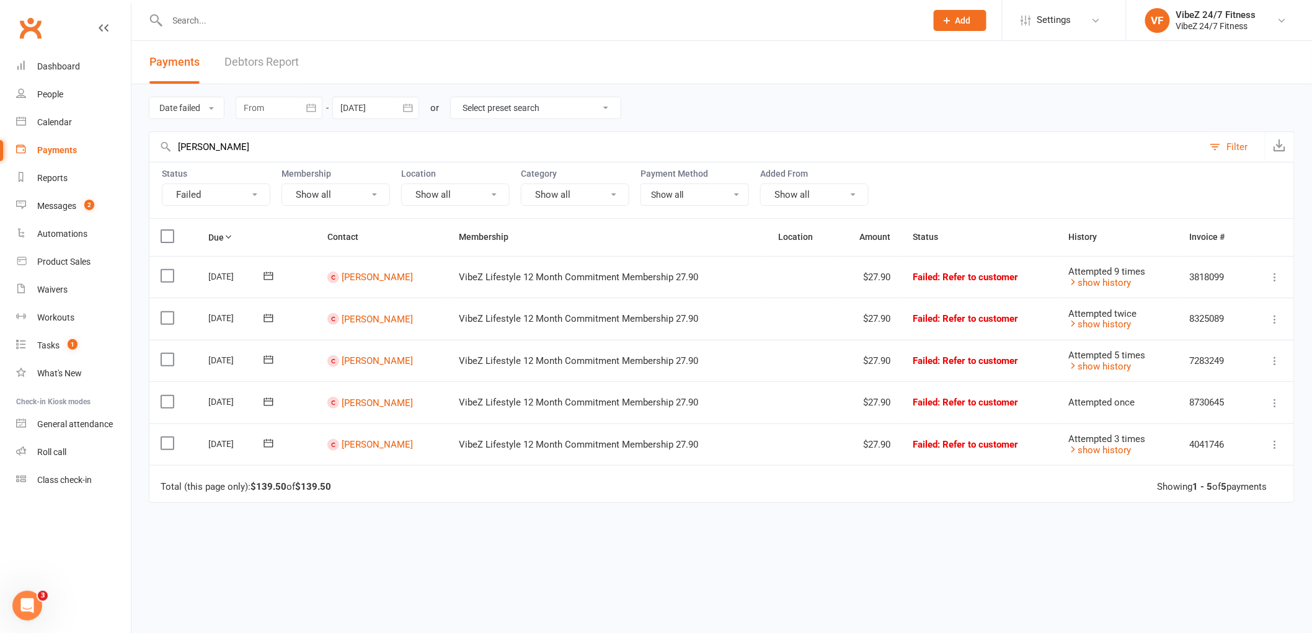
click at [33, 149] on ui-view "Prospect Member Non-attending contact Class / event Appointment Task Membership…" at bounding box center [656, 332] width 1312 height 659
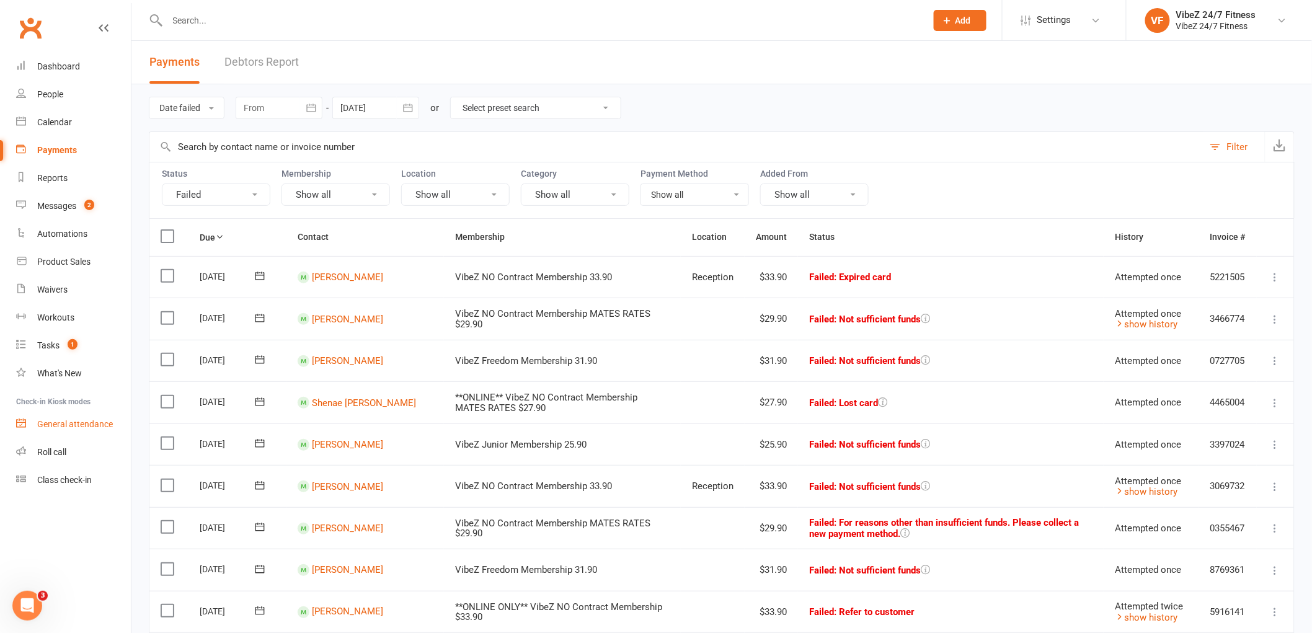
click at [86, 431] on link "General attendance" at bounding box center [73, 424] width 115 height 28
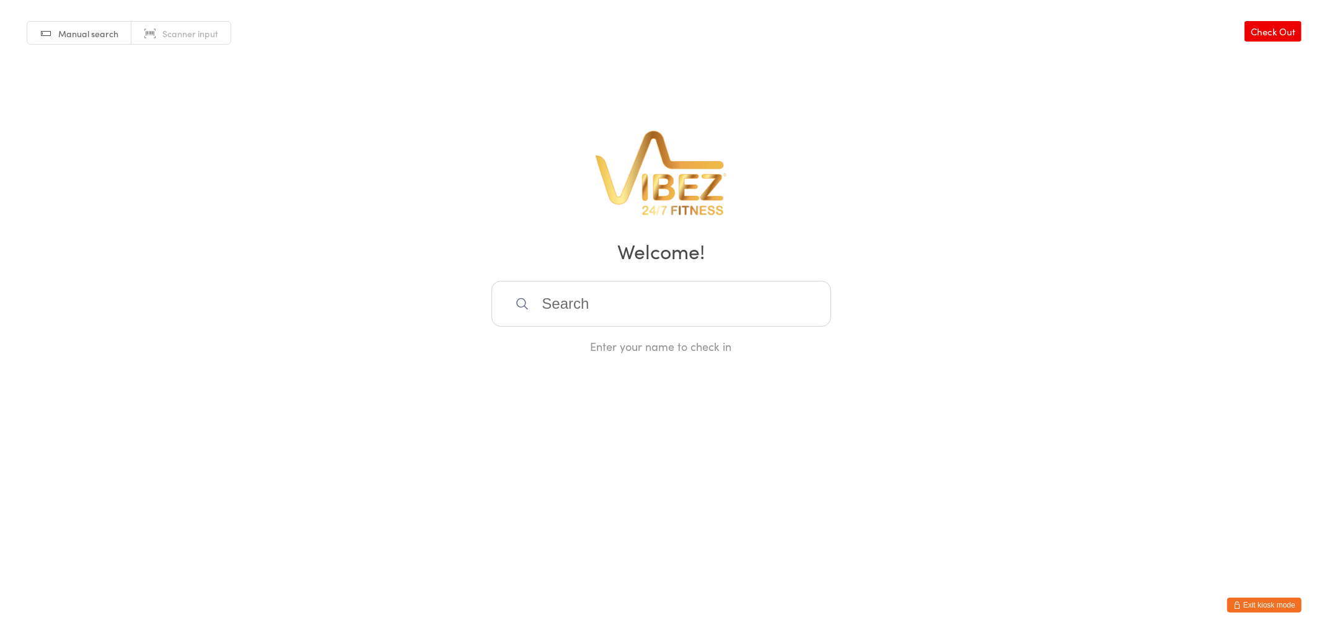
click at [567, 323] on input "search" at bounding box center [662, 304] width 340 height 46
drag, startPoint x: 572, startPoint y: 307, endPoint x: 561, endPoint y: 302, distance: 12.2
click at [571, 307] on input "search" at bounding box center [662, 304] width 340 height 46
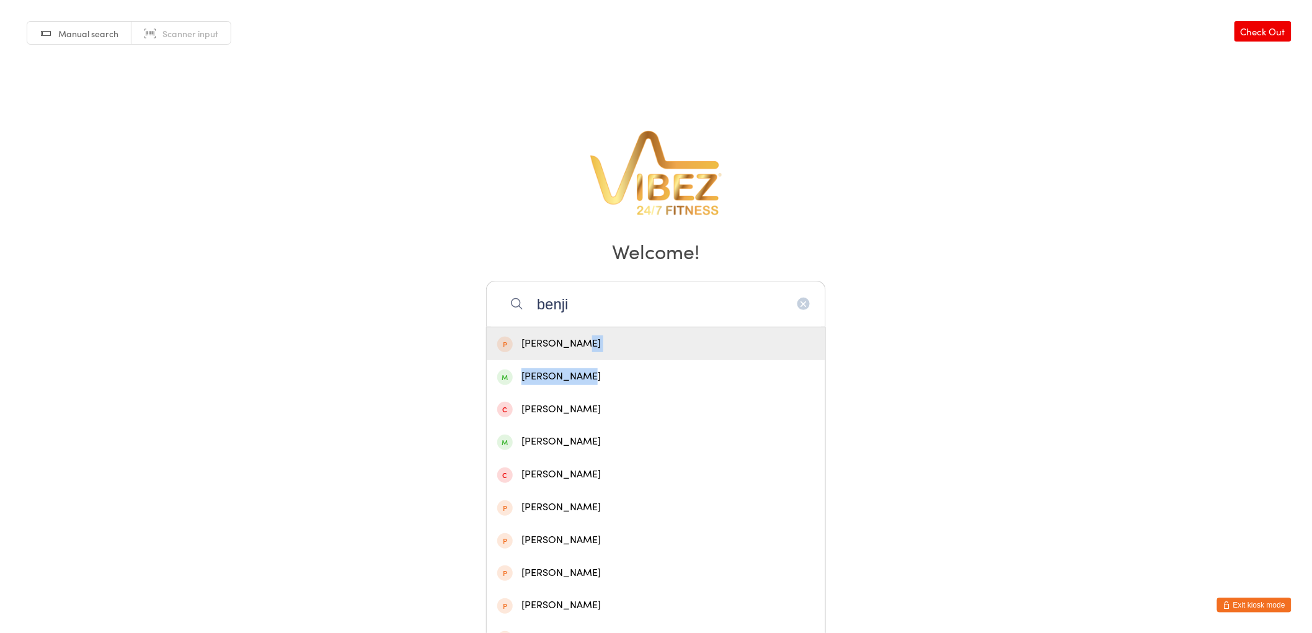
drag, startPoint x: 686, startPoint y: 358, endPoint x: 692, endPoint y: 361, distance: 7.5
click at [688, 360] on div "[PERSON_NAME] [PERSON_NAME] [PERSON_NAME] [PERSON_NAME] [PERSON_NAME] [PERSON_N…" at bounding box center [656, 573] width 340 height 492
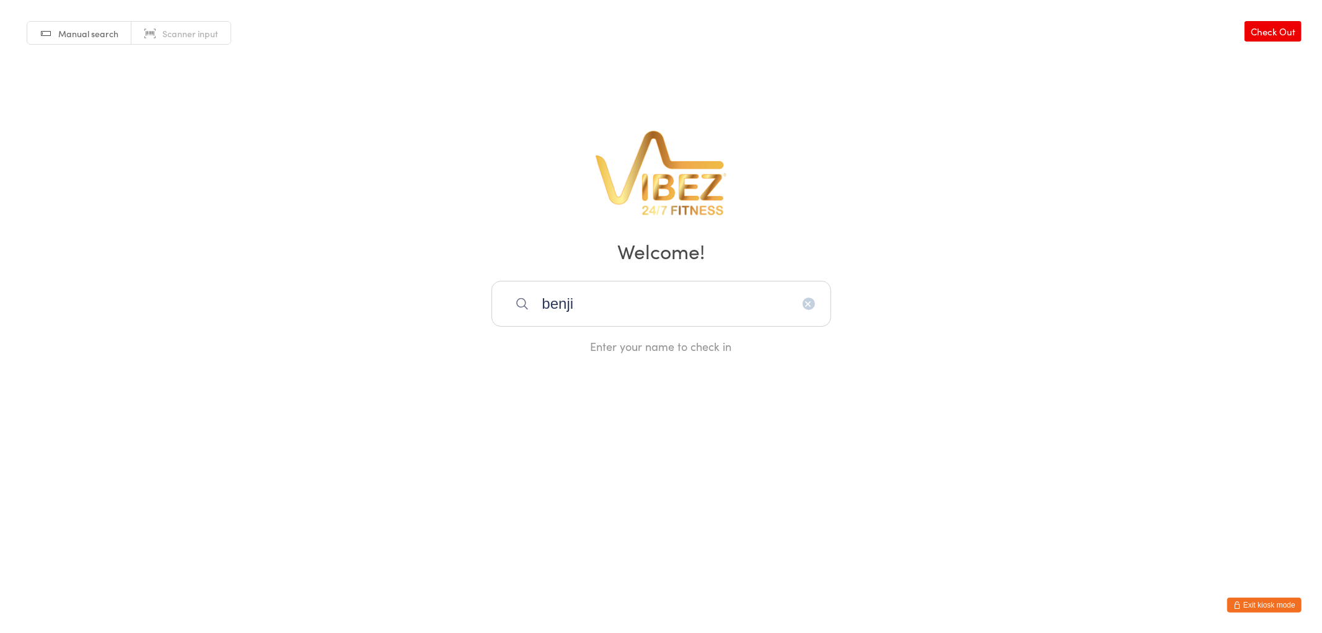
click at [615, 307] on input "benji" at bounding box center [662, 304] width 340 height 46
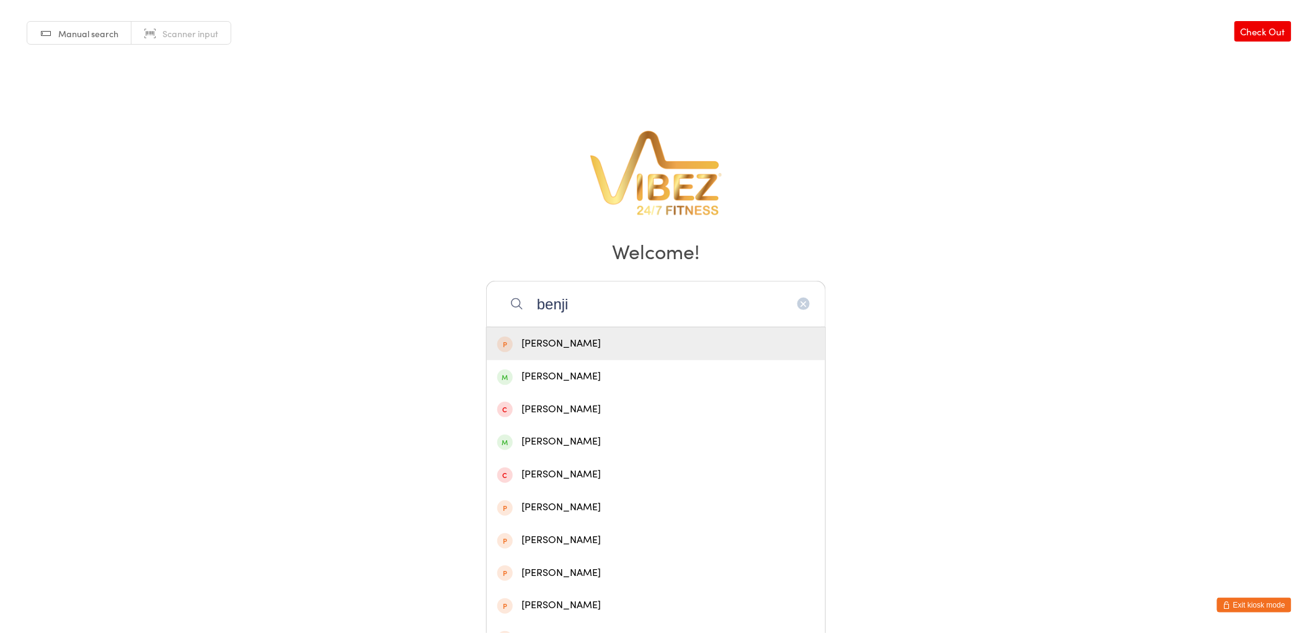
type input "benji"
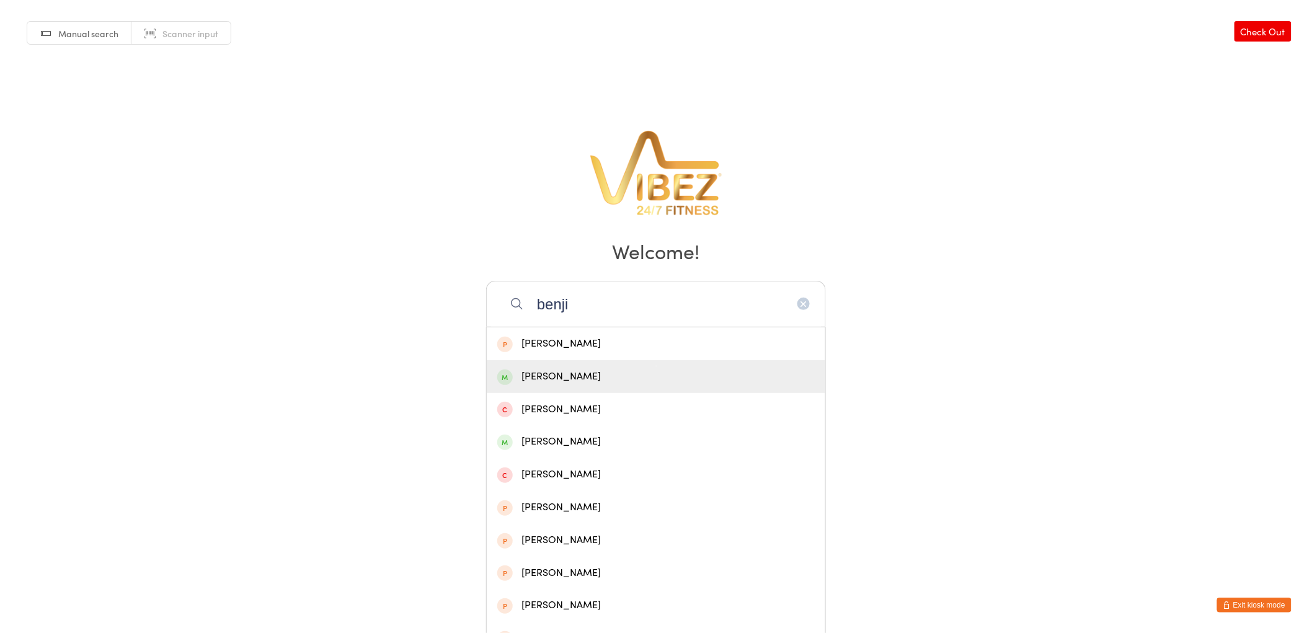
click at [573, 376] on div "[PERSON_NAME]" at bounding box center [655, 376] width 317 height 17
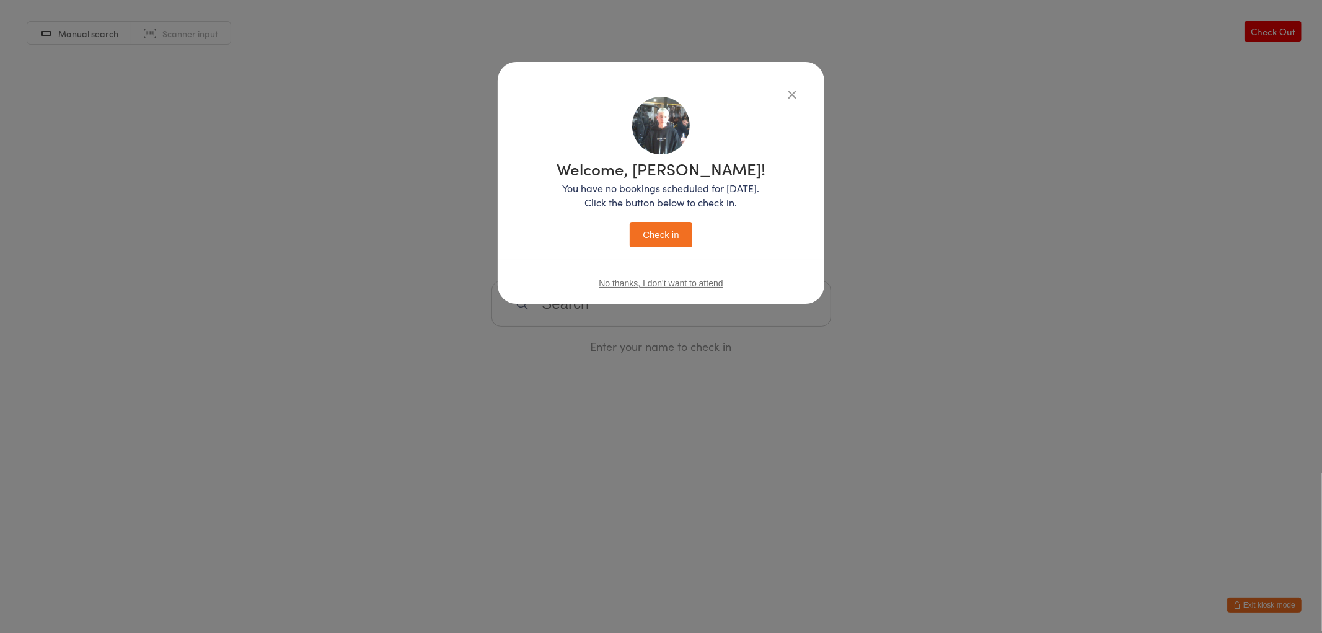
drag, startPoint x: 655, startPoint y: 228, endPoint x: 678, endPoint y: 232, distance: 23.9
click at [659, 229] on button "Check in" at bounding box center [661, 234] width 62 height 25
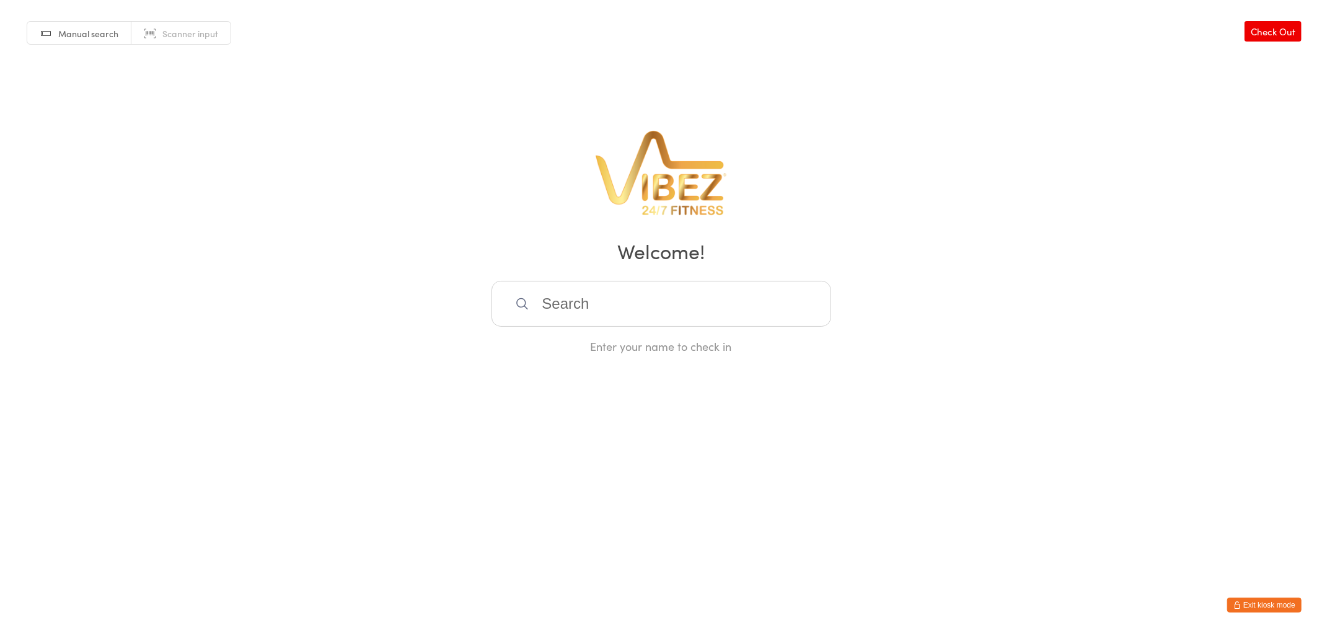
click at [1248, 609] on button "Exit kiosk mode" at bounding box center [1264, 605] width 74 height 15
click at [1283, 604] on button "Exit kiosk mode" at bounding box center [1264, 605] width 74 height 15
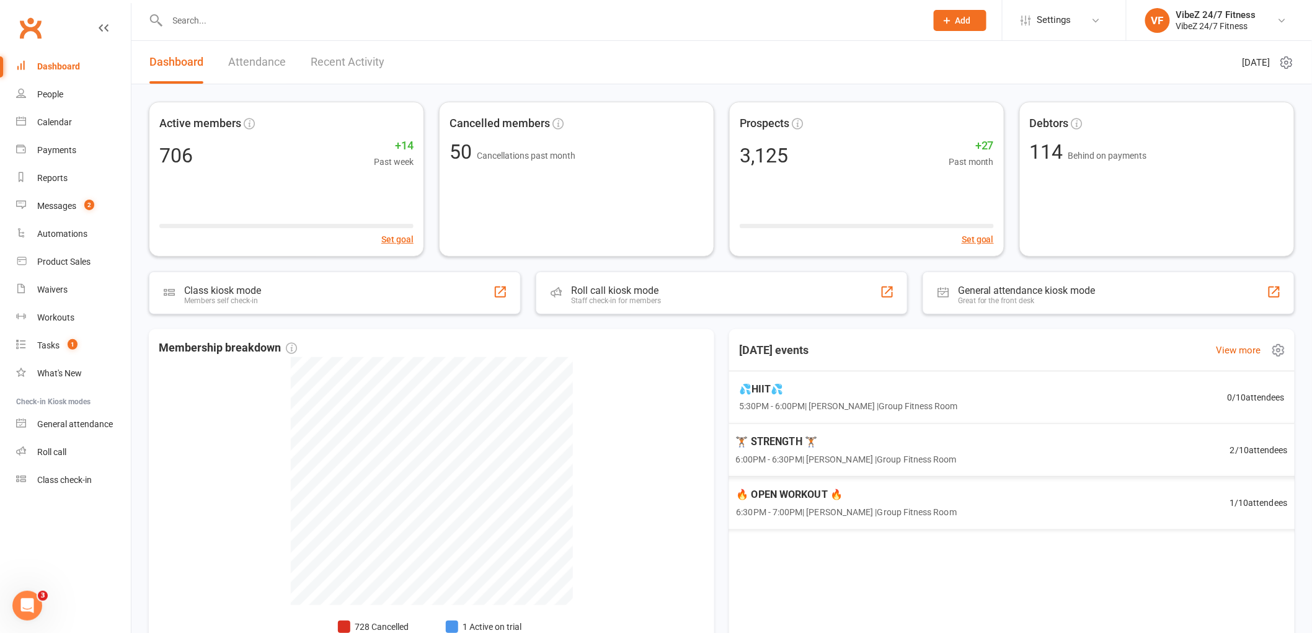
click at [1148, 460] on div "🏋🏽 STRENGTH 🏋🏽 6:00PM - 6:30PM | [PERSON_NAME] | Group Fitness Room 2 / 10 atte…" at bounding box center [1012, 449] width 582 height 53
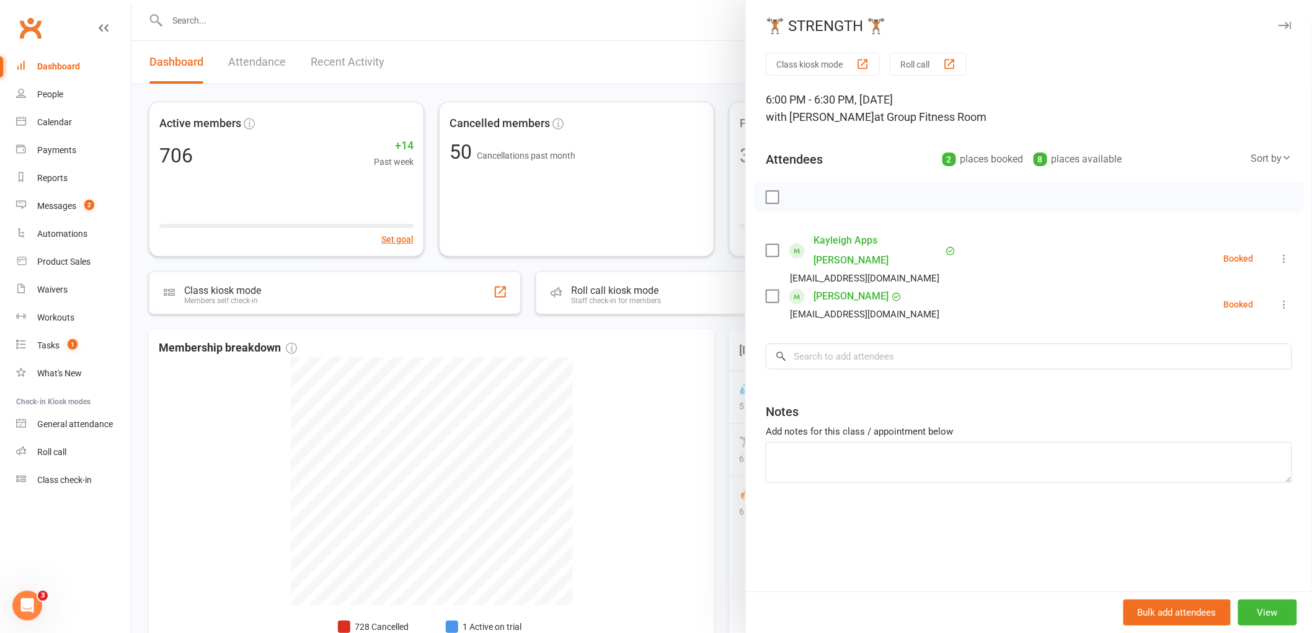
click at [677, 434] on div at bounding box center [721, 316] width 1180 height 633
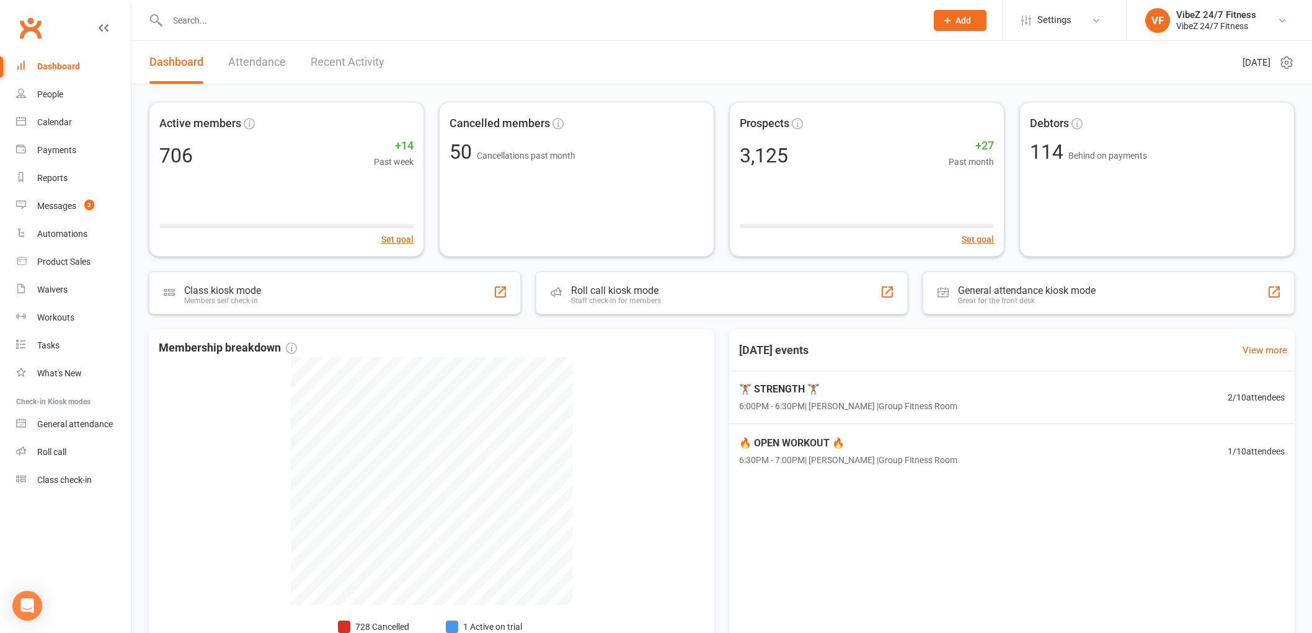
click at [460, 15] on input "text" at bounding box center [541, 20] width 754 height 17
type input "4"
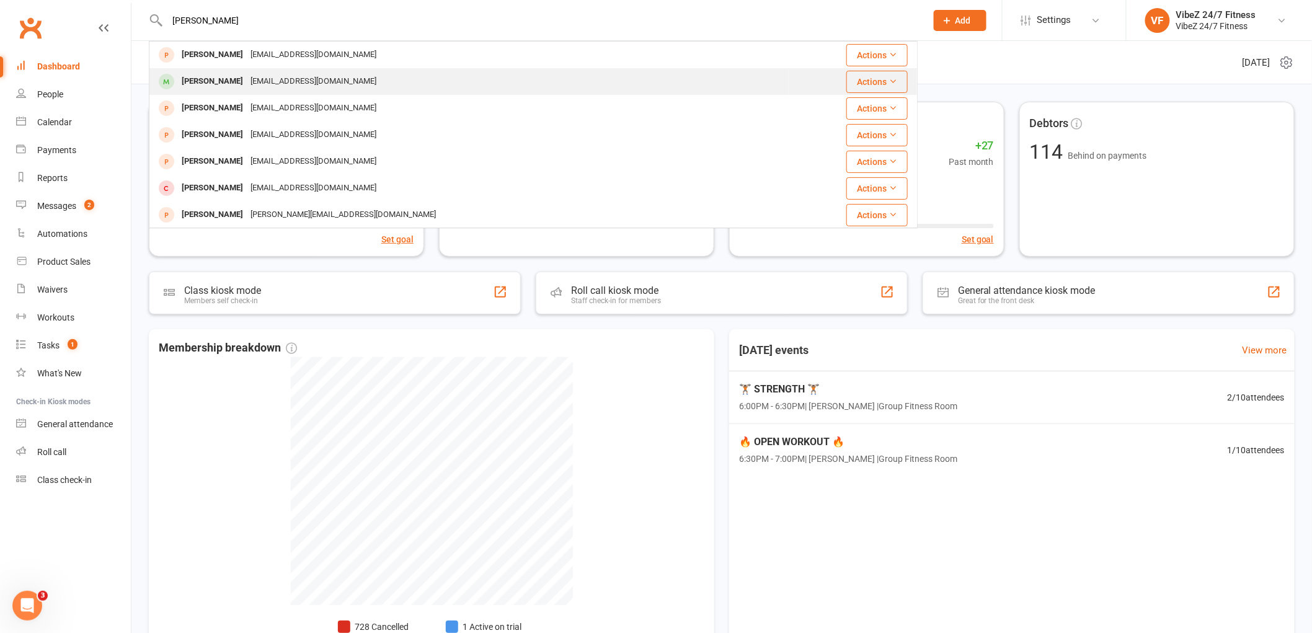
type input "baker"
click at [349, 84] on div "Bakerjames0305@gmail.com" at bounding box center [313, 82] width 133 height 18
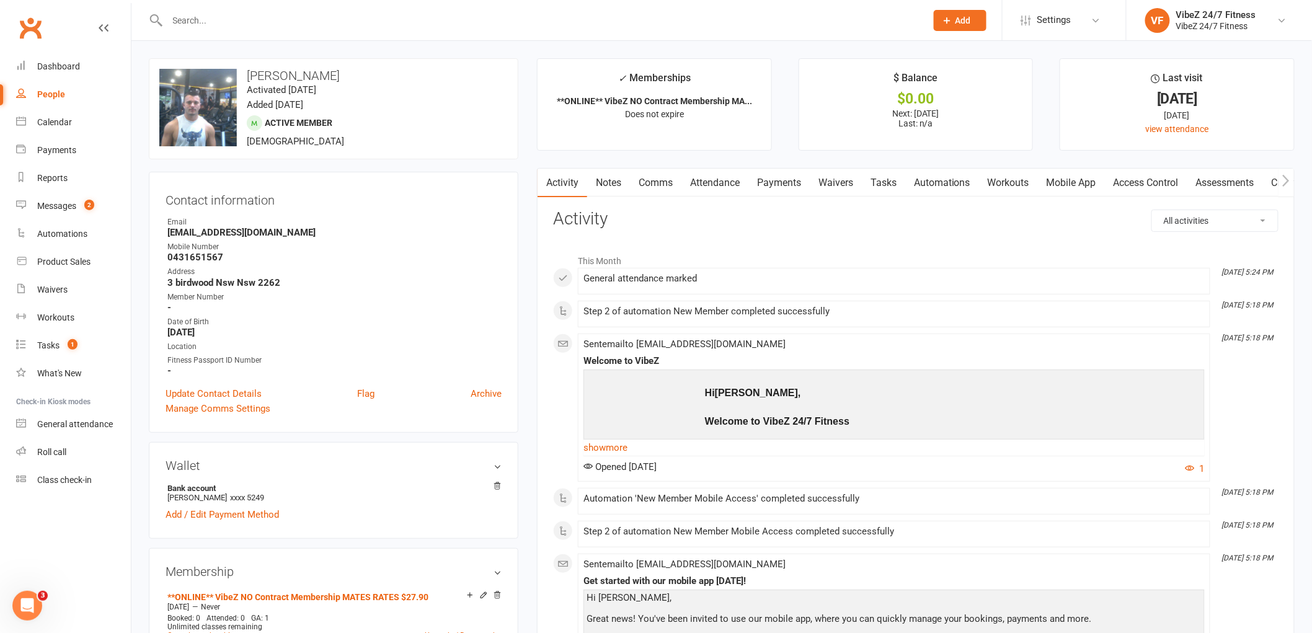
drag, startPoint x: 1156, startPoint y: 190, endPoint x: 1155, endPoint y: 182, distance: 8.1
click at [1156, 188] on link "Access Control" at bounding box center [1146, 183] width 82 height 29
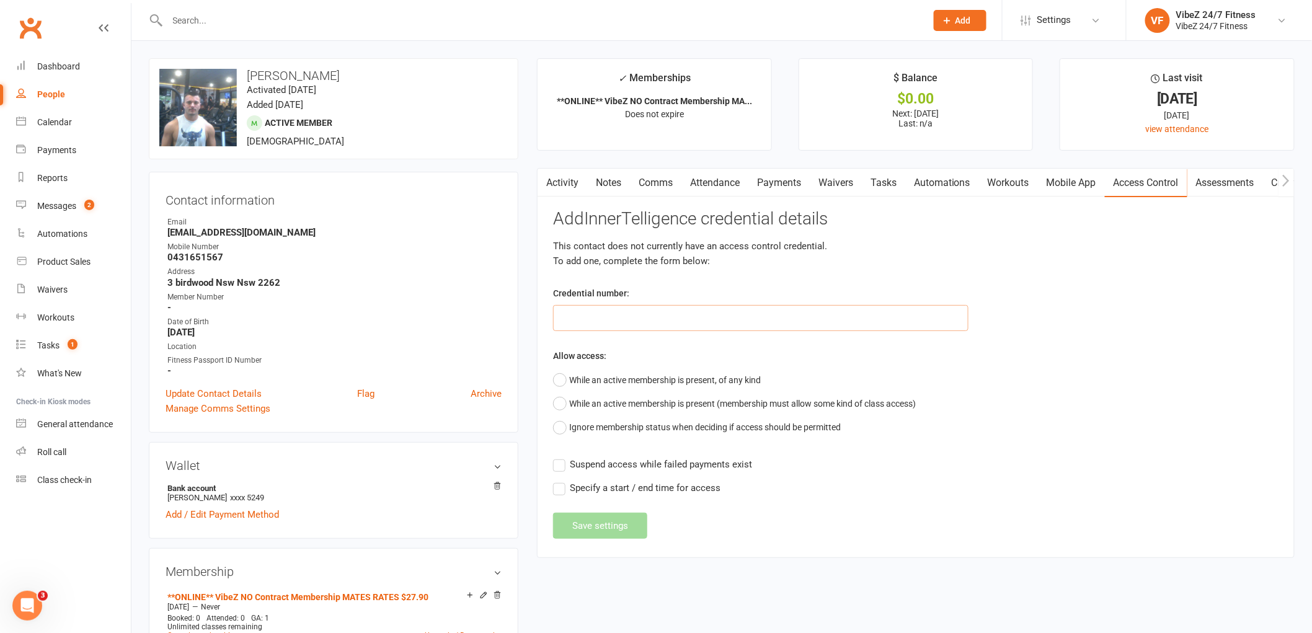
drag, startPoint x: 606, startPoint y: 317, endPoint x: 729, endPoint y: 291, distance: 126.1
click at [633, 311] on input "text" at bounding box center [760, 318] width 415 height 26
type input "40013"
click at [650, 386] on button "While an active membership is present, of any kind" at bounding box center [657, 380] width 208 height 24
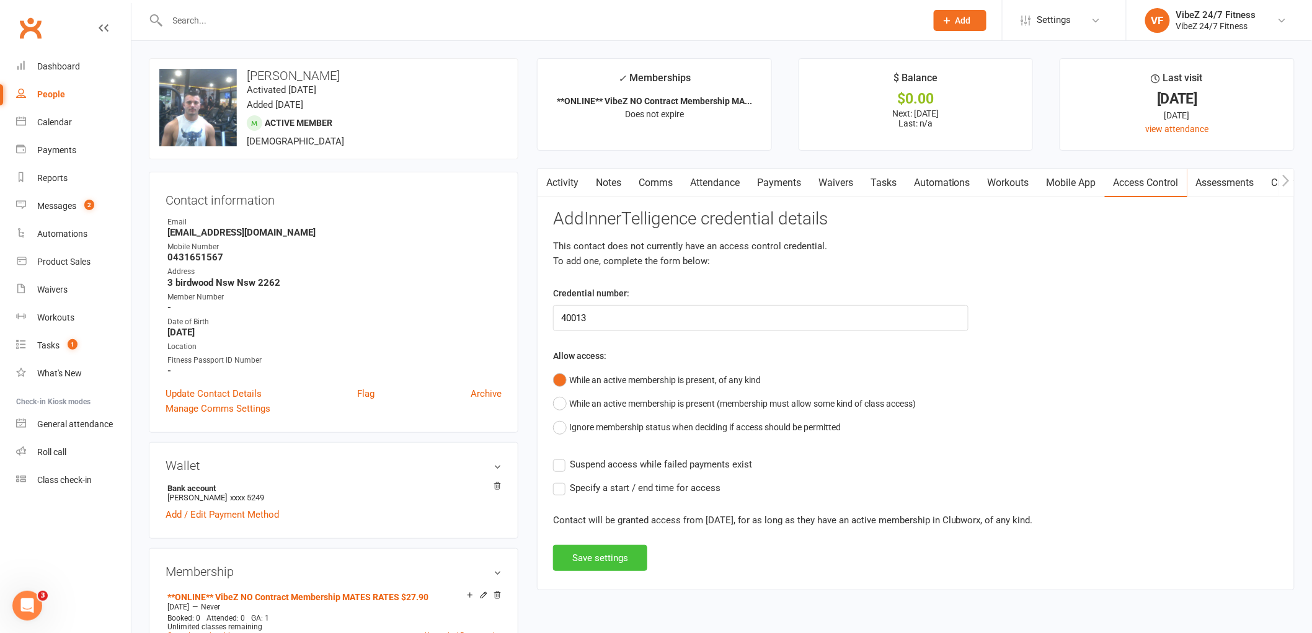
click at [624, 565] on button "Save settings" at bounding box center [600, 558] width 94 height 26
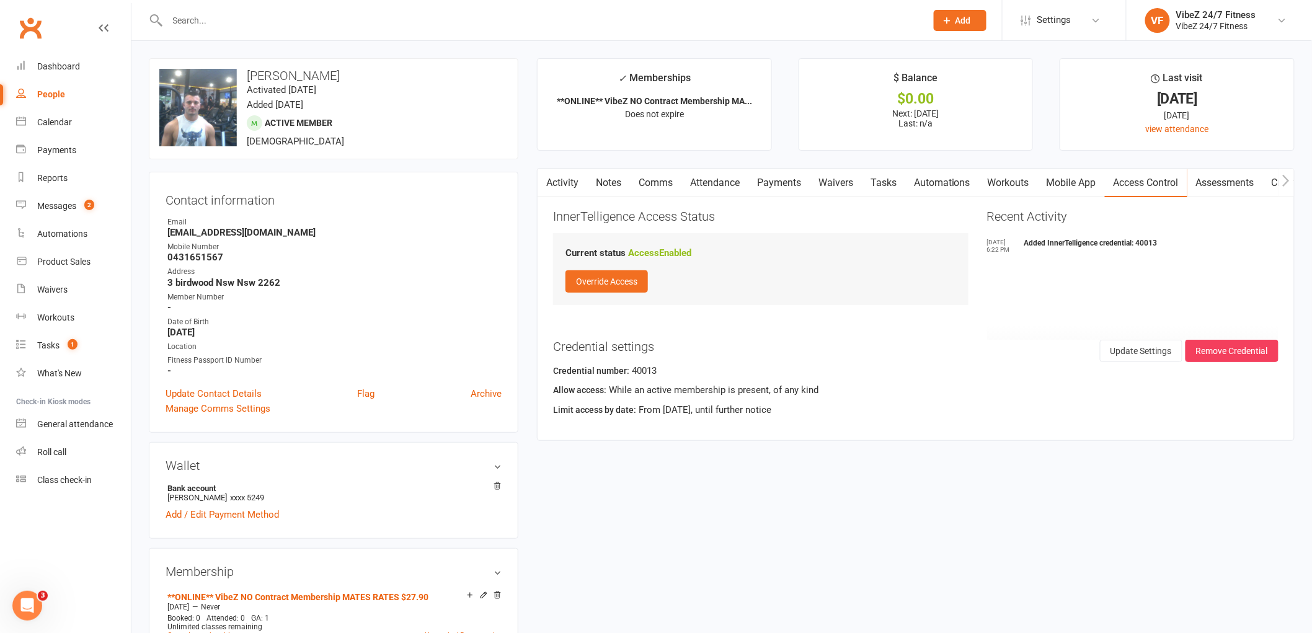
click at [412, 15] on input "text" at bounding box center [541, 20] width 754 height 17
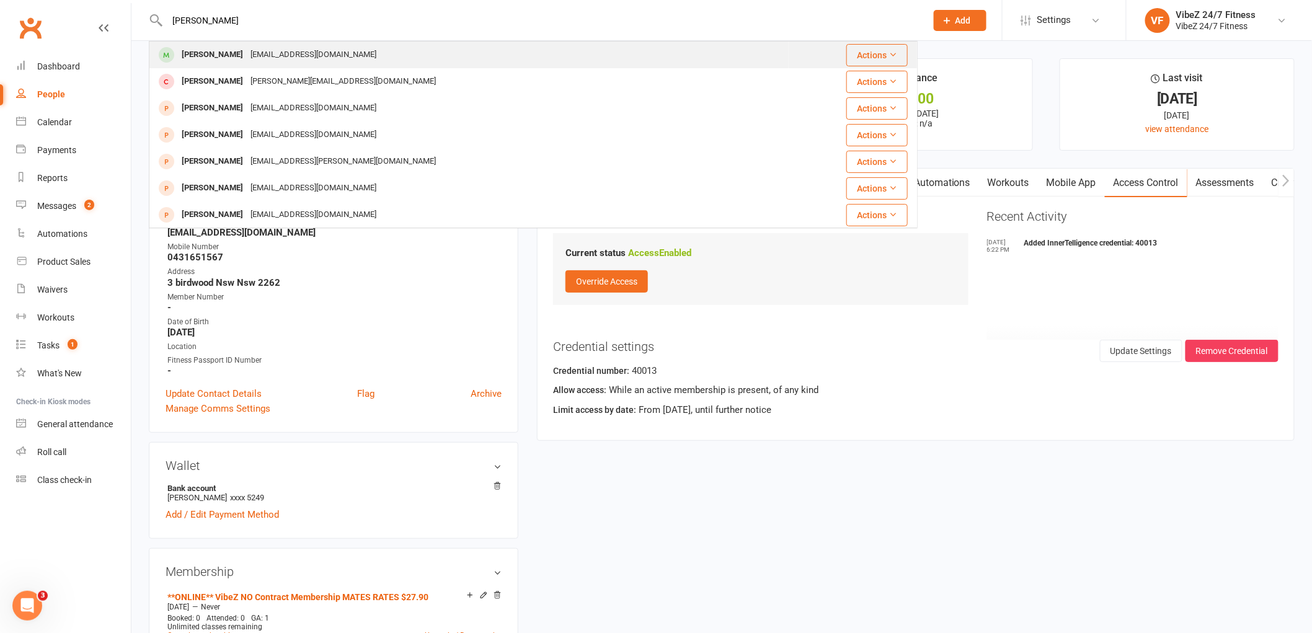
type input "fenton"
click at [343, 53] on div "Natalie Fenton Natfenton19@gmail.com" at bounding box center [469, 54] width 638 height 25
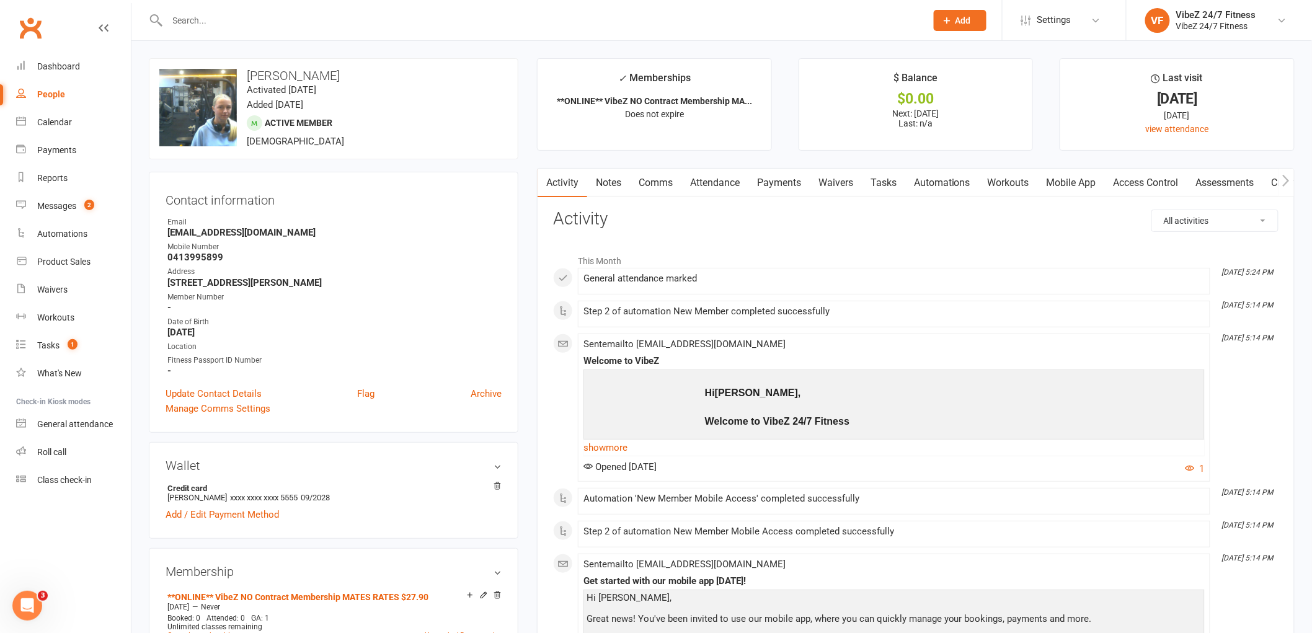
click at [1160, 186] on link "Access Control" at bounding box center [1146, 183] width 82 height 29
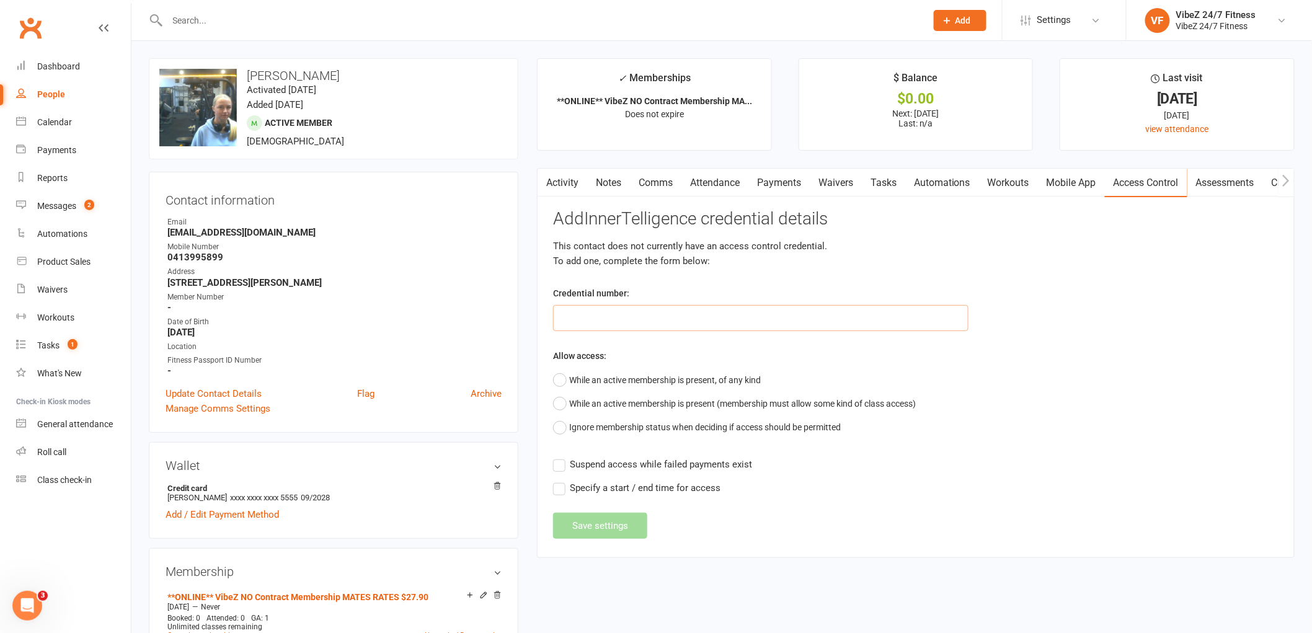
drag, startPoint x: 575, startPoint y: 320, endPoint x: 1321, endPoint y: 224, distance: 753.1
click at [600, 314] on input "text" at bounding box center [760, 318] width 415 height 26
type input "34902"
drag, startPoint x: 574, startPoint y: 379, endPoint x: 598, endPoint y: 416, distance: 44.0
click at [581, 379] on button "While an active membership is present, of any kind" at bounding box center [657, 380] width 208 height 24
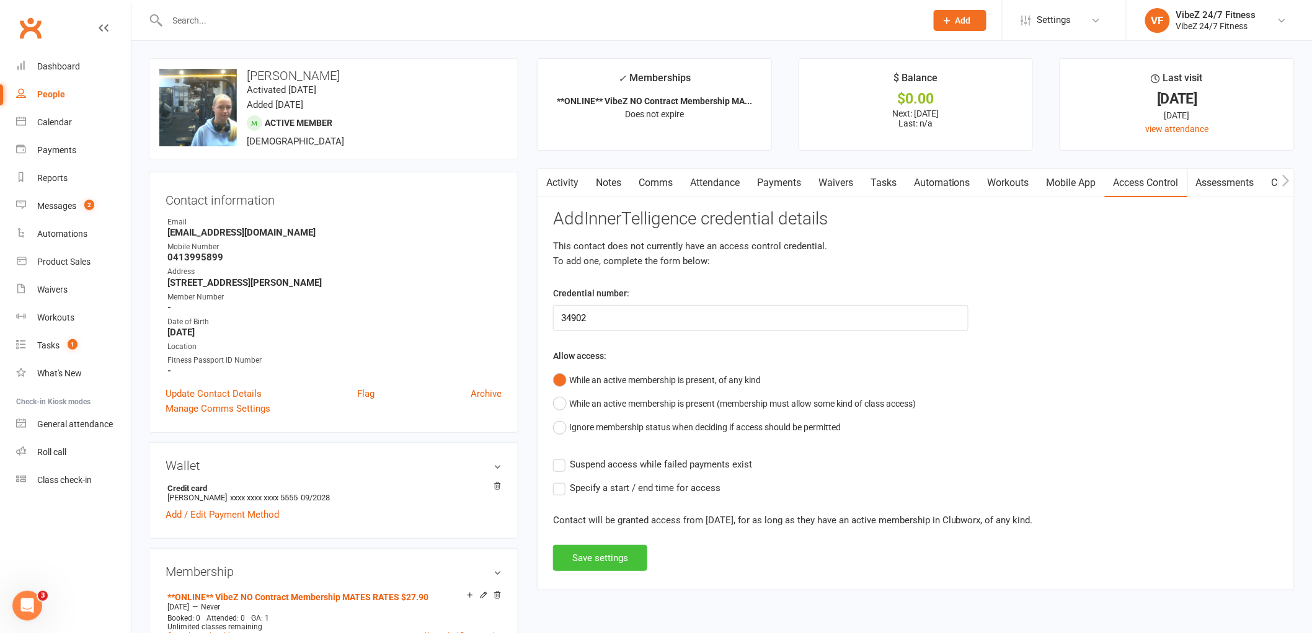
click at [593, 565] on button "Save settings" at bounding box center [600, 558] width 94 height 26
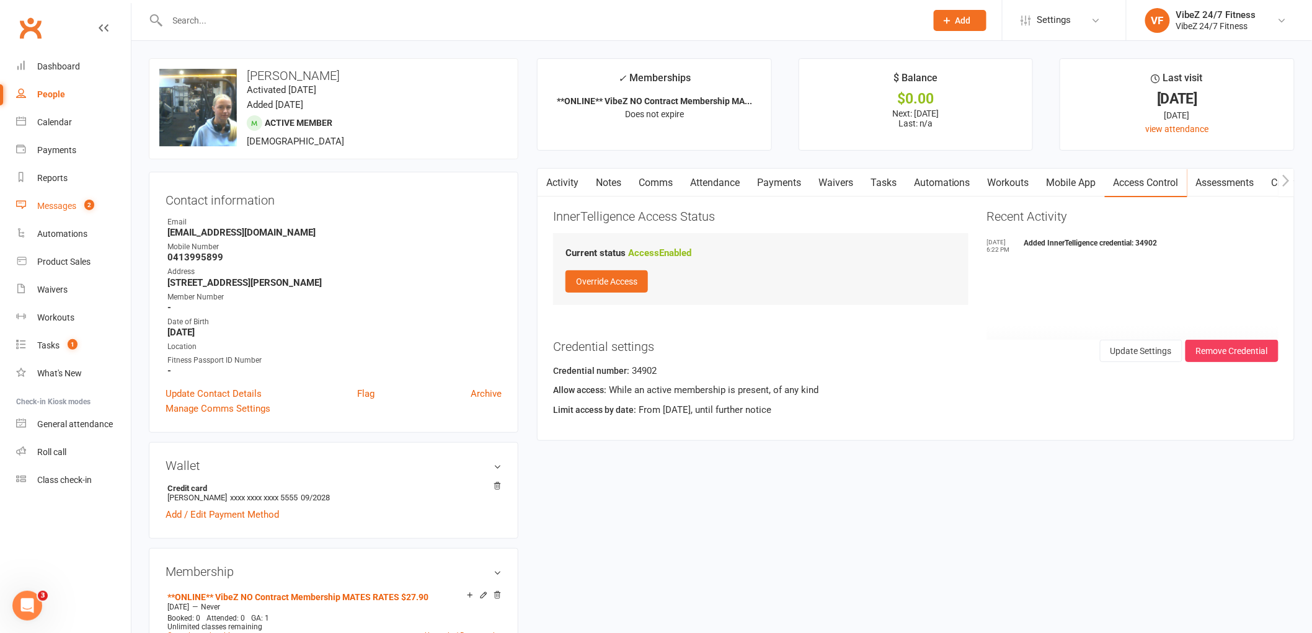
click at [79, 196] on link "Messages 2" at bounding box center [73, 206] width 115 height 28
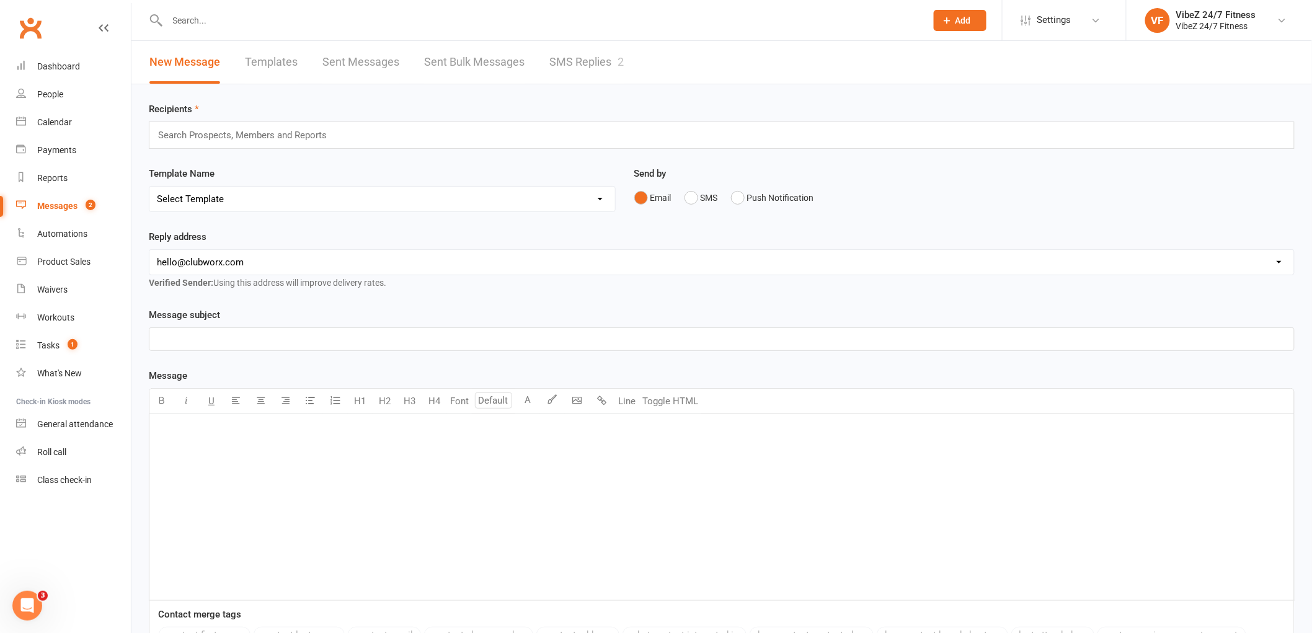
click at [627, 57] on div "New Message Templates Sent Messages Sent Bulk Messages SMS Replies 2" at bounding box center [386, 62] width 510 height 43
click at [606, 61] on link "SMS Replies 2" at bounding box center [586, 62] width 74 height 43
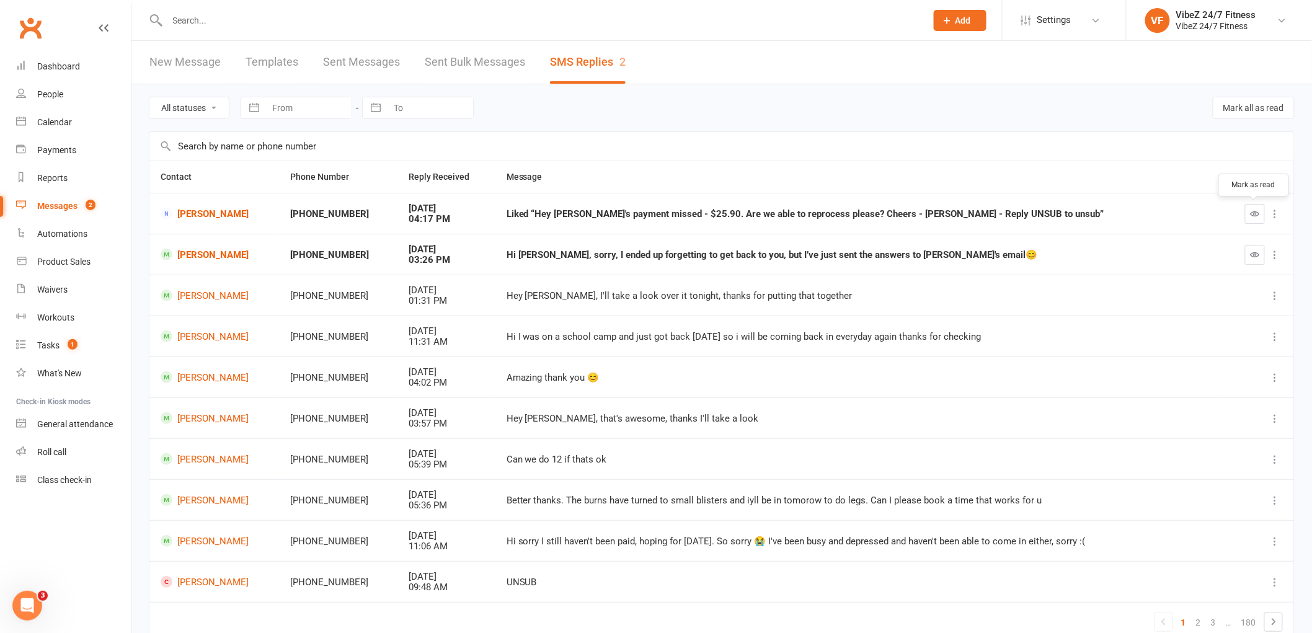
click at [1253, 211] on icon "button" at bounding box center [1254, 213] width 9 height 9
click at [1253, 251] on icon "button" at bounding box center [1254, 254] width 9 height 9
